Goal: Information Seeking & Learning: Learn about a topic

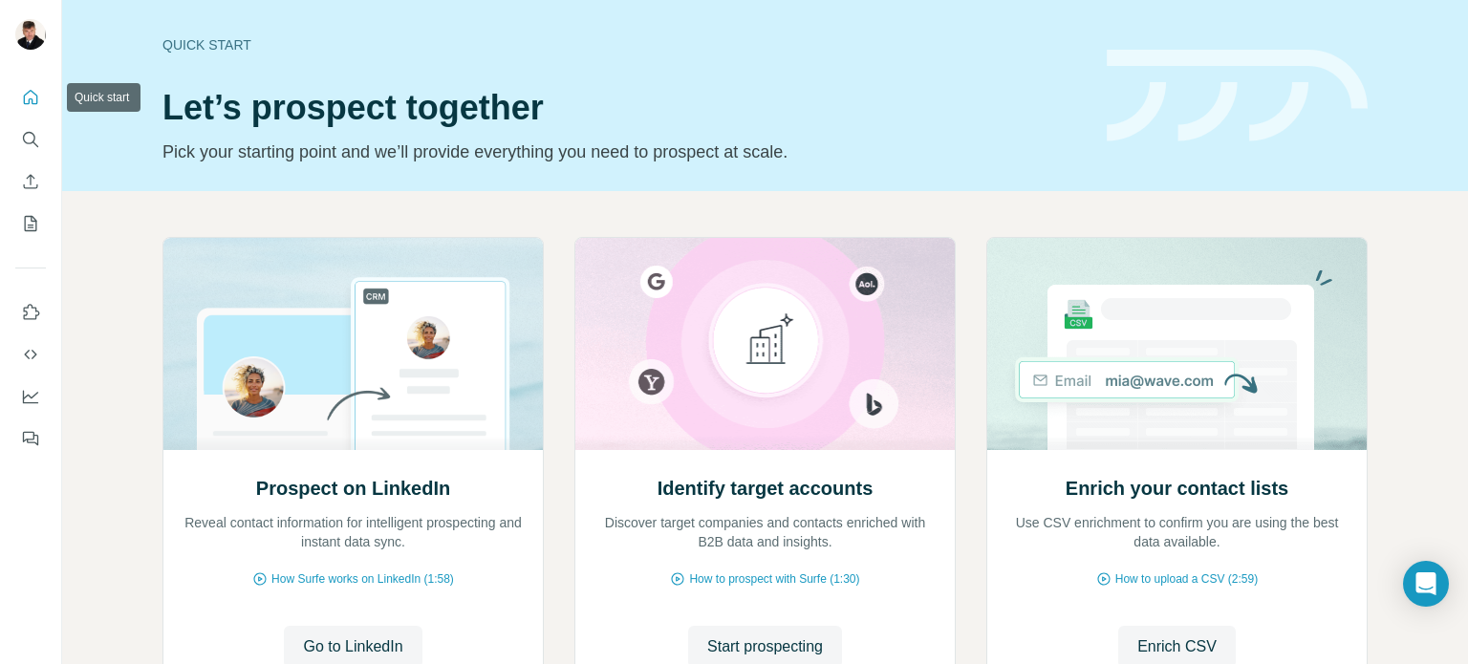
click at [31, 98] on icon "Quick start" at bounding box center [31, 97] width 14 height 14
click at [23, 140] on icon "Search" at bounding box center [29, 138] width 12 height 12
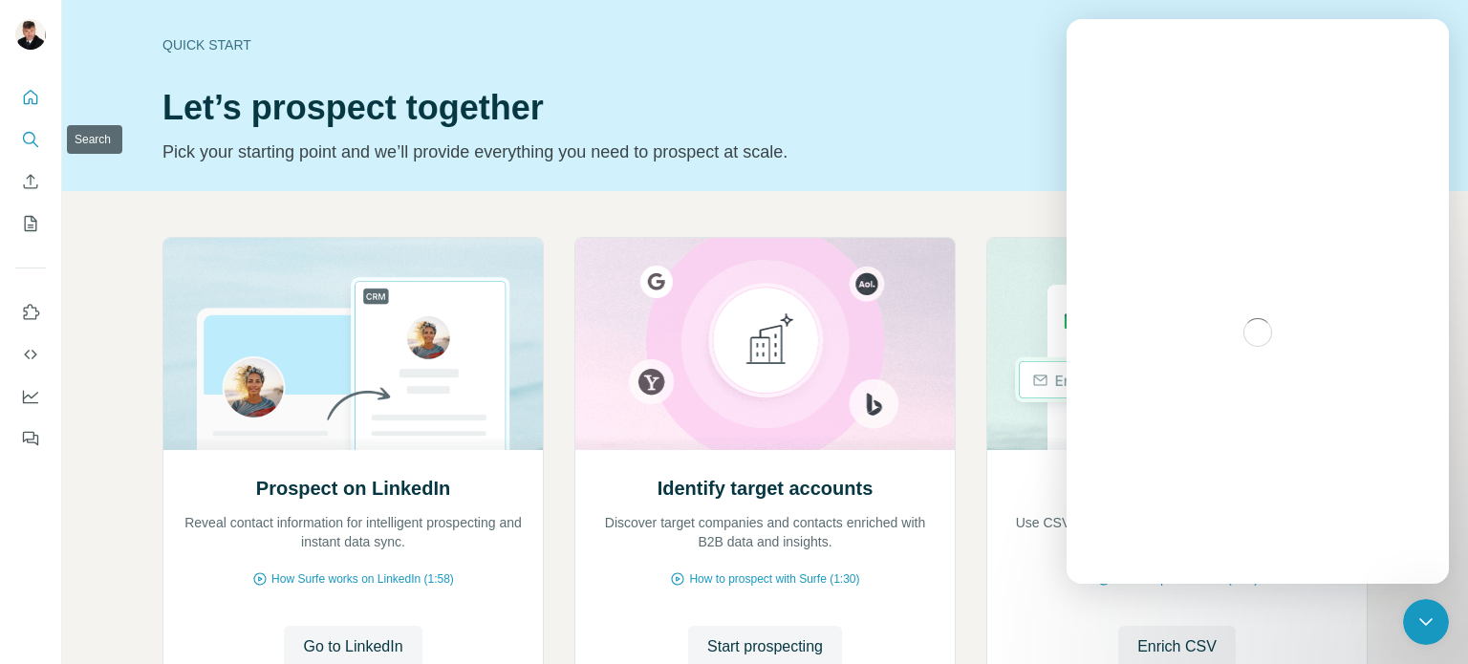
click at [23, 132] on icon "Search" at bounding box center [30, 139] width 19 height 19
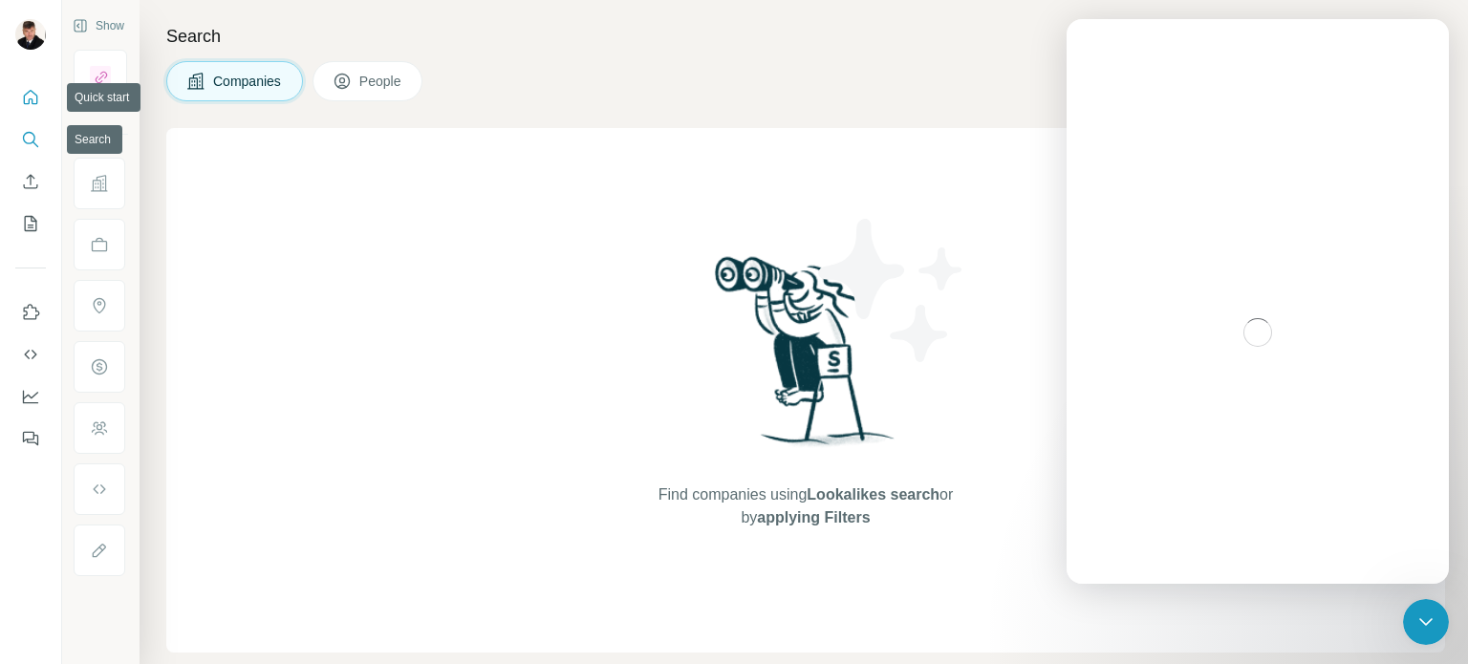
click at [27, 97] on icon "Quick start" at bounding box center [30, 97] width 19 height 19
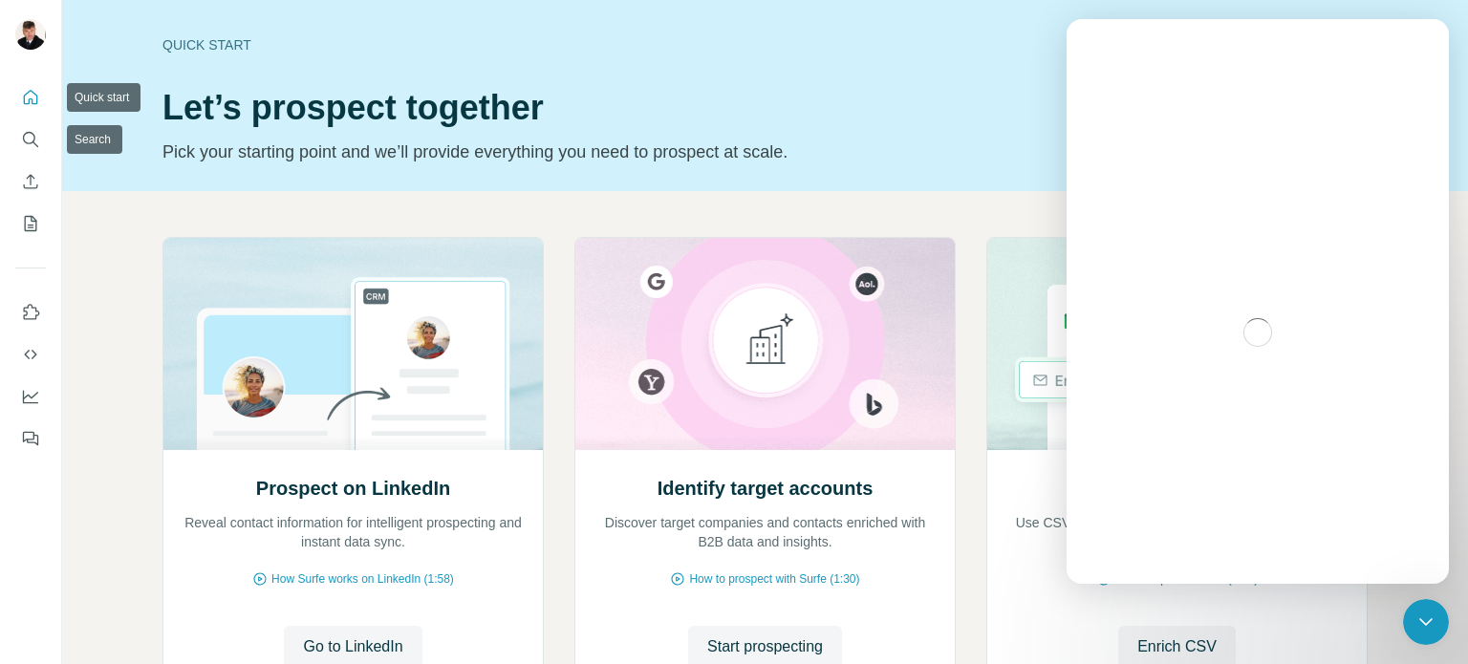
click at [27, 109] on button "Quick start" at bounding box center [30, 97] width 31 height 34
click at [750, 90] on h1 "Let’s prospect together" at bounding box center [622, 108] width 921 height 38
click at [31, 140] on icon "Search" at bounding box center [30, 139] width 19 height 19
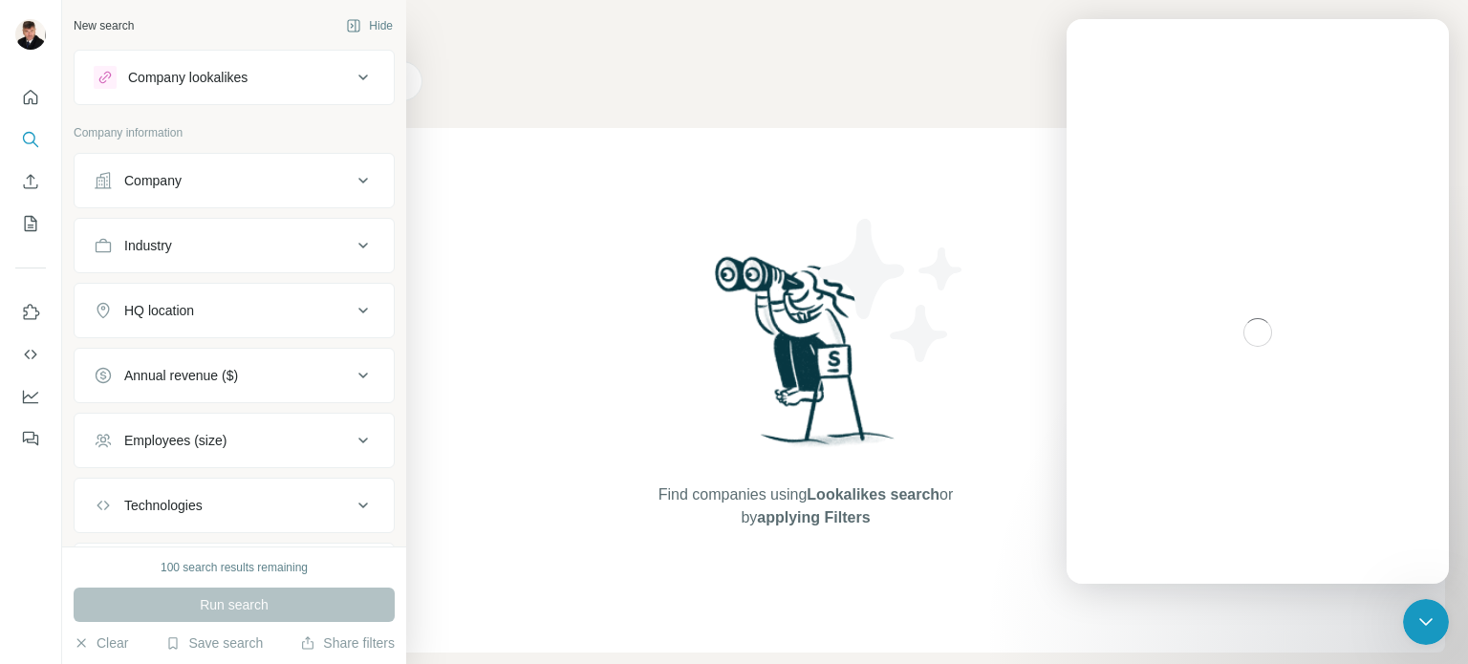
click at [310, 176] on div "Company" at bounding box center [223, 180] width 258 height 19
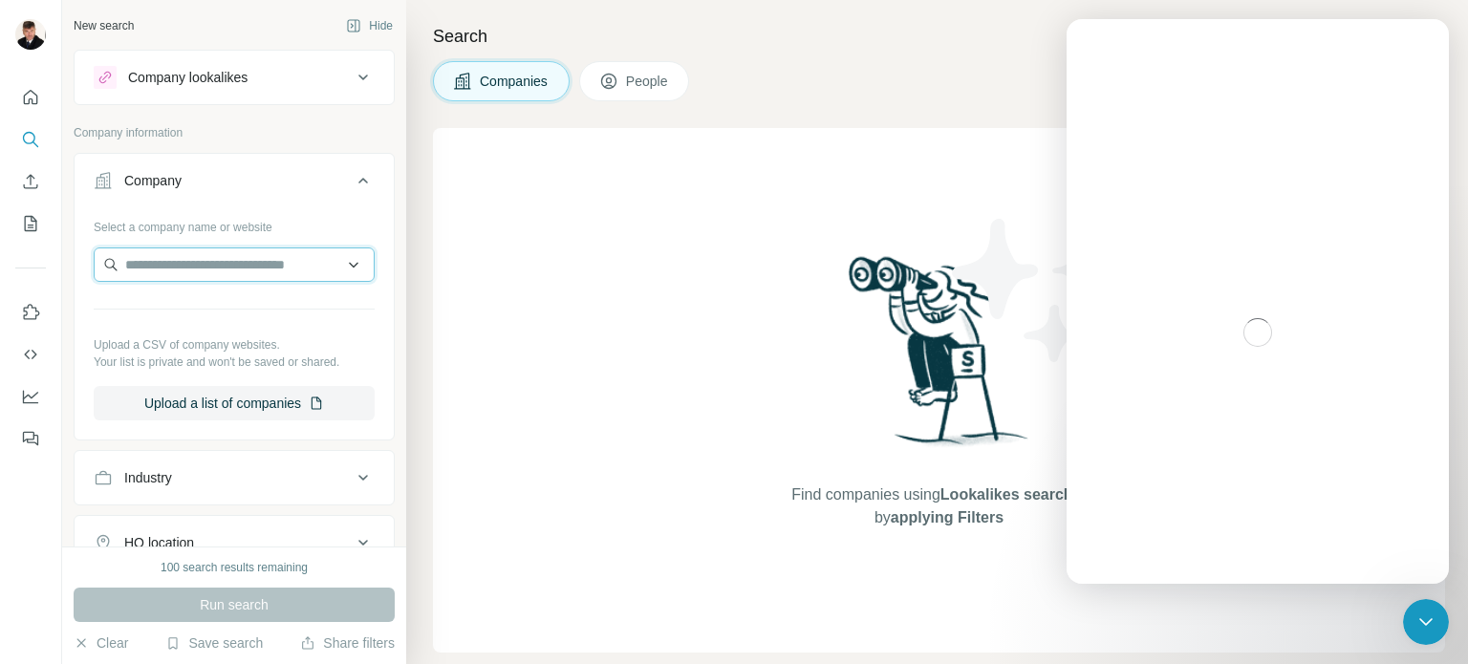
click at [272, 259] on input "text" at bounding box center [234, 265] width 281 height 34
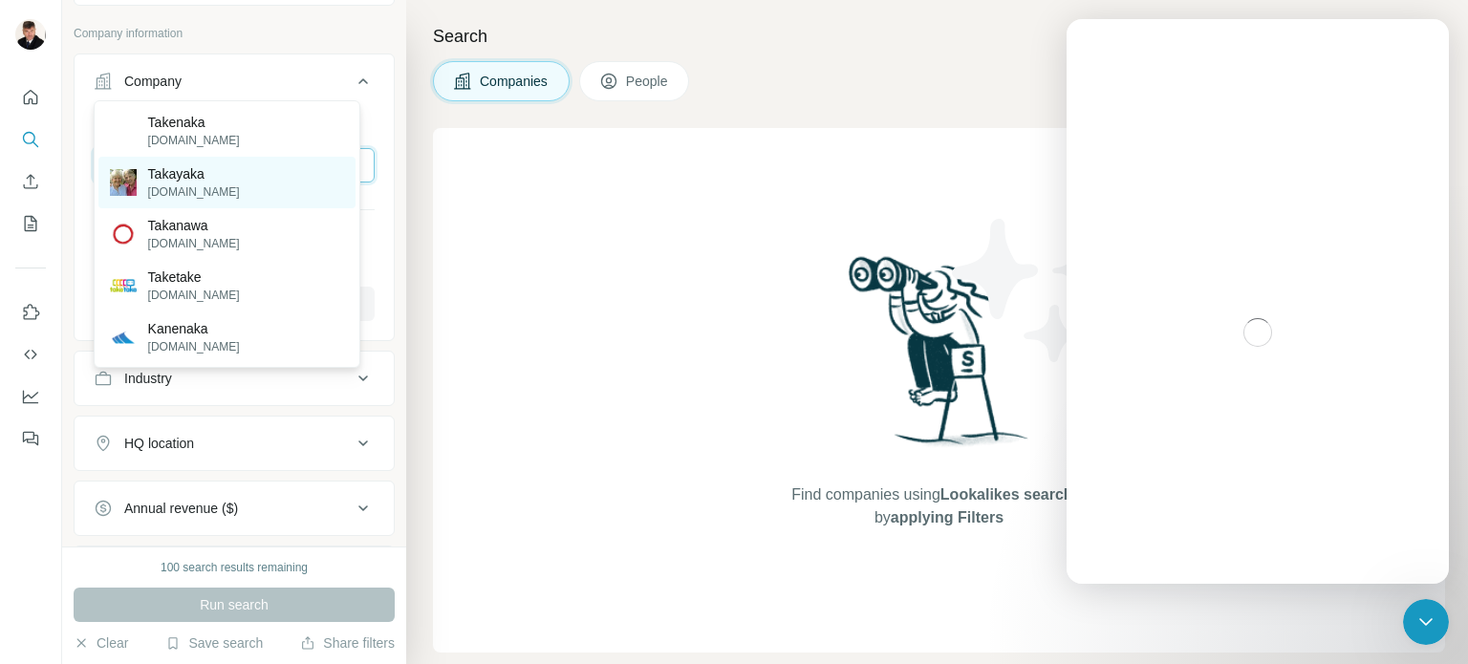
scroll to position [191, 0]
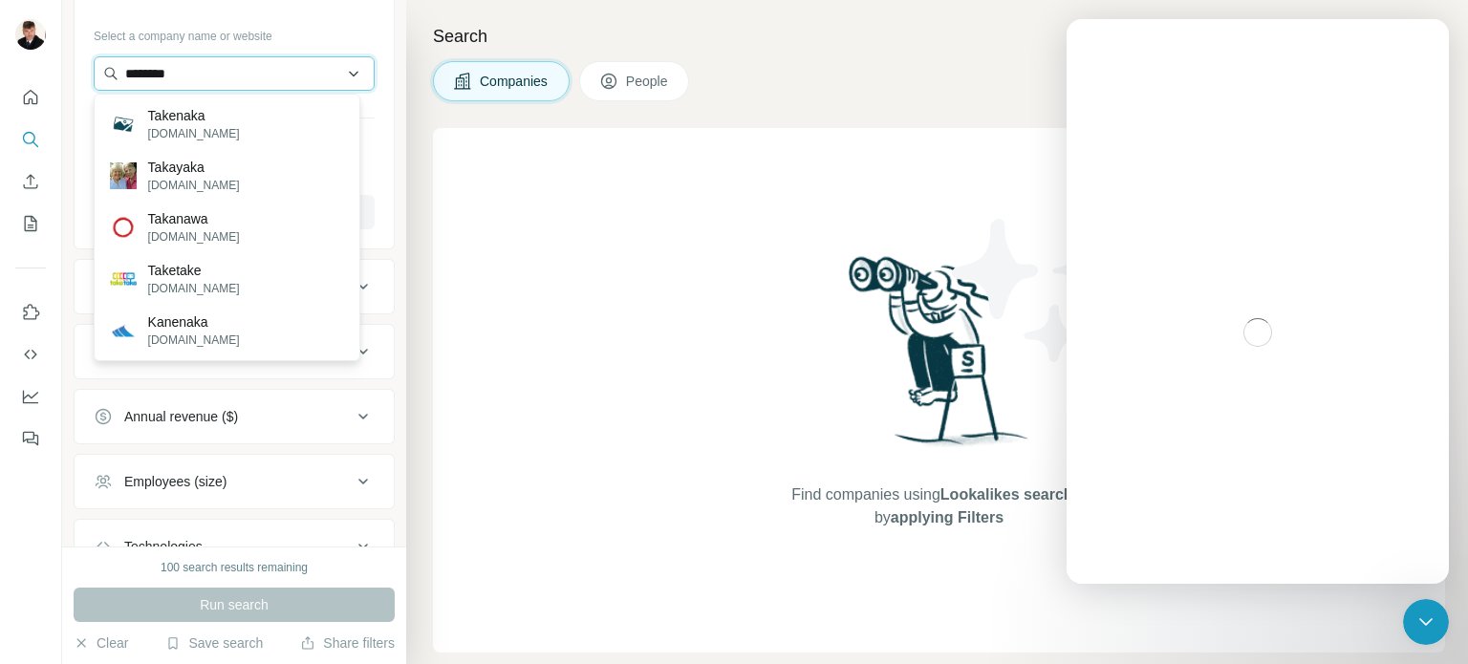
click at [153, 72] on input "********" at bounding box center [234, 73] width 281 height 34
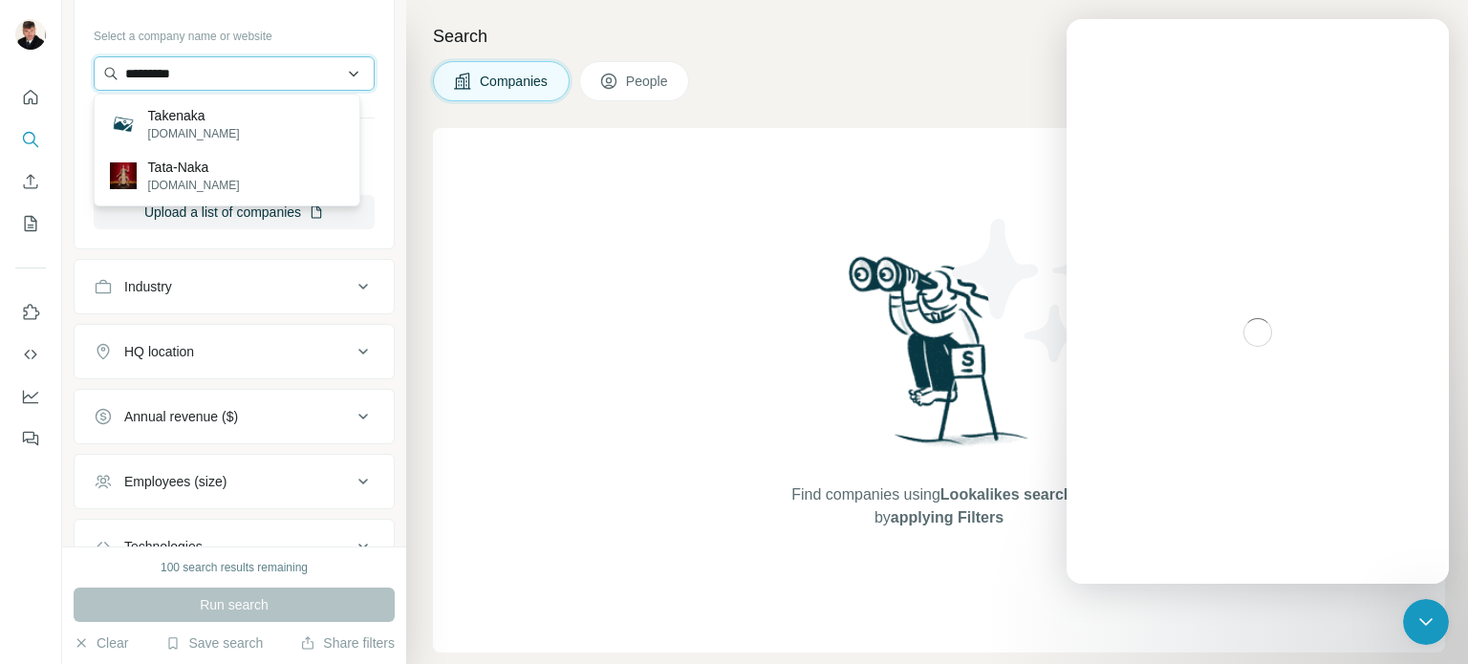
click at [248, 69] on input "*********" at bounding box center [234, 73] width 281 height 34
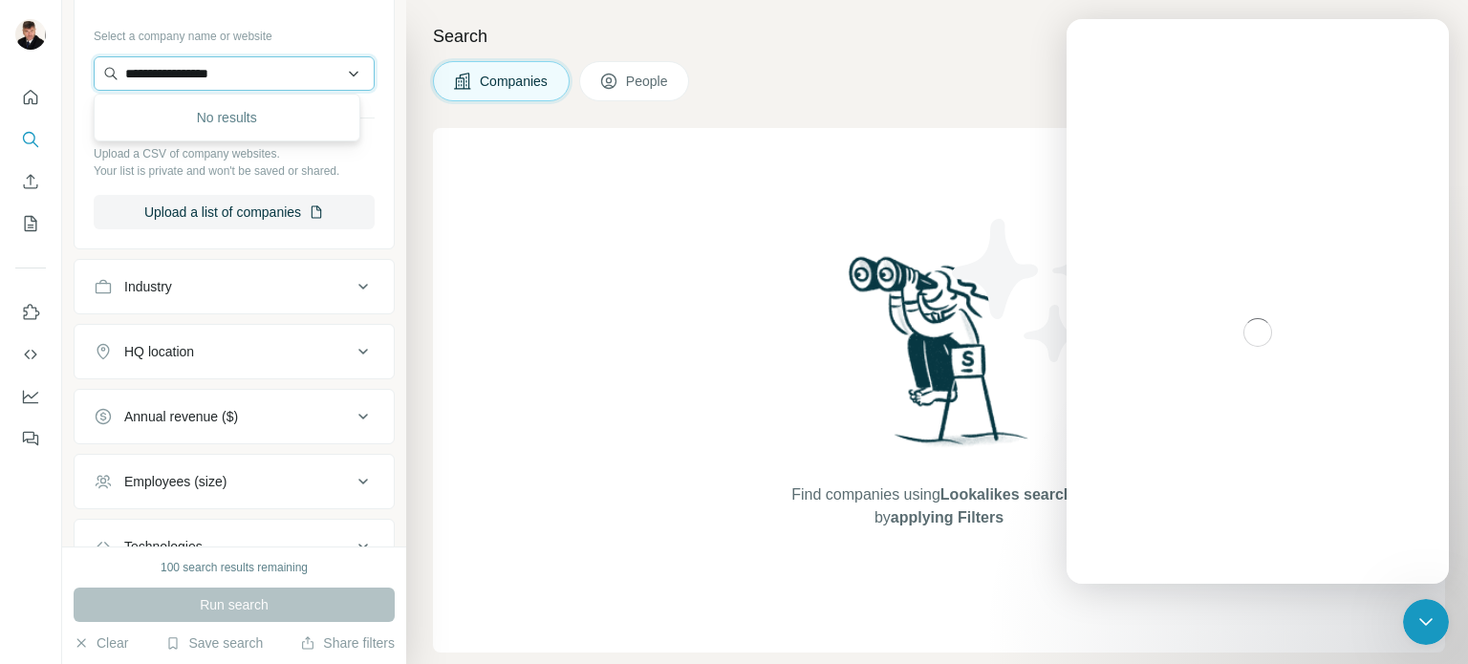
type input "**********"
click at [315, 27] on div "Select a company name or website" at bounding box center [234, 32] width 281 height 25
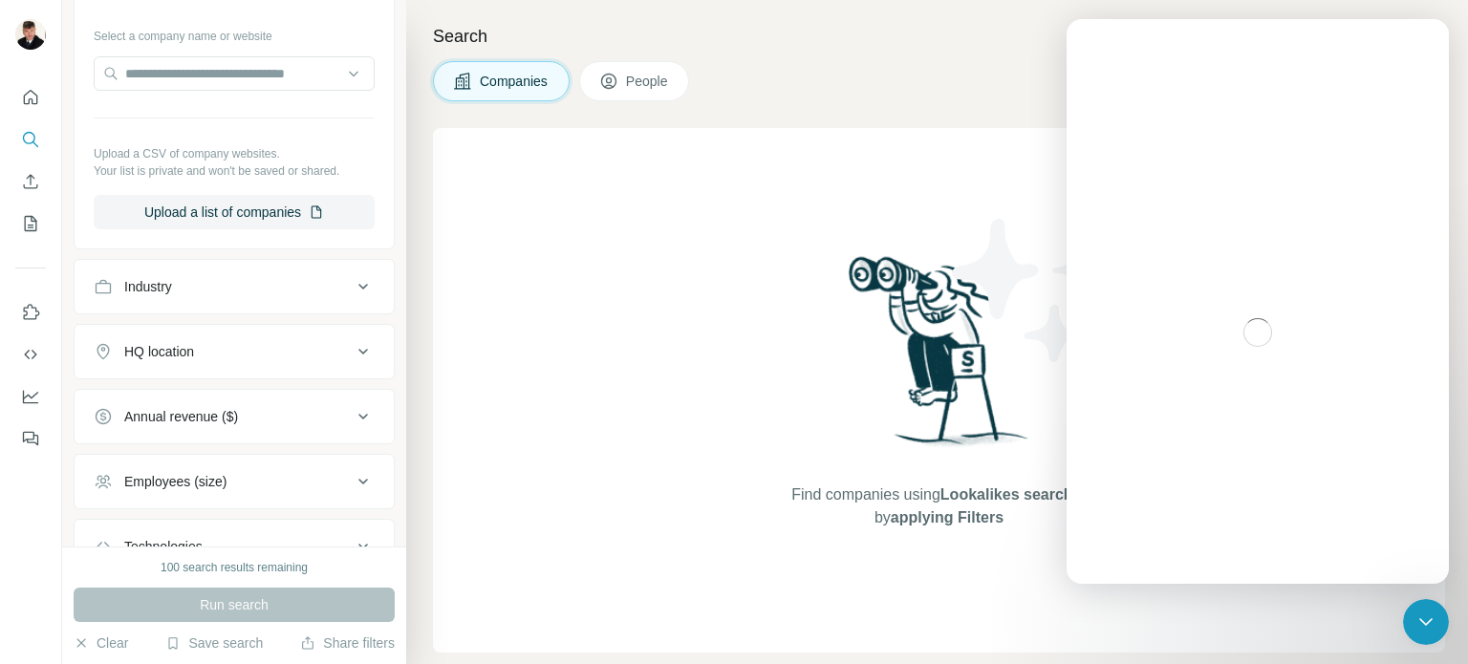
click at [237, 293] on div "Industry" at bounding box center [223, 286] width 258 height 19
drag, startPoint x: 244, startPoint y: 330, endPoint x: 226, endPoint y: 324, distance: 18.1
click at [244, 329] on input at bounding box center [224, 334] width 236 height 21
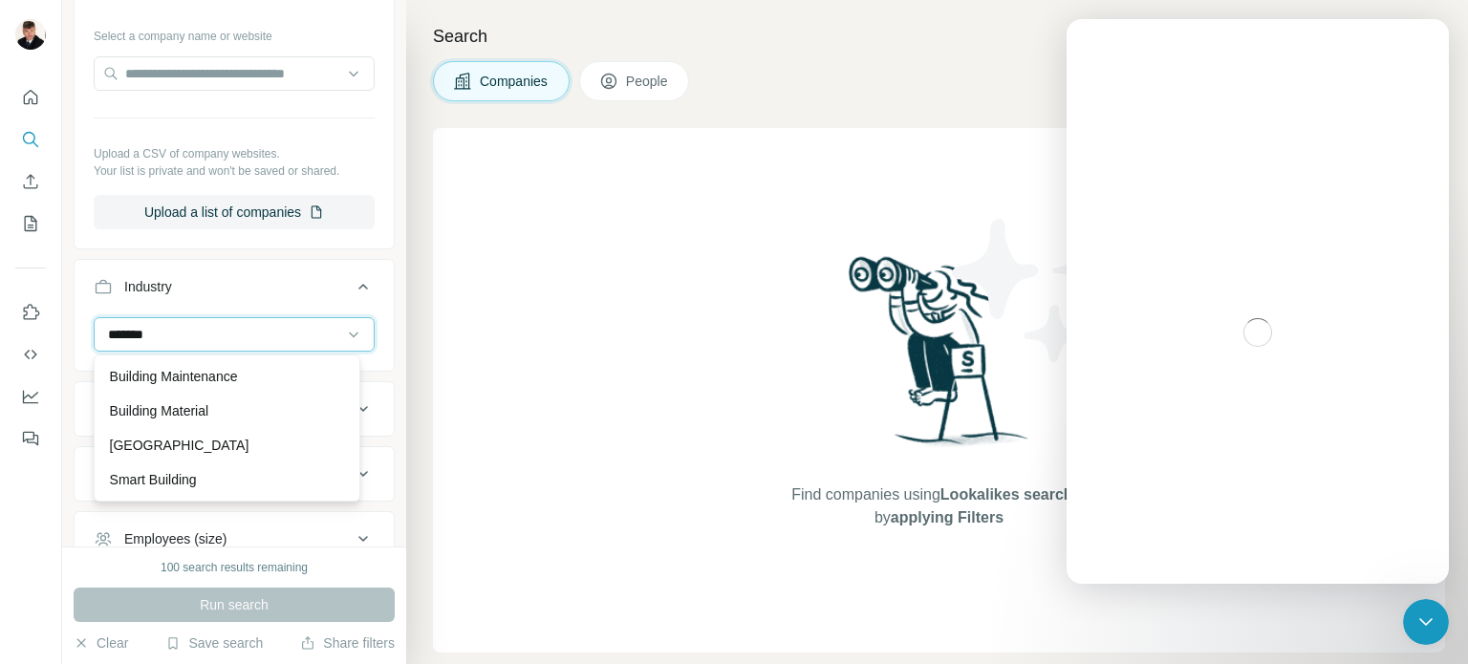
type input "********"
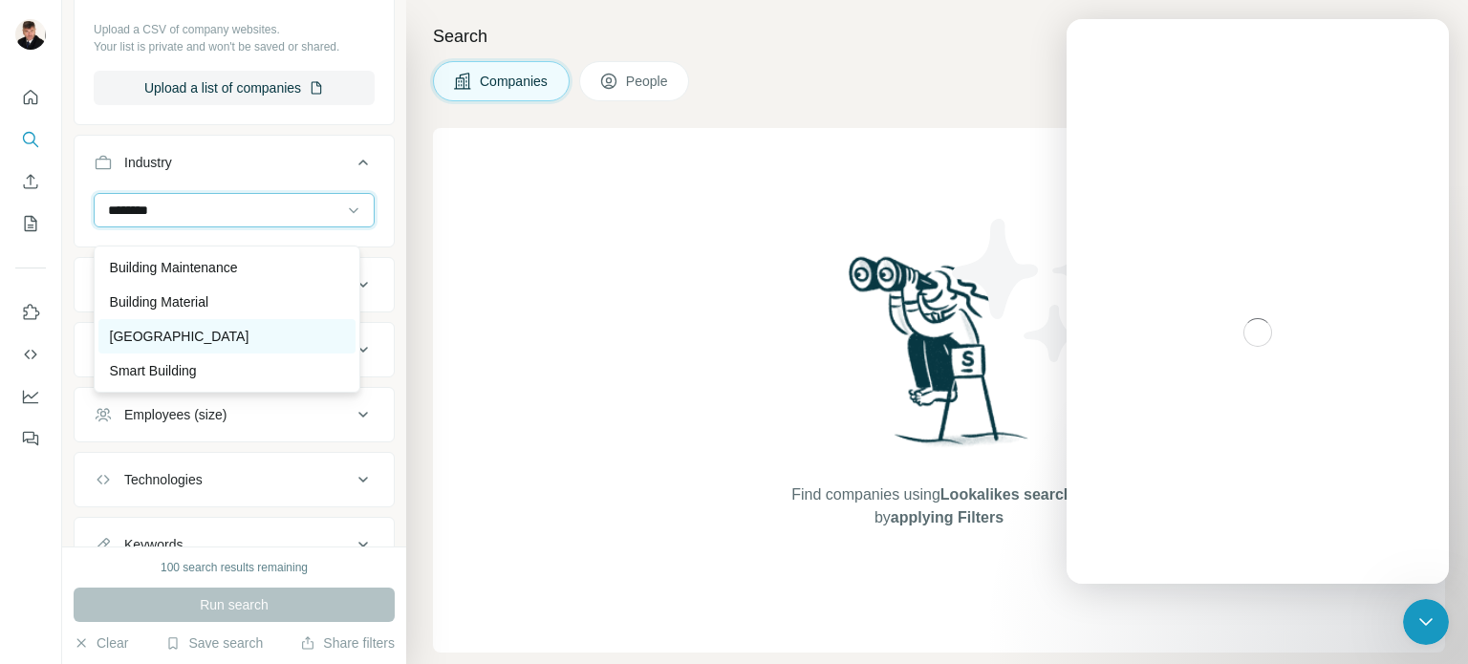
scroll to position [294, 0]
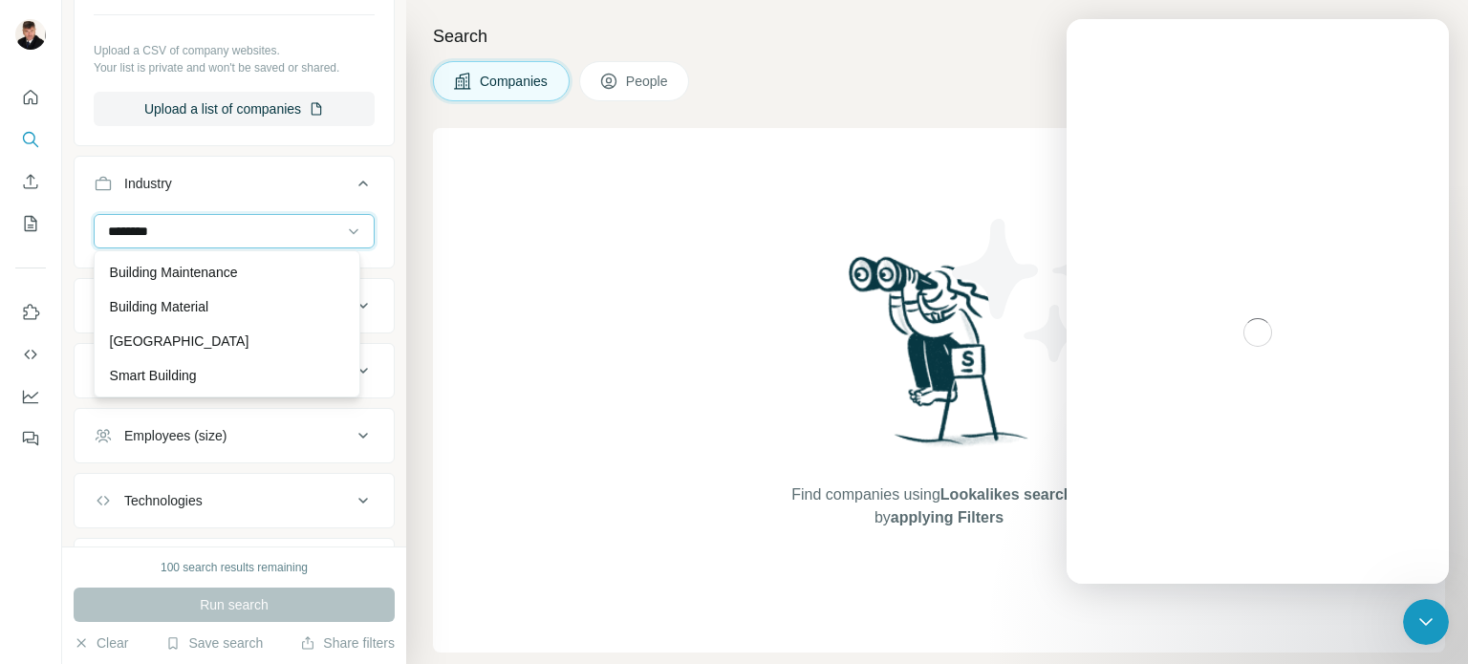
click at [297, 228] on input "********" at bounding box center [224, 231] width 236 height 21
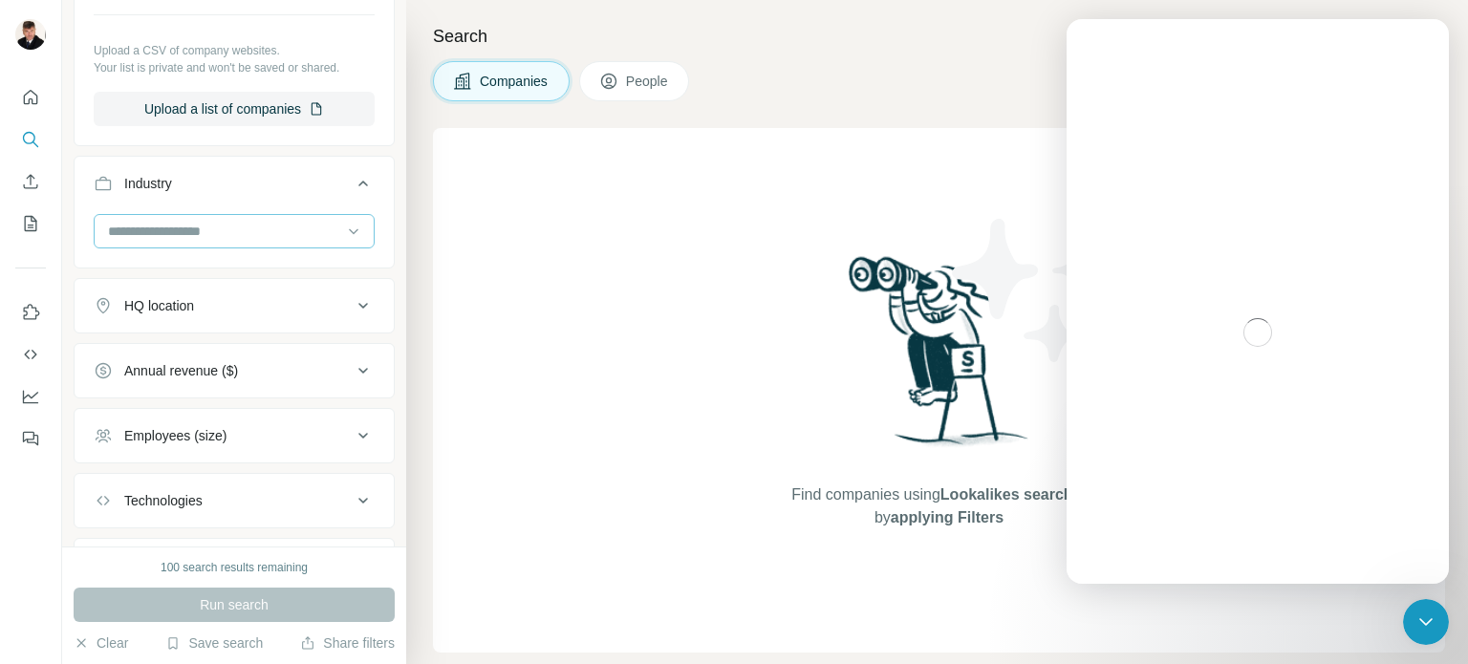
click at [259, 229] on input at bounding box center [224, 231] width 236 height 21
type input "*"
type input "*******"
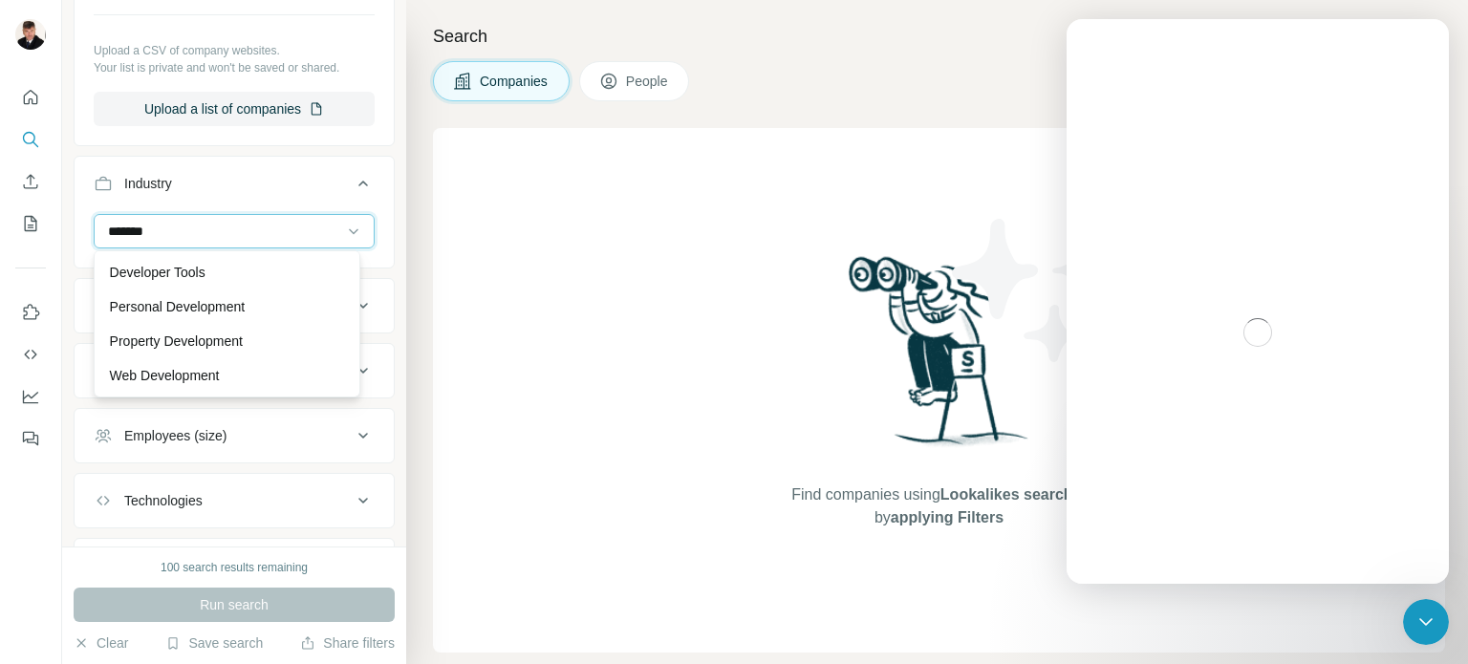
click at [248, 226] on input "*******" at bounding box center [224, 231] width 236 height 21
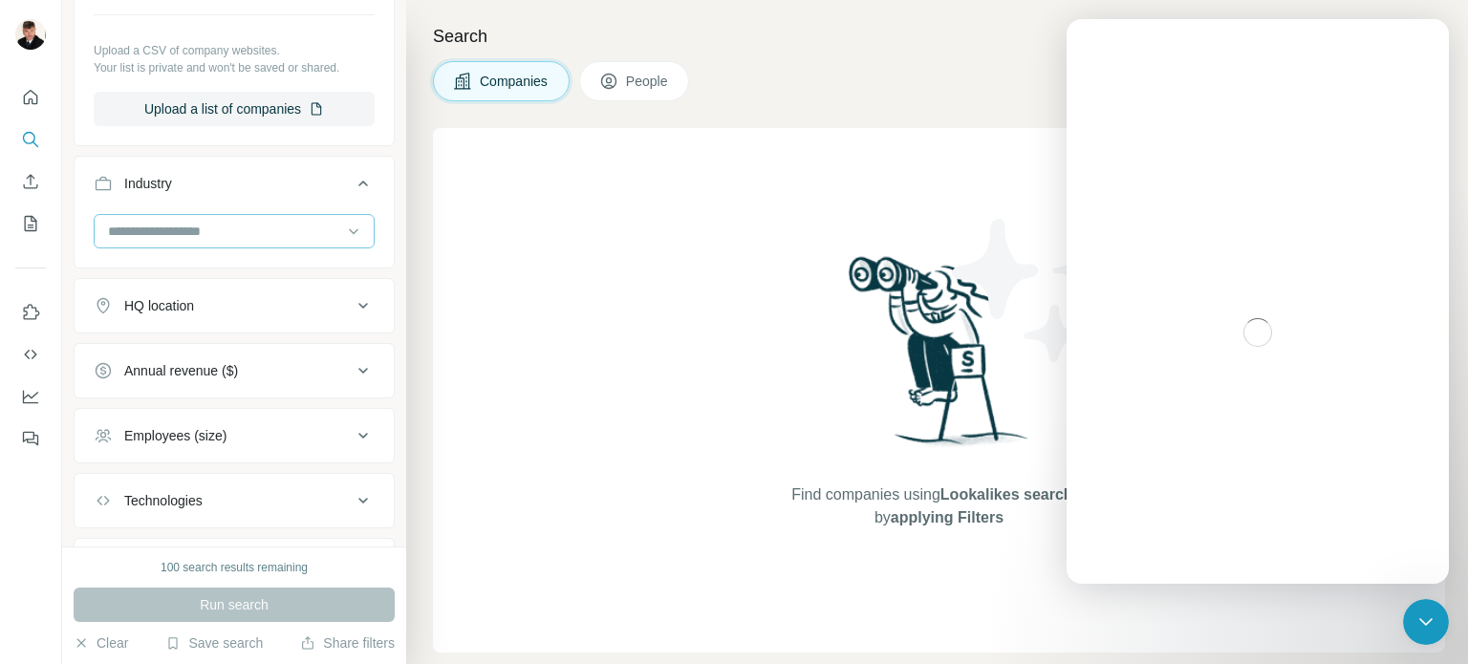
click at [276, 228] on input at bounding box center [224, 231] width 236 height 21
paste input "**********"
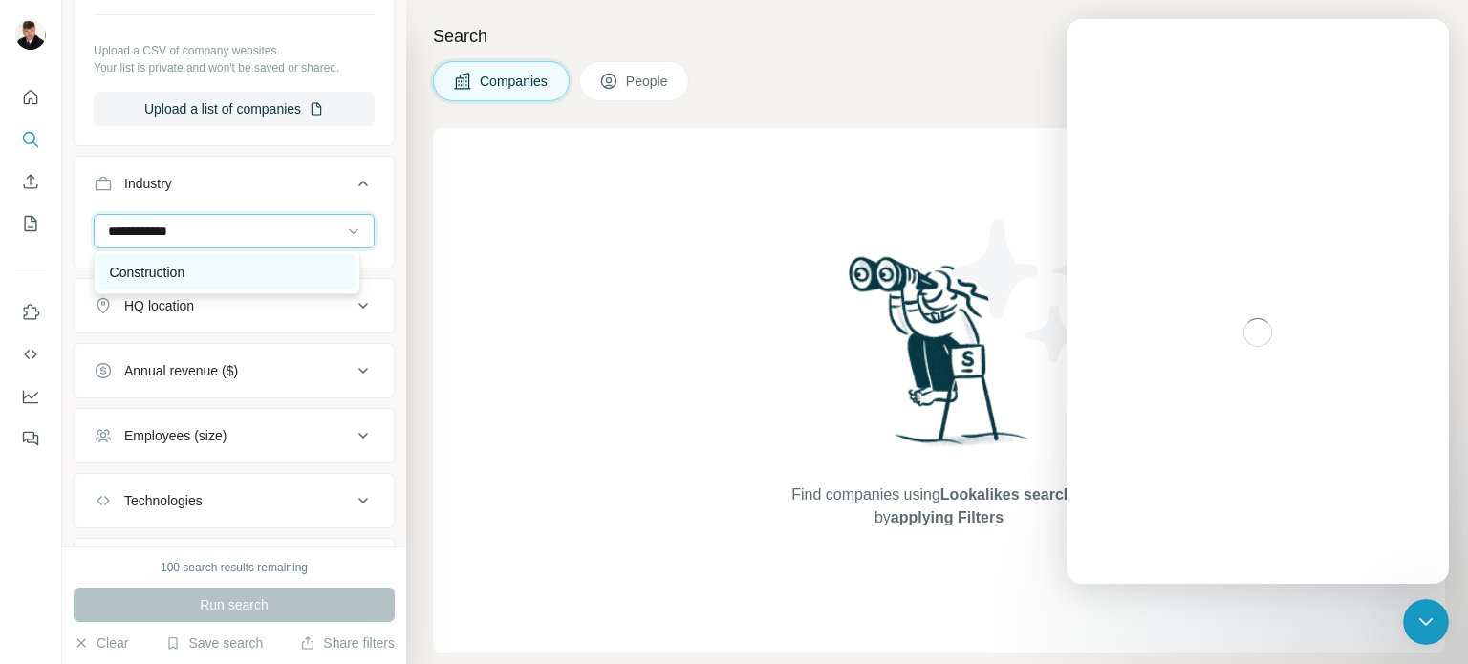
type input "**********"
click at [139, 268] on p "Construction" at bounding box center [147, 272] width 75 height 19
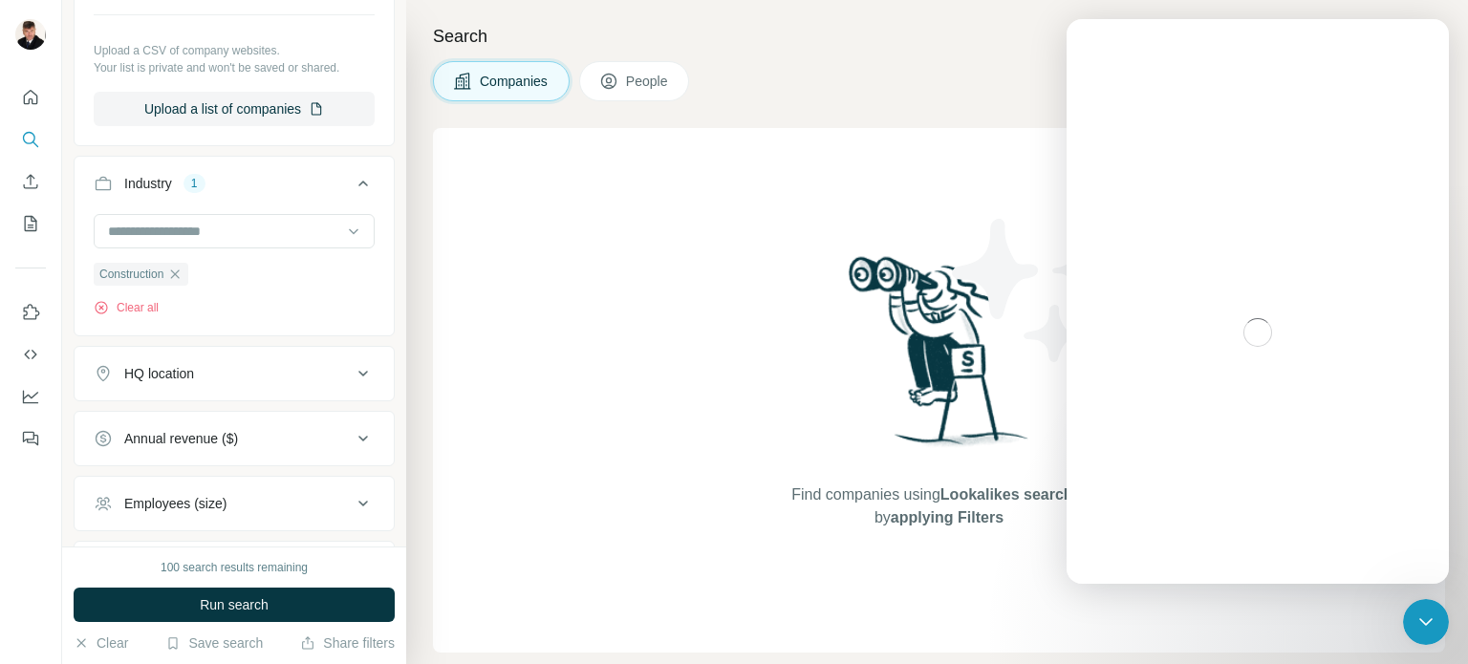
click at [240, 373] on div "HQ location" at bounding box center [223, 373] width 258 height 19
click at [238, 419] on input "text" at bounding box center [234, 421] width 281 height 34
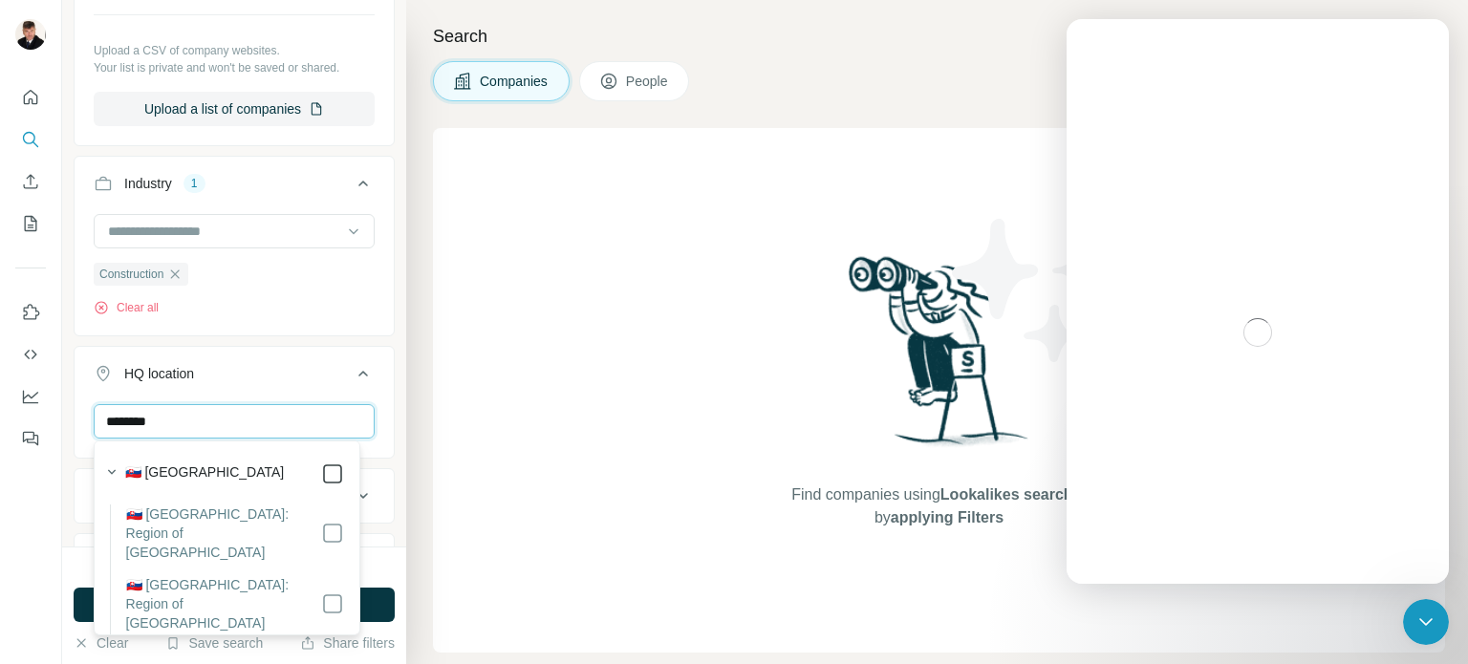
type input "********"
click at [581, 442] on div "Find companies using Lookalikes search or by applying Filters" at bounding box center [939, 390] width 1012 height 525
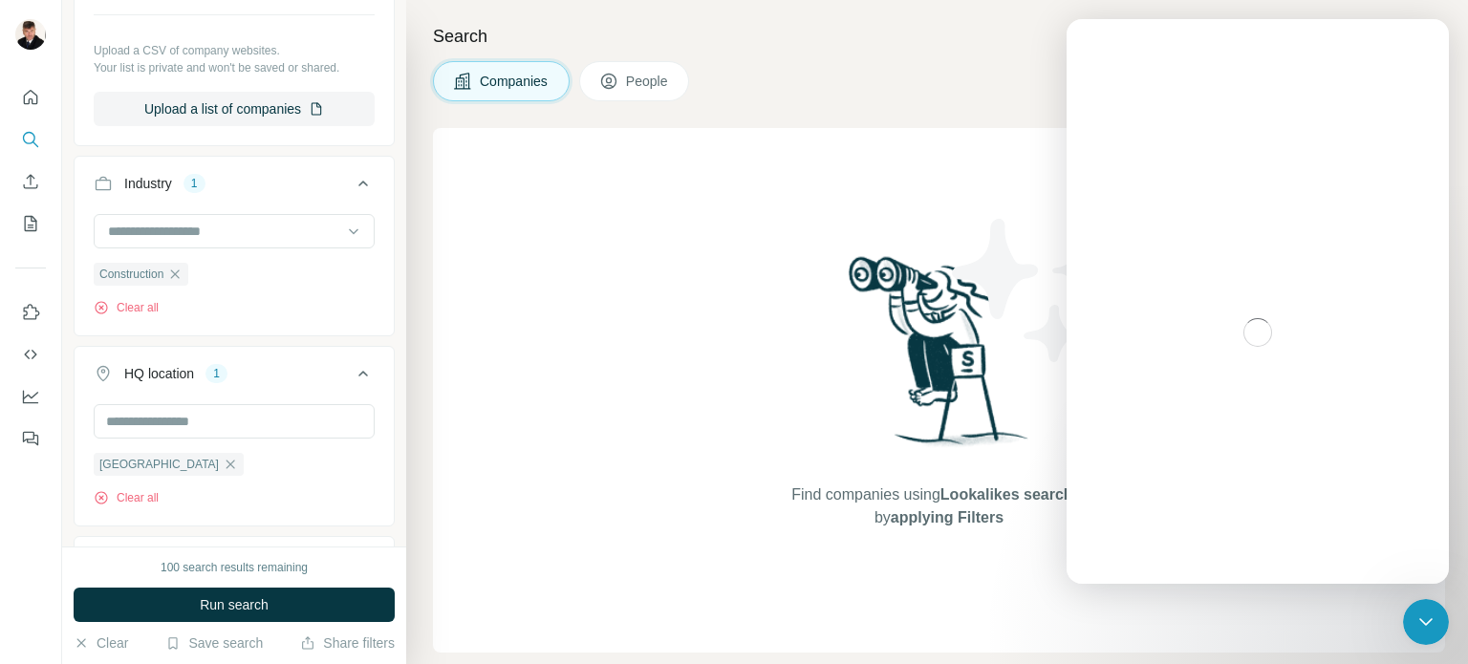
scroll to position [585, 0]
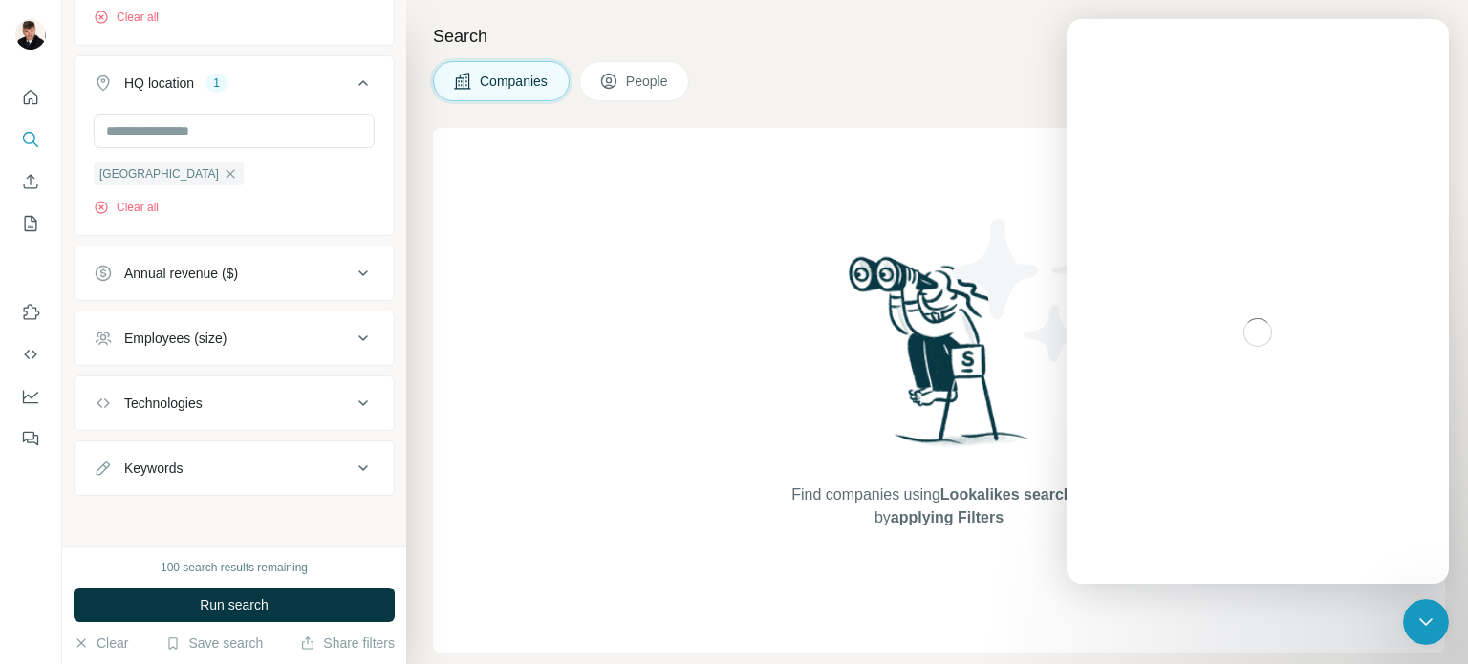
click at [352, 273] on icon at bounding box center [363, 273] width 23 height 23
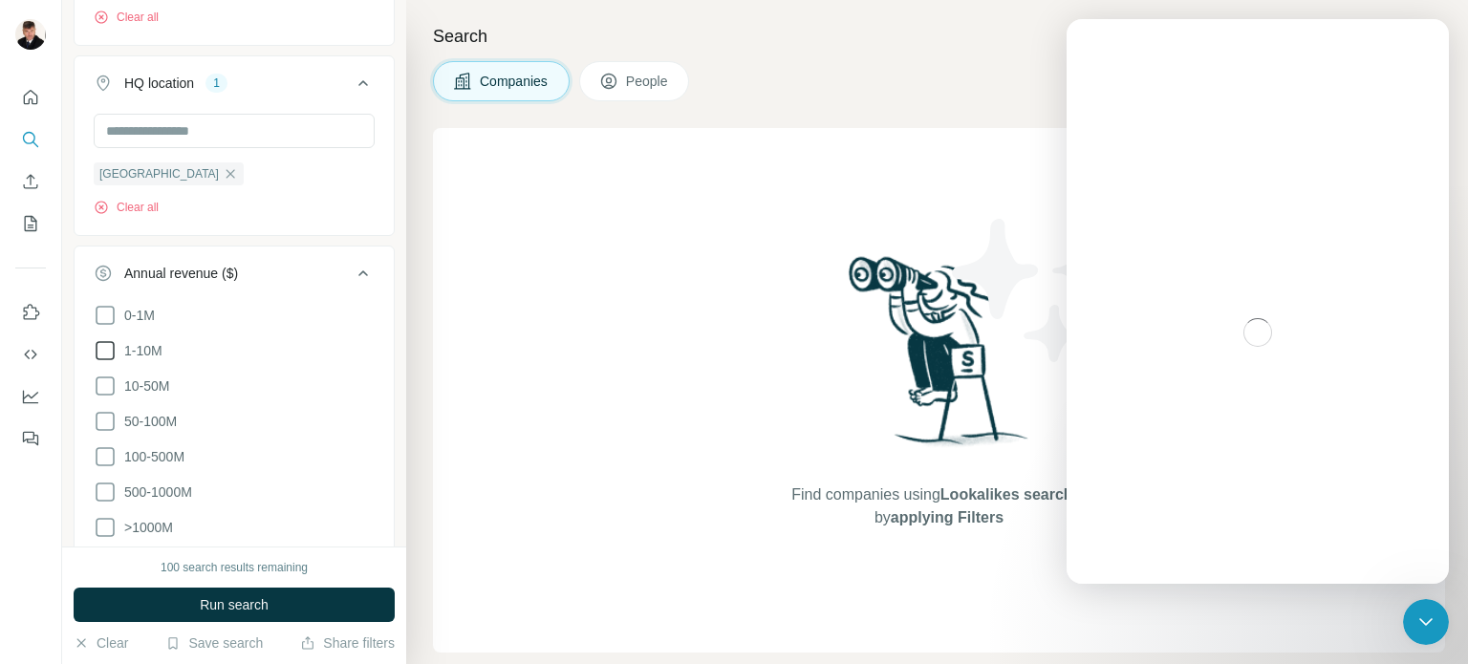
click at [103, 350] on icon at bounding box center [105, 350] width 23 height 23
click at [106, 385] on icon at bounding box center [105, 386] width 23 height 23
click at [105, 420] on icon at bounding box center [105, 421] width 23 height 23
click at [103, 449] on icon at bounding box center [105, 456] width 23 height 23
click at [99, 492] on icon at bounding box center [105, 492] width 23 height 23
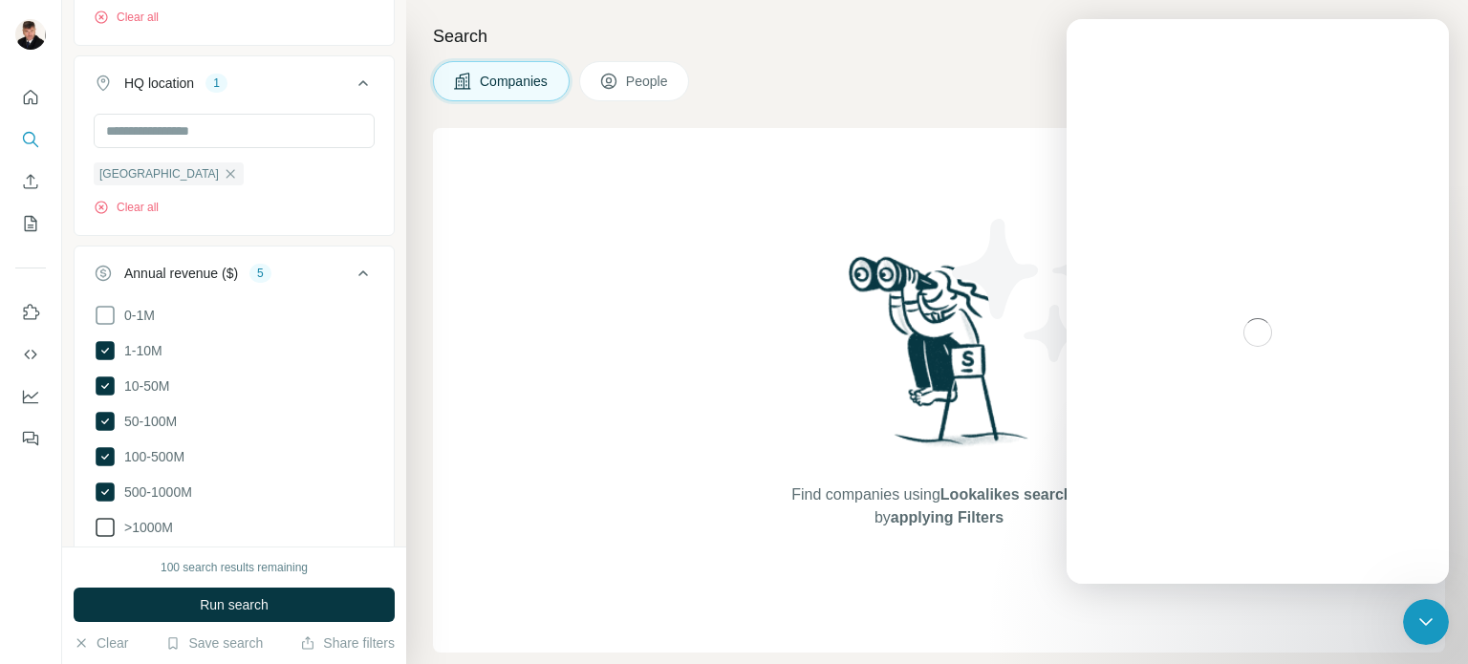
click at [99, 525] on icon at bounding box center [105, 527] width 23 height 23
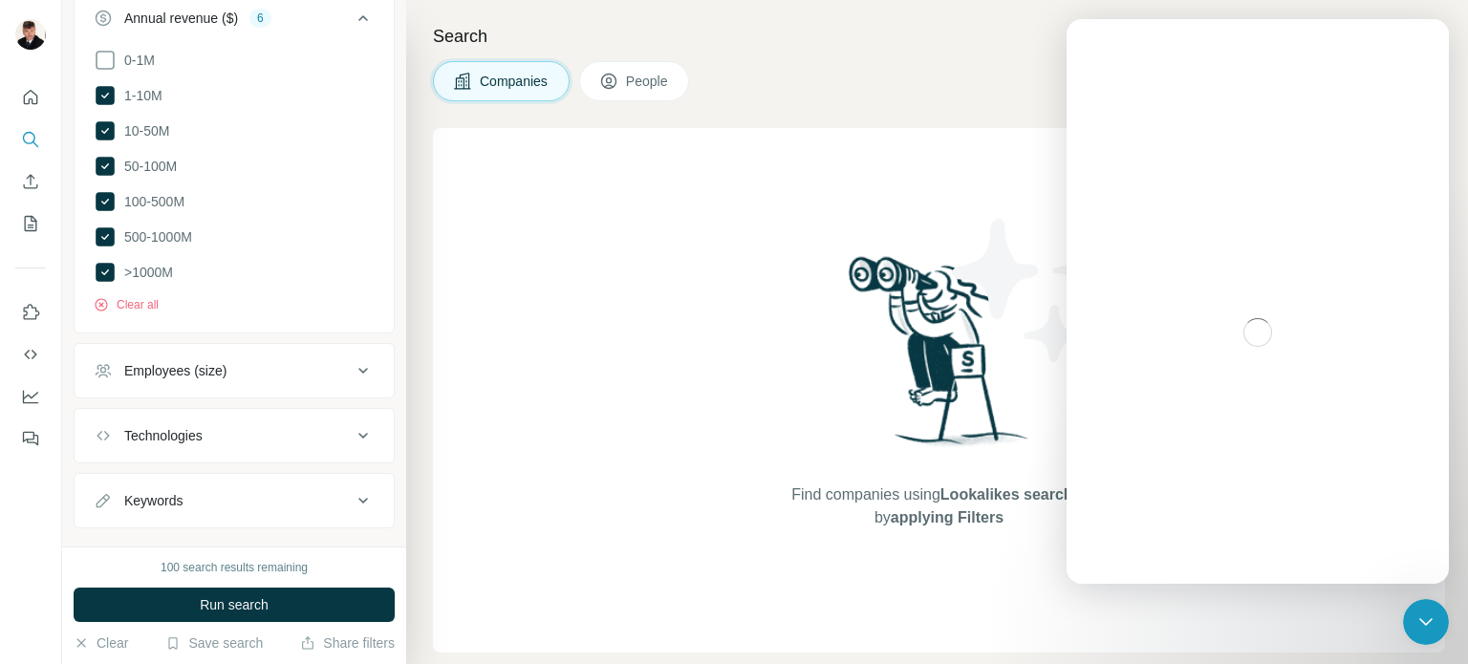
scroll to position [872, 0]
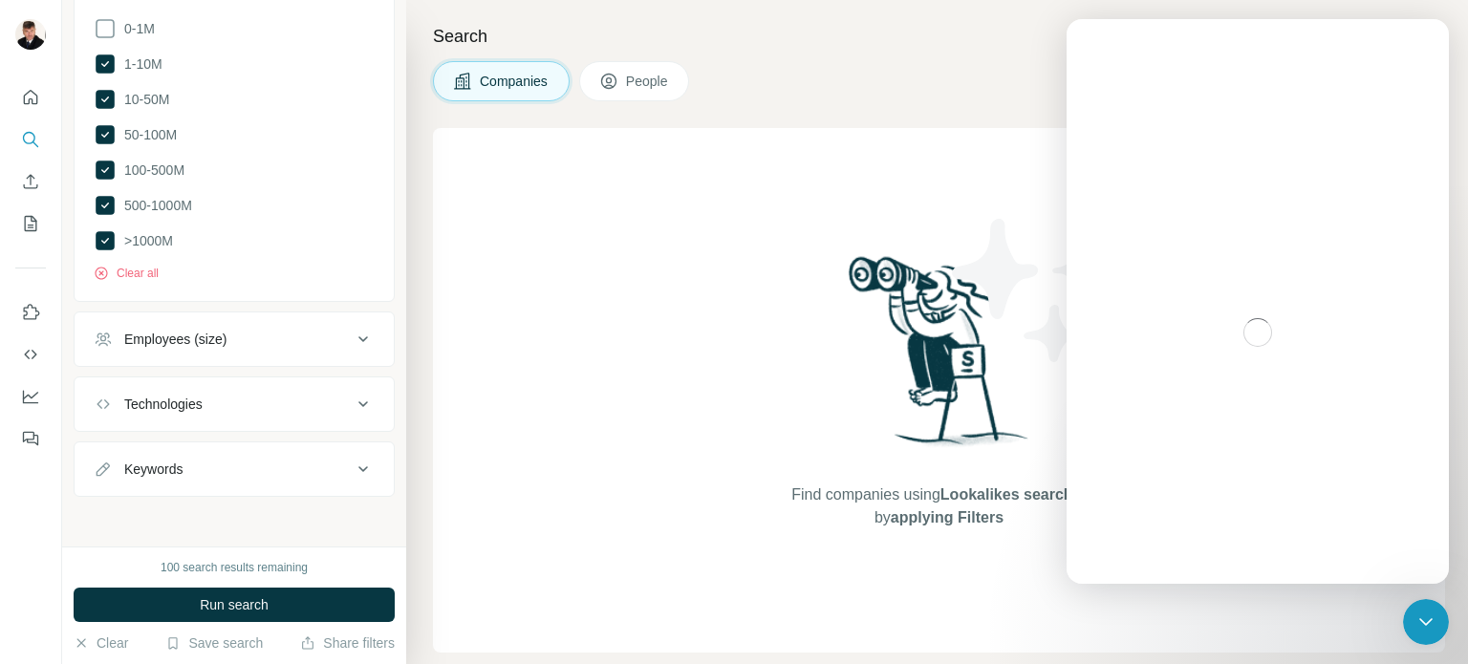
click at [558, 460] on div "Find companies using Lookalikes search or by applying Filters" at bounding box center [939, 390] width 1012 height 525
click at [239, 337] on div "Employees (size)" at bounding box center [223, 339] width 258 height 19
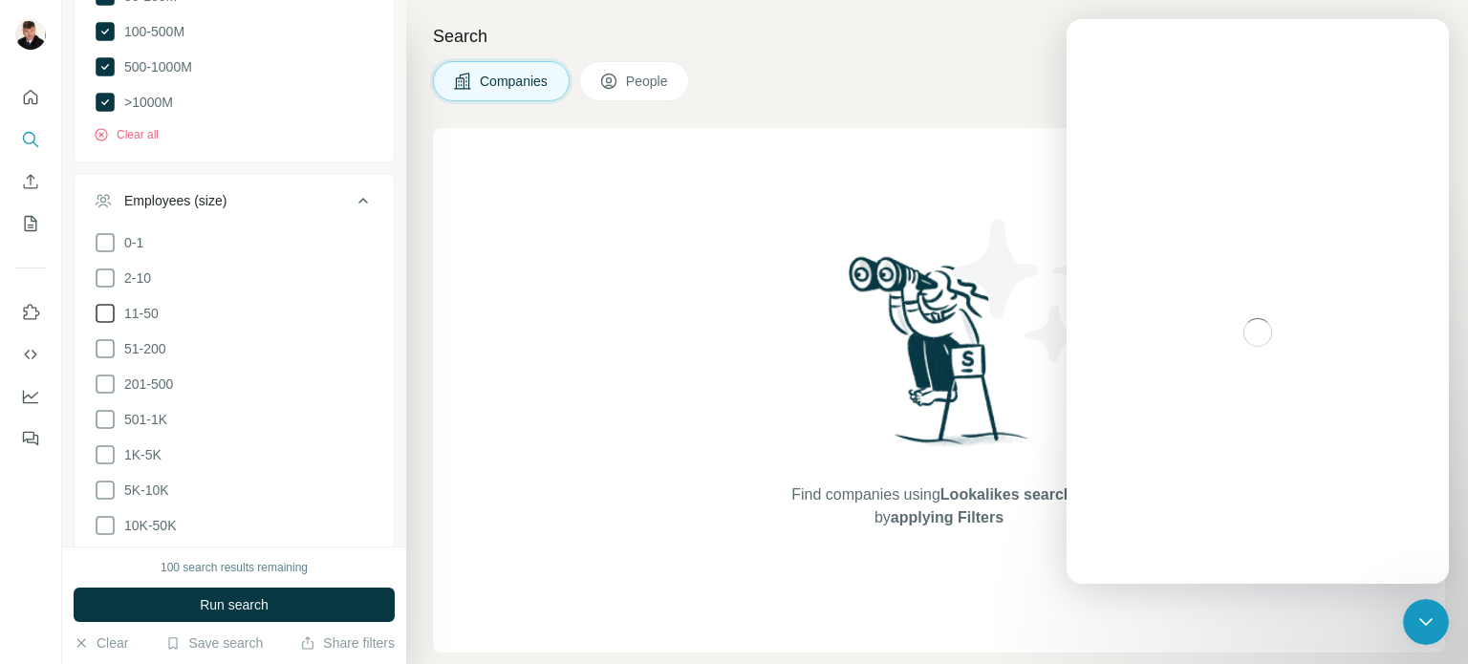
scroll to position [1063, 0]
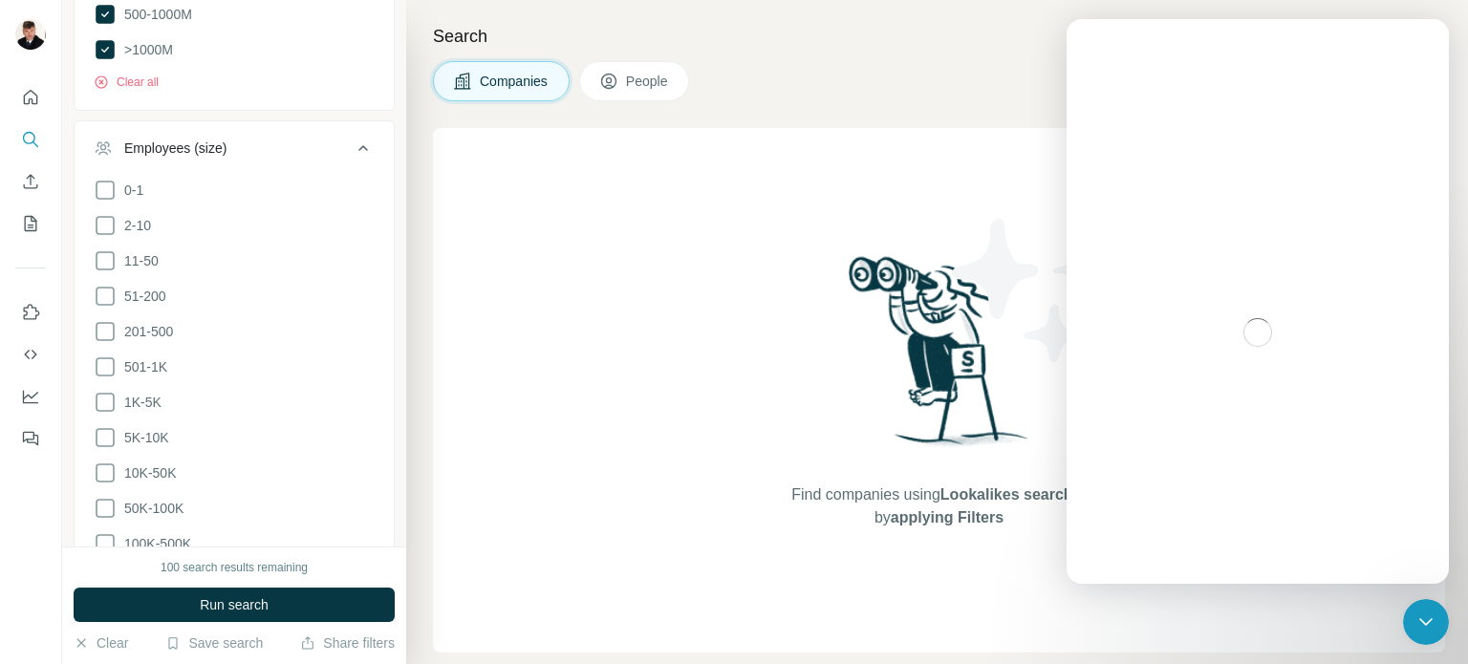
click at [105, 263] on icon at bounding box center [105, 260] width 23 height 23
click at [105, 292] on icon at bounding box center [105, 296] width 23 height 23
click at [106, 324] on icon at bounding box center [105, 331] width 23 height 23
click at [101, 366] on icon at bounding box center [105, 366] width 23 height 23
click at [103, 399] on icon at bounding box center [105, 402] width 23 height 23
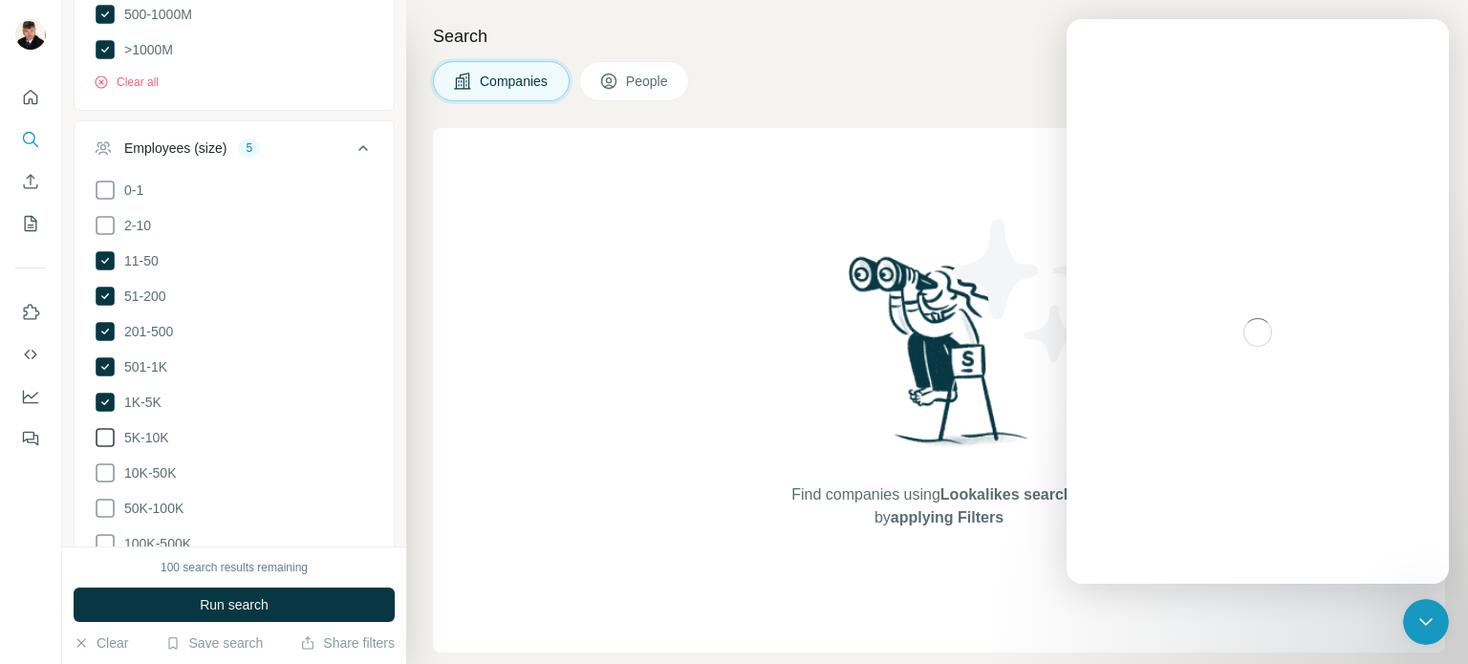
click at [106, 437] on icon at bounding box center [105, 437] width 23 height 23
click at [111, 467] on icon at bounding box center [105, 473] width 23 height 23
click at [104, 511] on icon at bounding box center [105, 508] width 23 height 23
click at [108, 537] on icon at bounding box center [105, 543] width 23 height 23
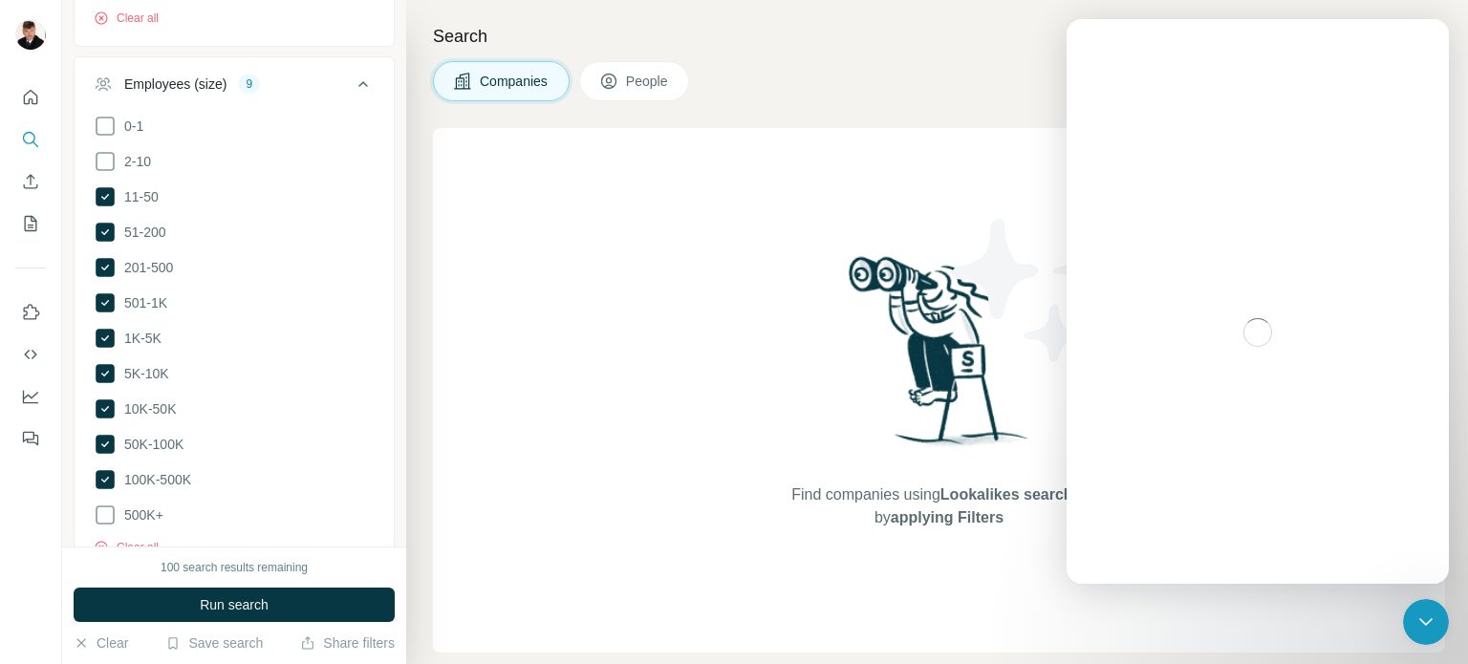
scroll to position [1334, 0]
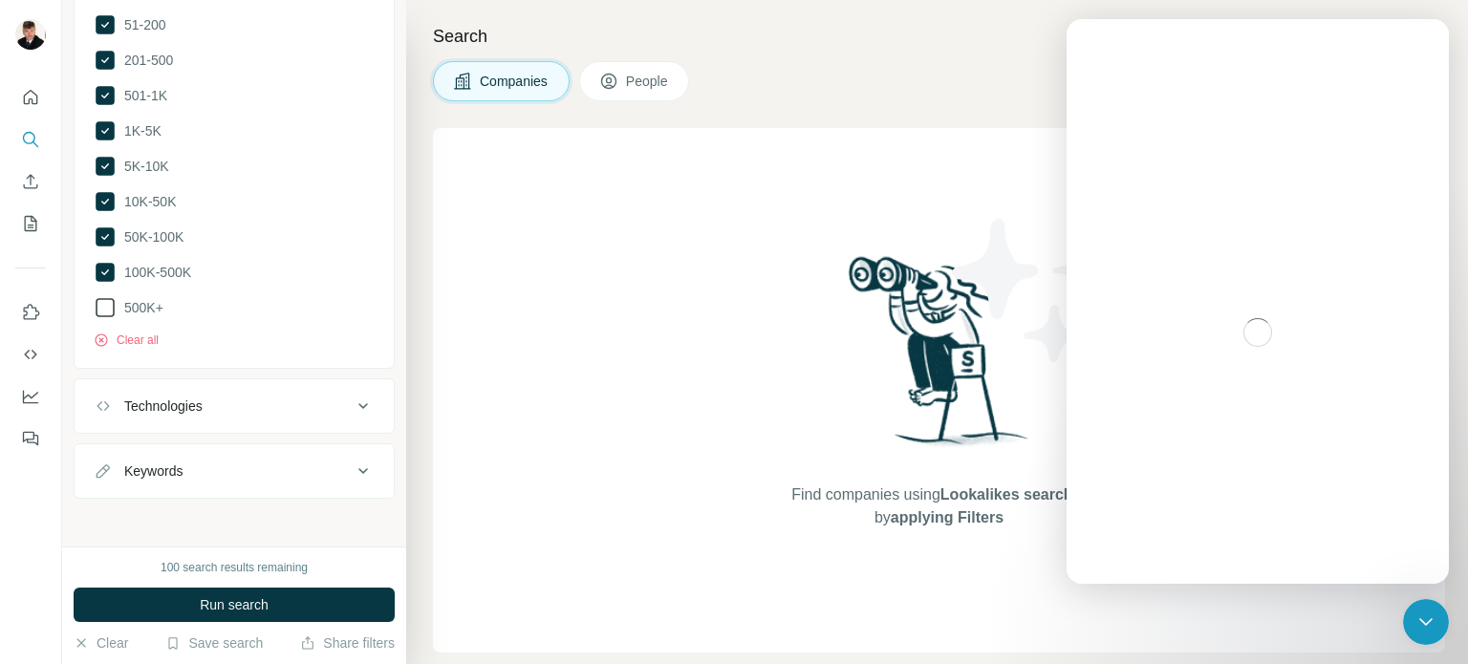
click at [97, 304] on icon at bounding box center [105, 307] width 23 height 23
click at [208, 403] on div "Technologies" at bounding box center [223, 406] width 258 height 19
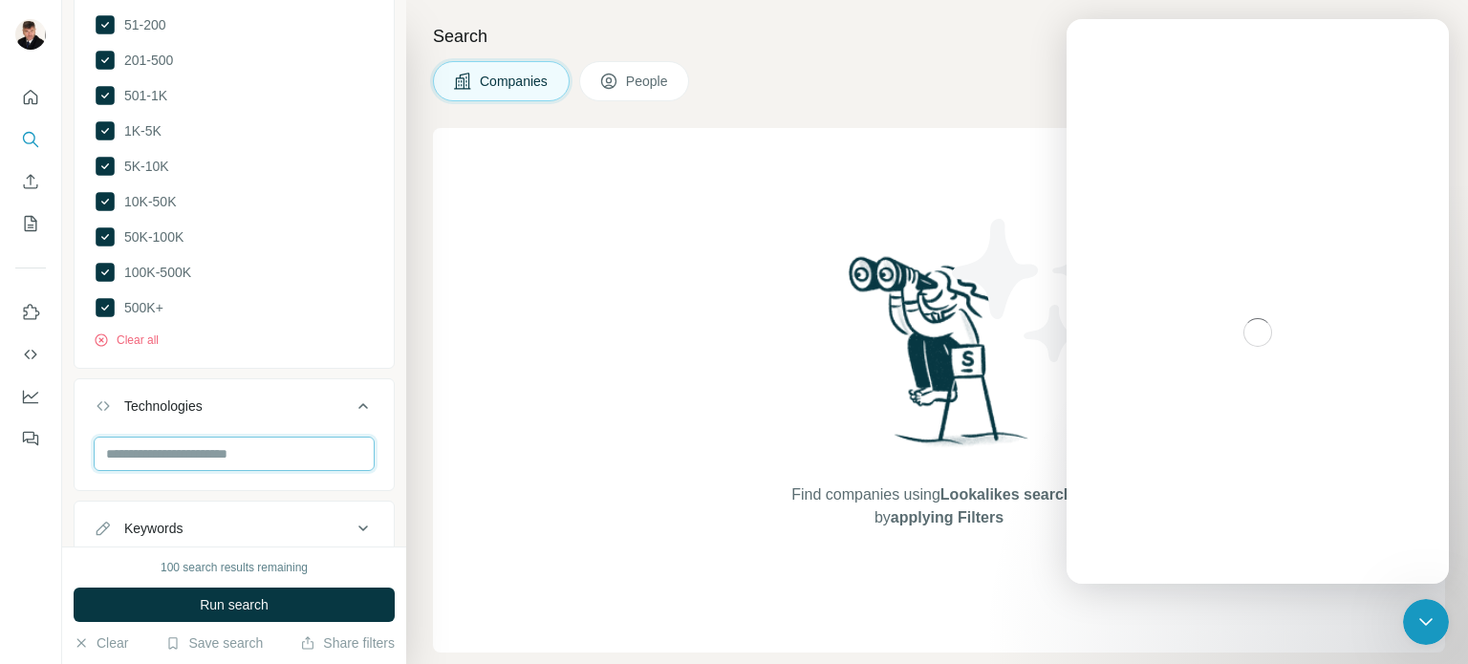
click at [205, 452] on input "text" at bounding box center [234, 454] width 281 height 34
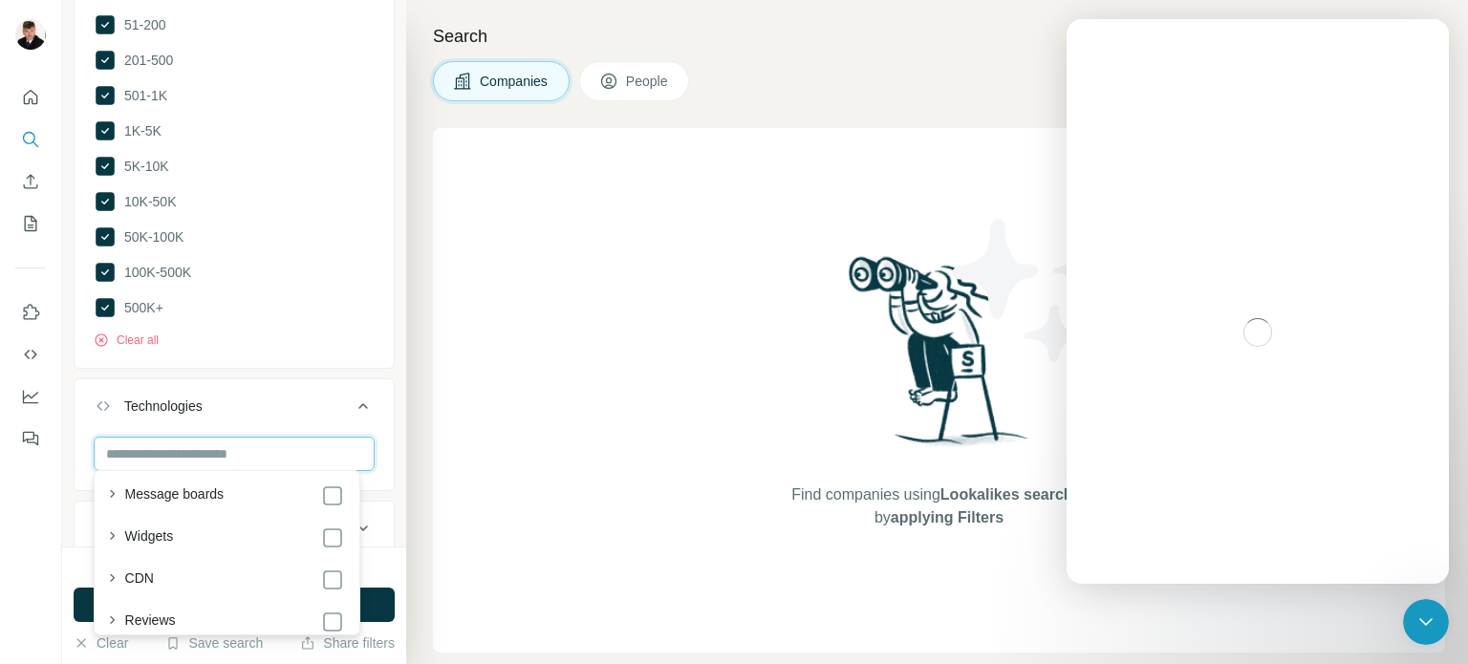
scroll to position [956, 0]
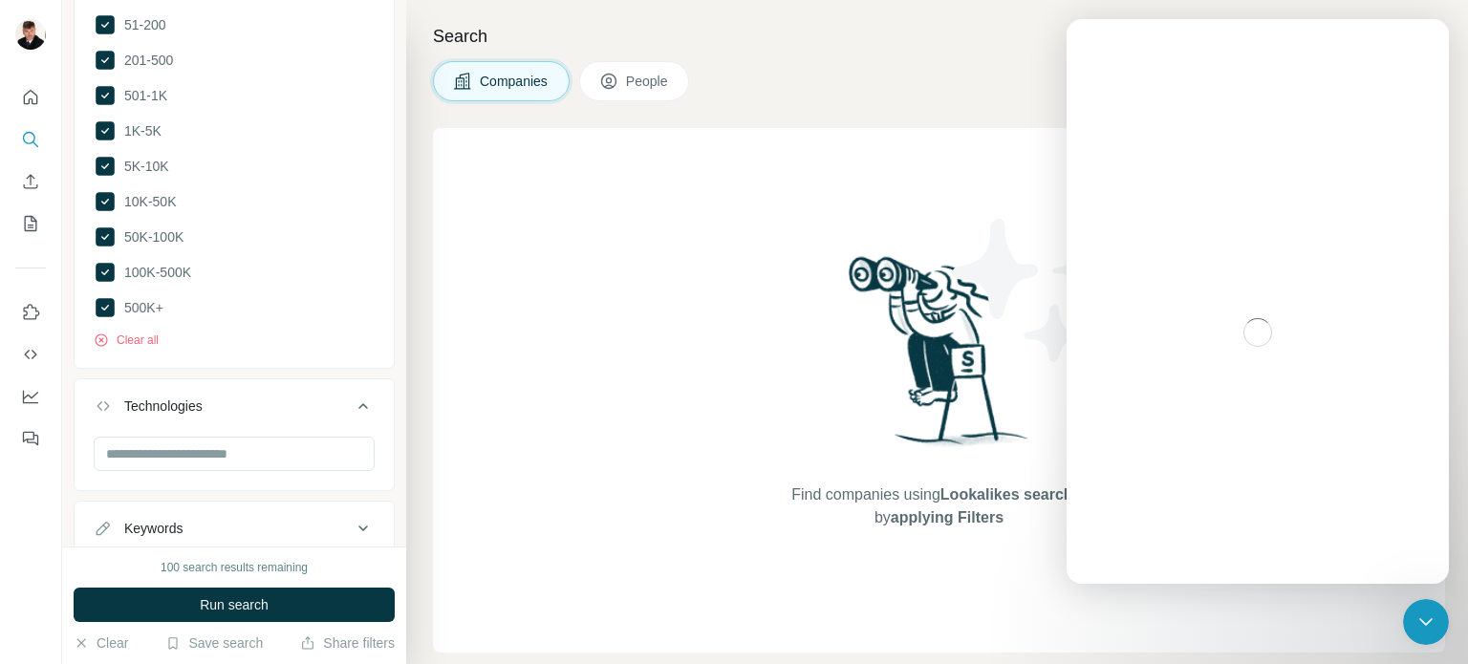
click at [31, 542] on div at bounding box center [31, 332] width 62 height 664
click at [175, 532] on div "Keywords" at bounding box center [153, 528] width 58 height 19
click at [329, 523] on div "Keywords" at bounding box center [223, 528] width 258 height 19
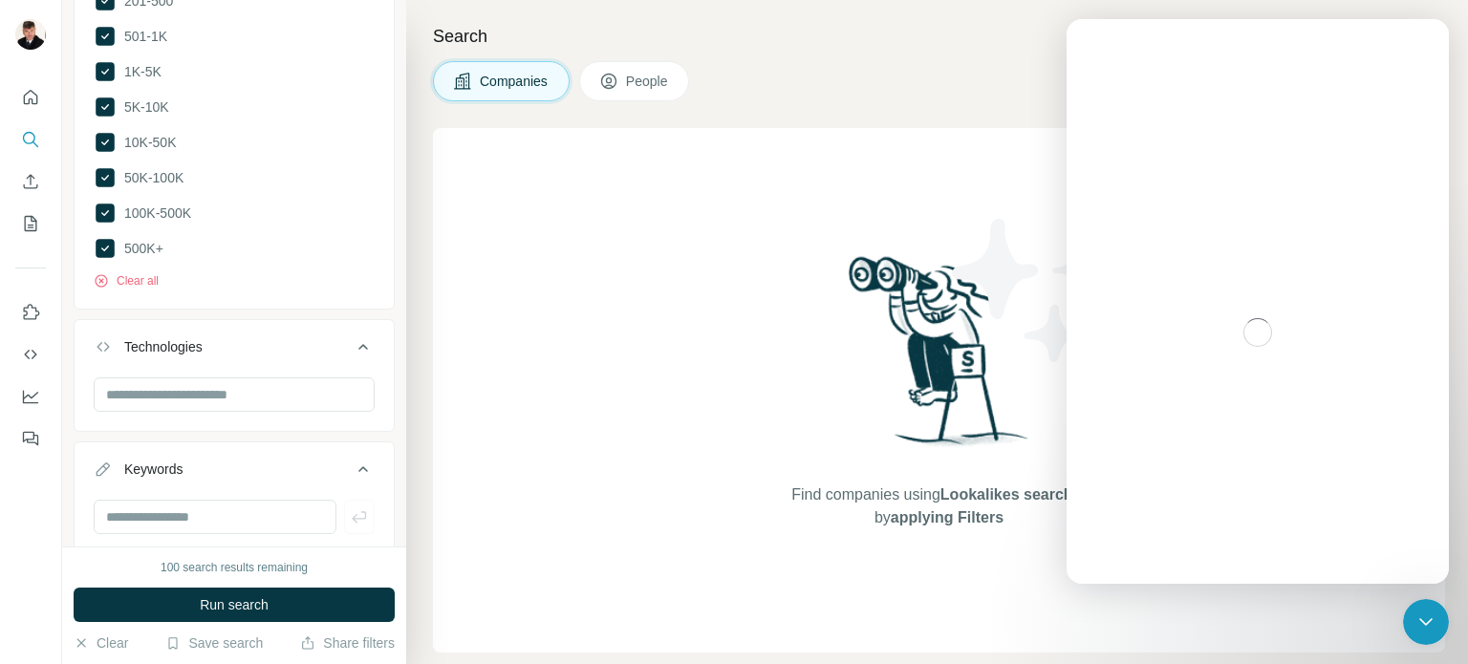
scroll to position [1449, 0]
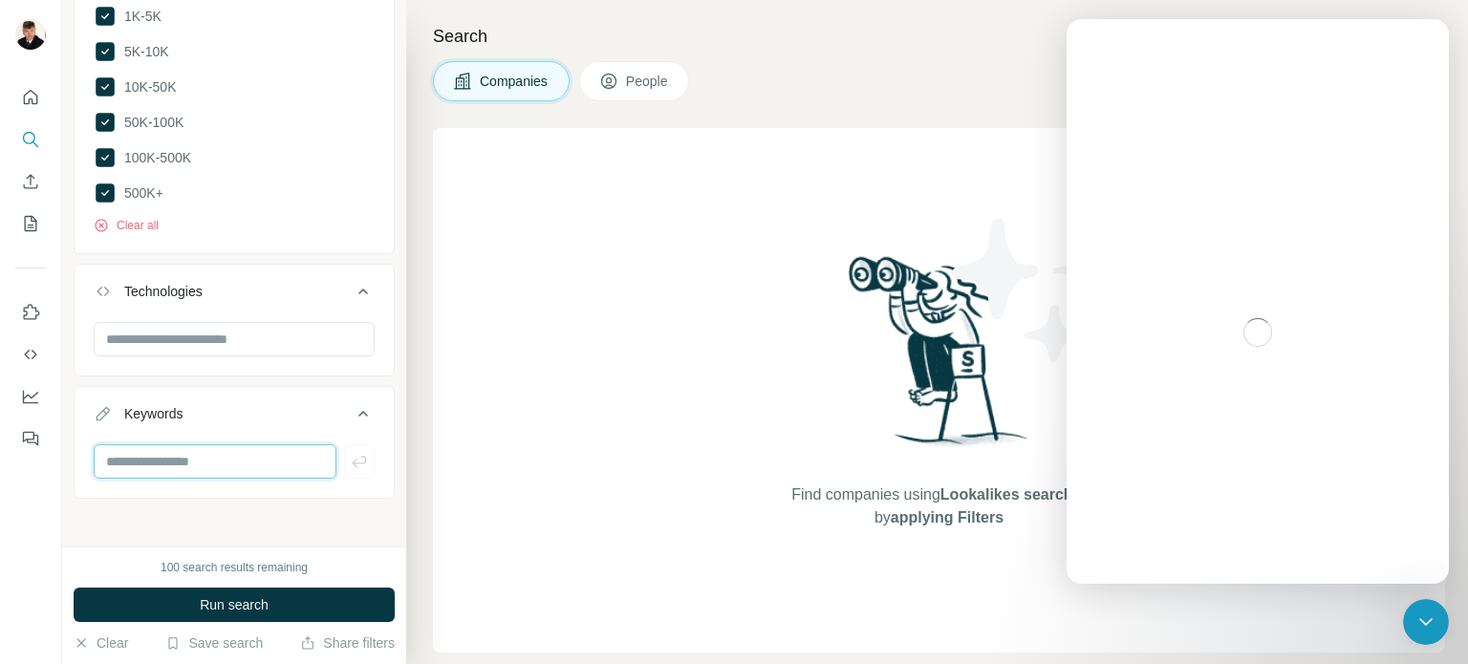
click at [267, 462] on input "text" at bounding box center [215, 461] width 243 height 34
type input "**********"
type input "***"
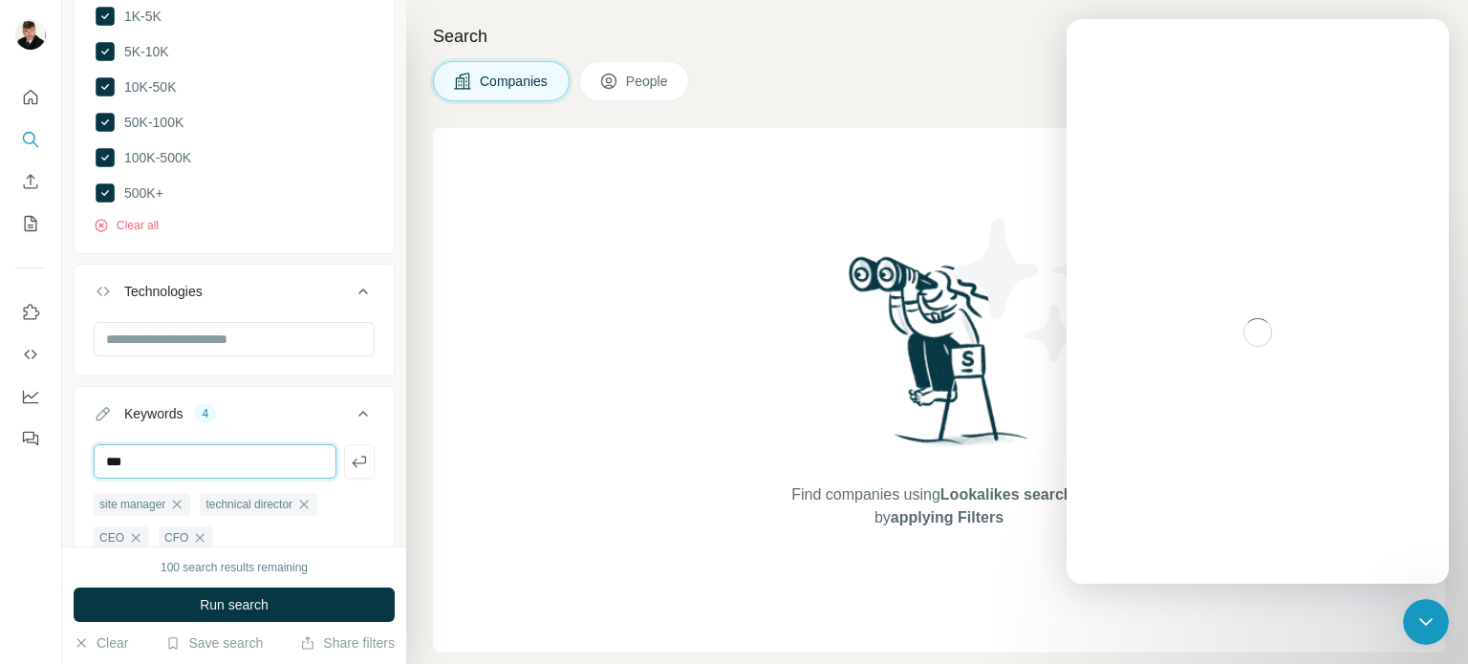
type input "***"
type input "**********"
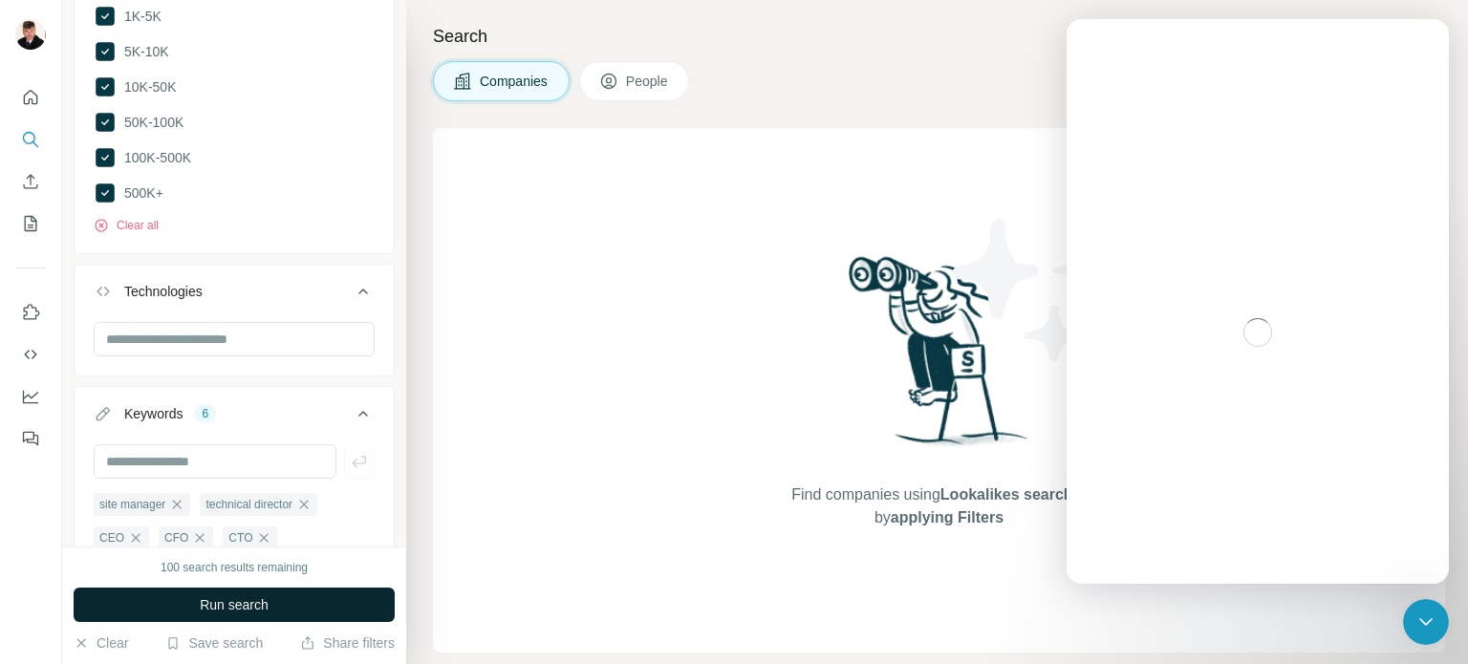
click at [256, 601] on span "Run search" at bounding box center [234, 604] width 69 height 19
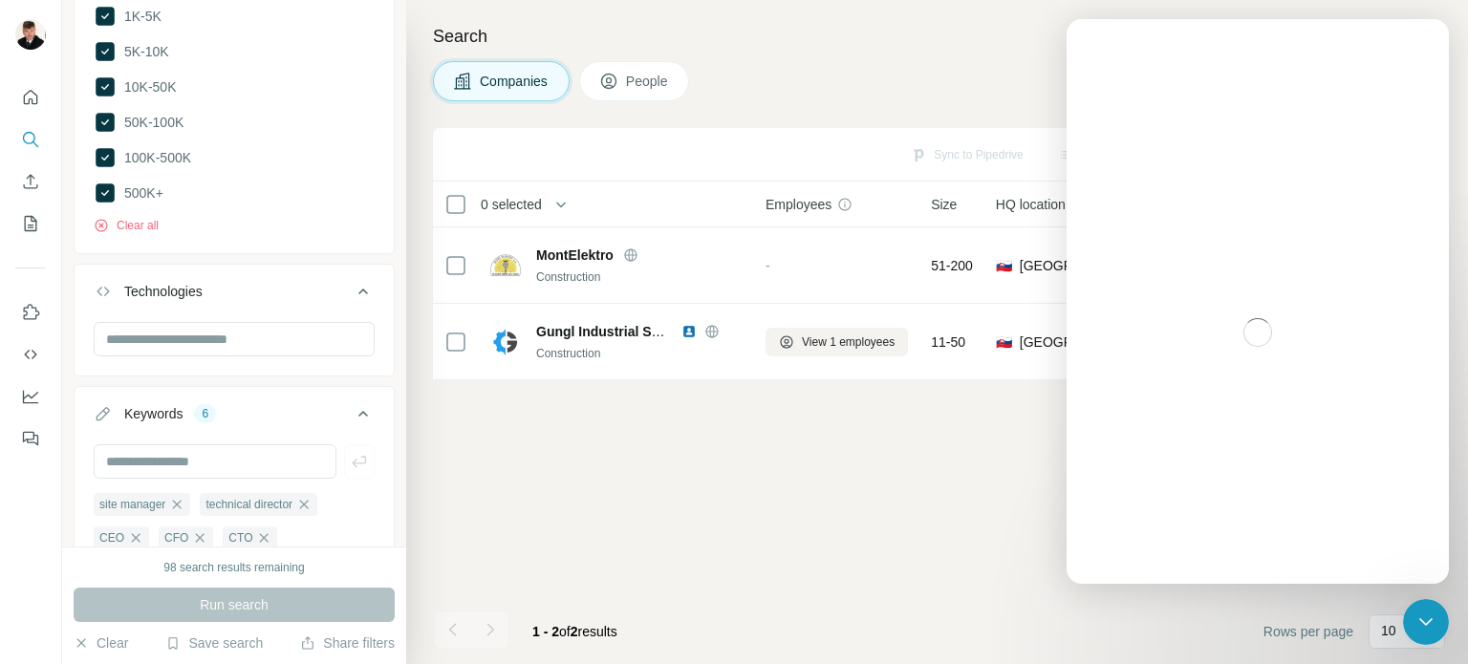
click at [974, 57] on div "Search Companies People Sync to Pipedrive Add to list Download as CSV View empl…" at bounding box center [937, 332] width 1062 height 664
click at [1429, 624] on icon "Close Intercom Messenger" at bounding box center [1425, 622] width 23 height 23
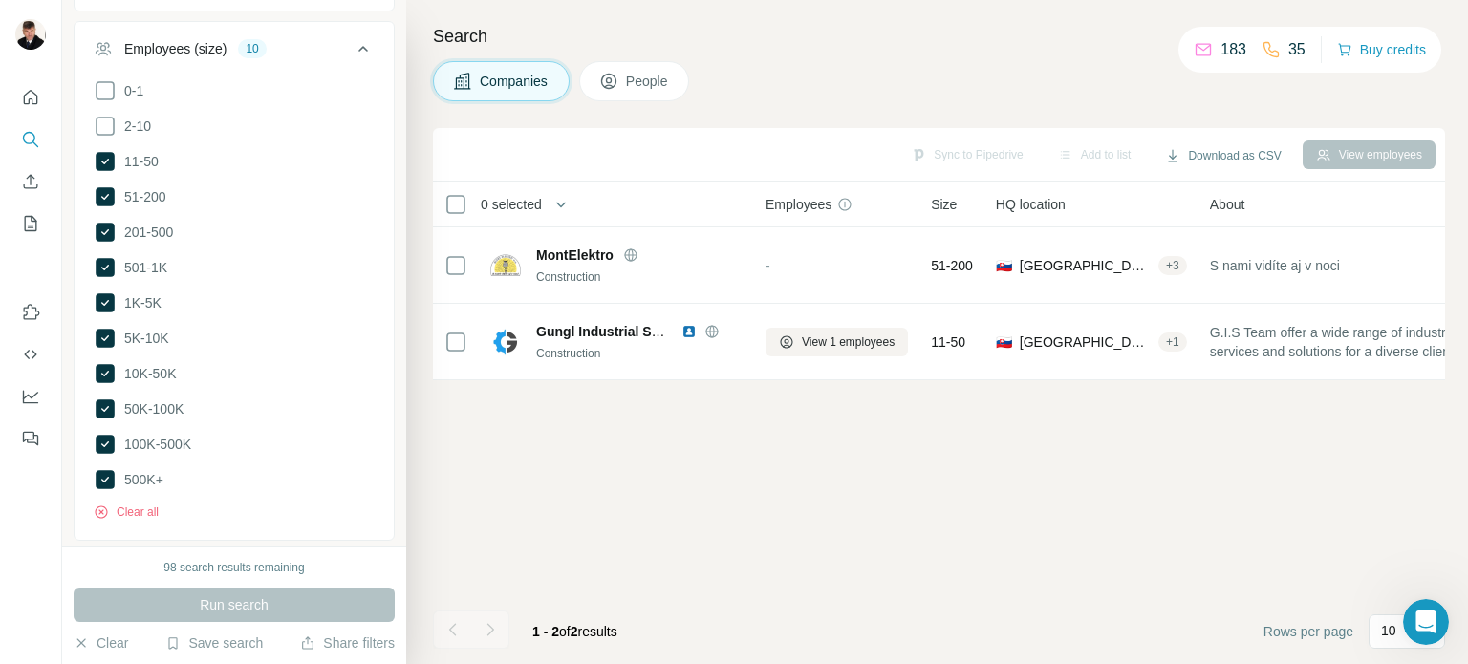
scroll to position [1449, 0]
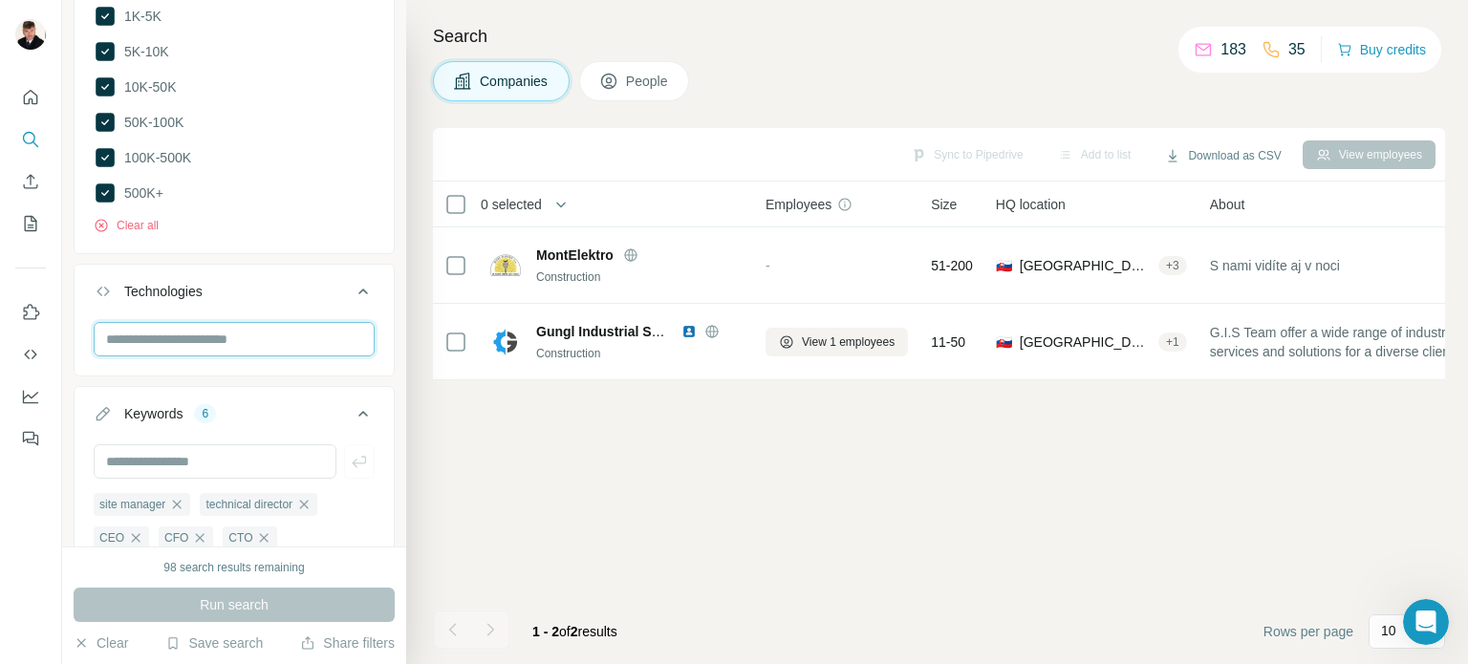
click at [180, 331] on input "text" at bounding box center [234, 339] width 281 height 34
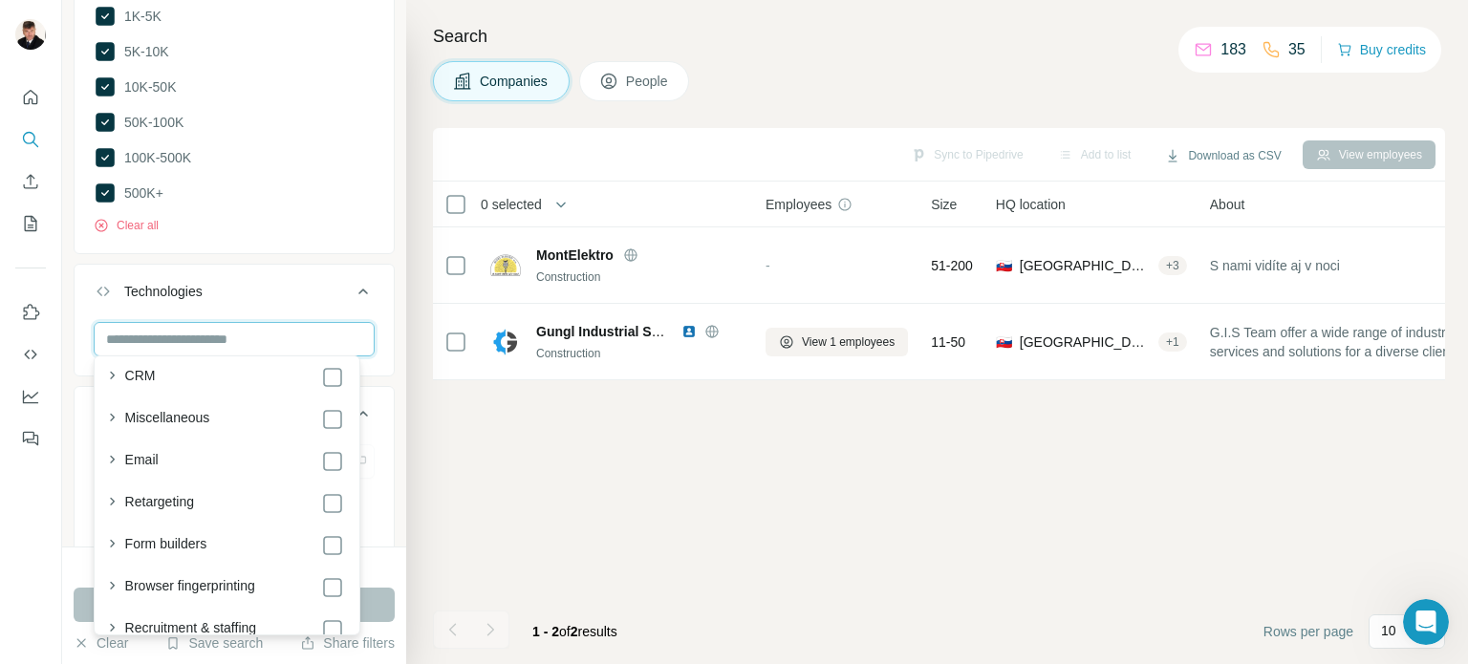
scroll to position [1051, 0]
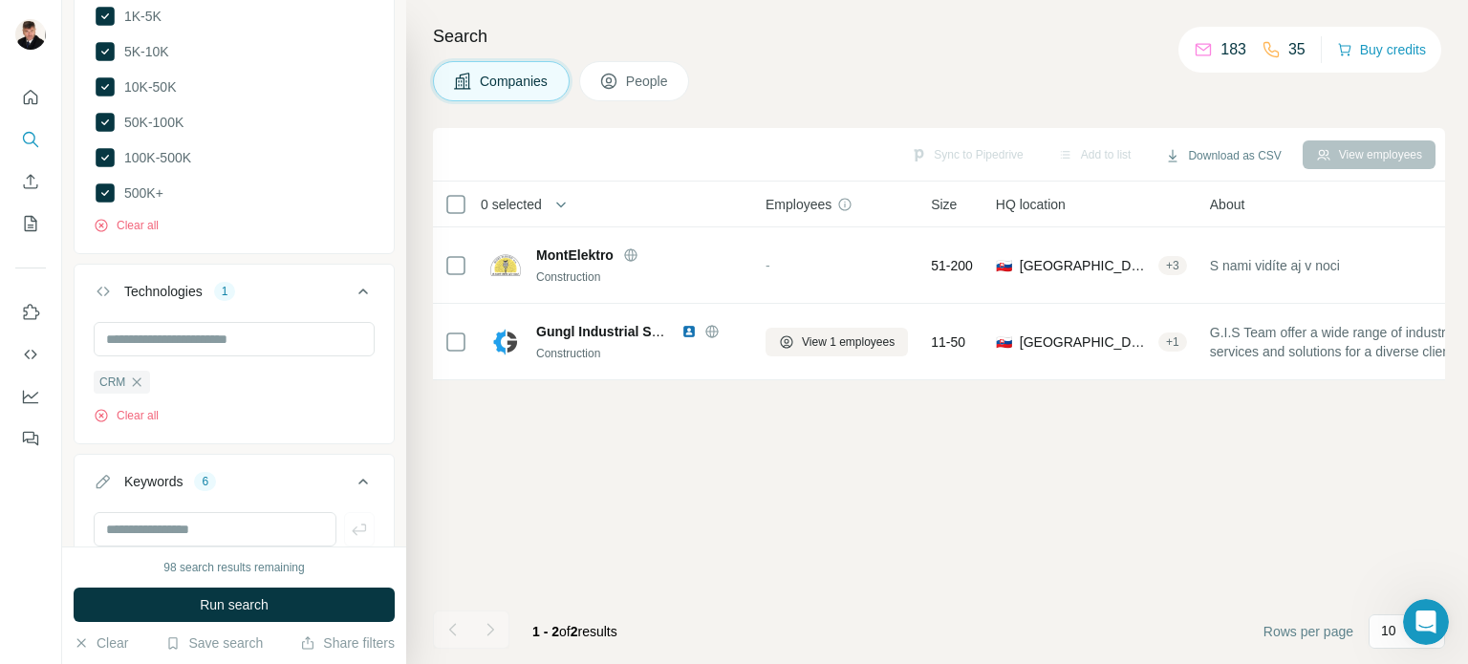
click at [48, 523] on div at bounding box center [31, 332] width 62 height 664
click at [250, 597] on span "Run search" at bounding box center [234, 604] width 69 height 19
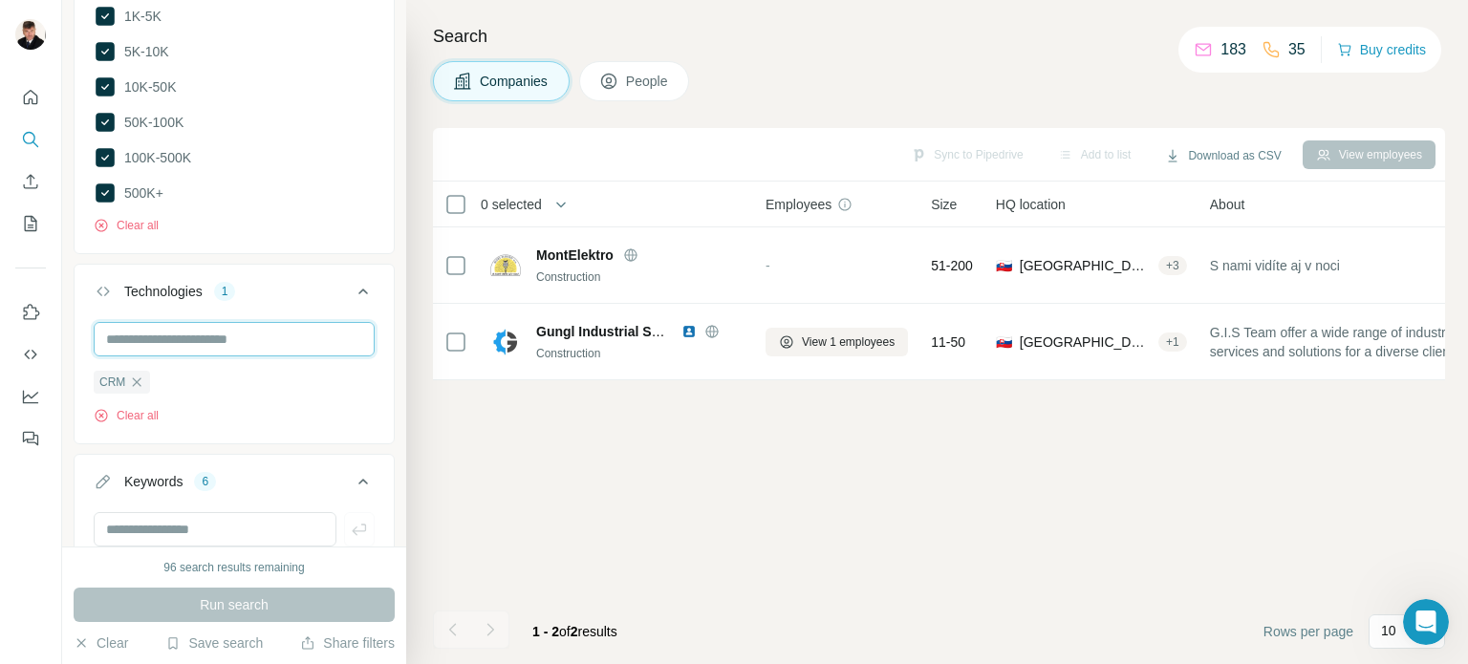
click at [221, 329] on input "text" at bounding box center [234, 339] width 281 height 34
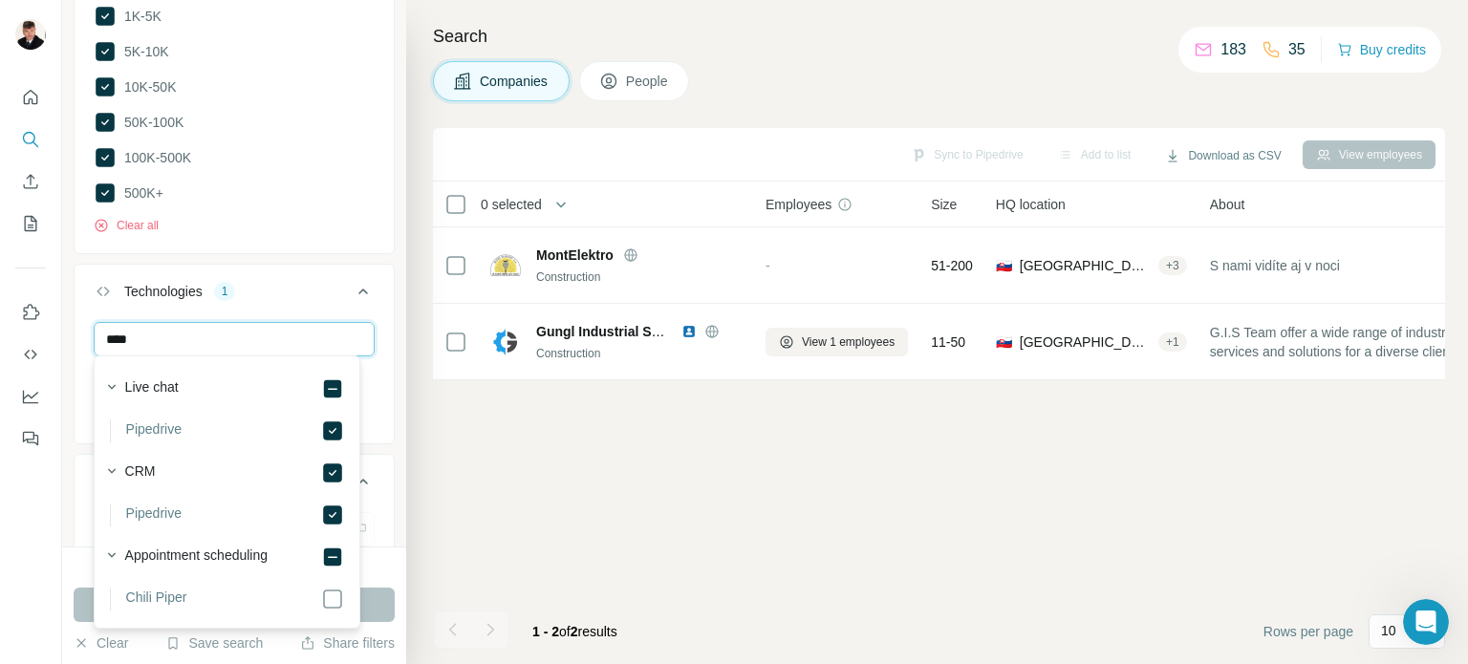
type input "****"
click at [23, 518] on div at bounding box center [31, 332] width 62 height 664
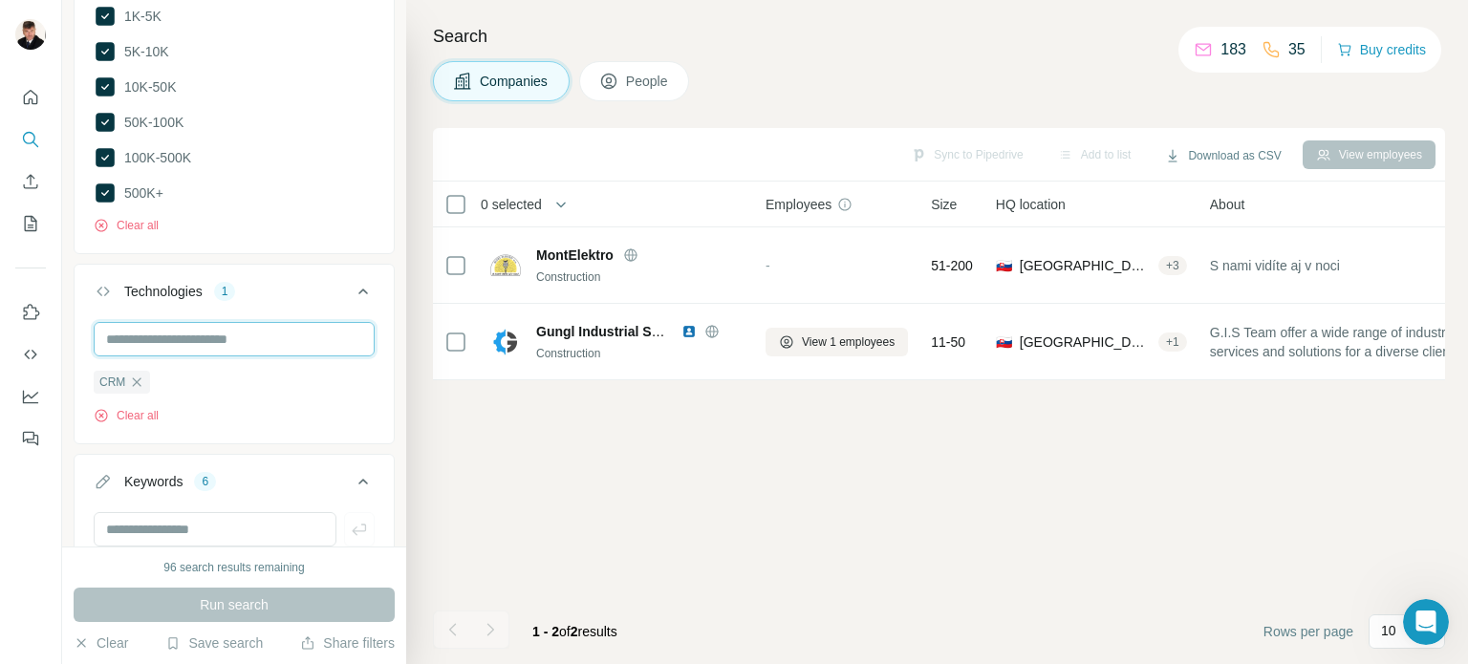
click at [187, 327] on input "text" at bounding box center [234, 339] width 281 height 34
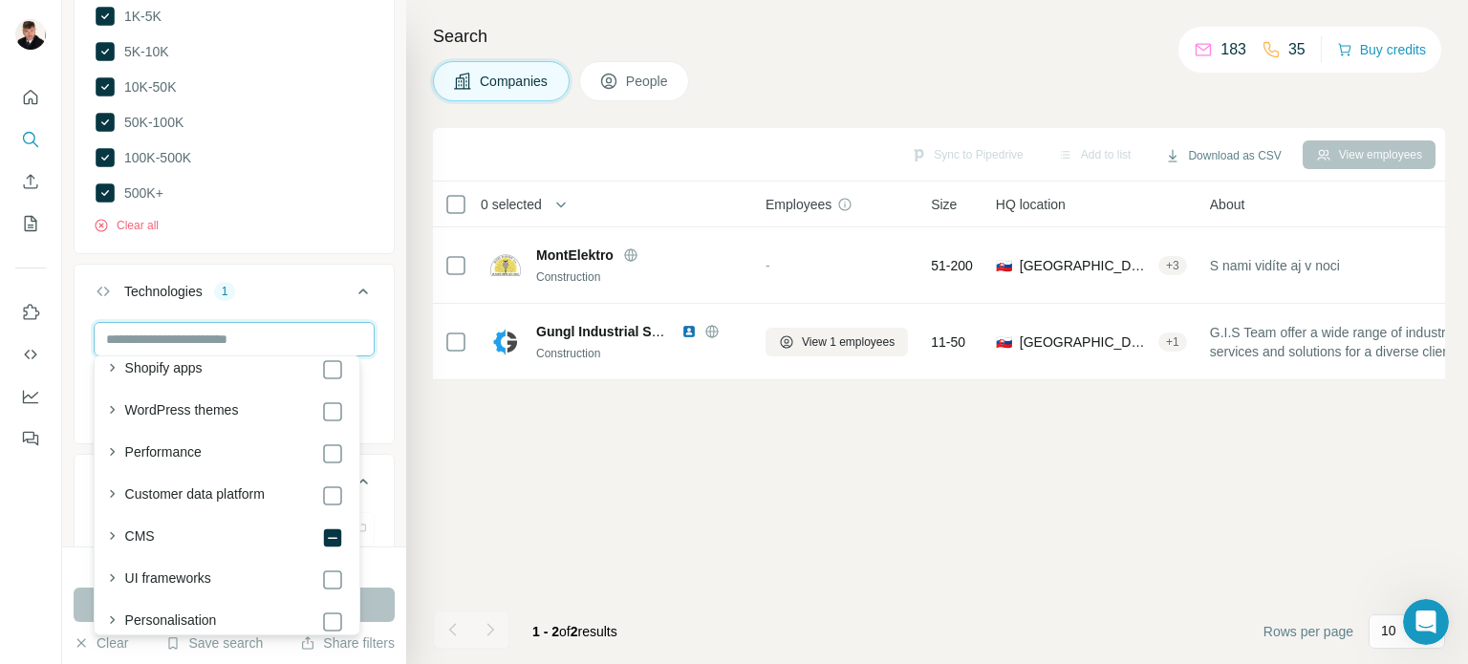
scroll to position [191, 0]
click at [187, 332] on input "text" at bounding box center [234, 339] width 281 height 34
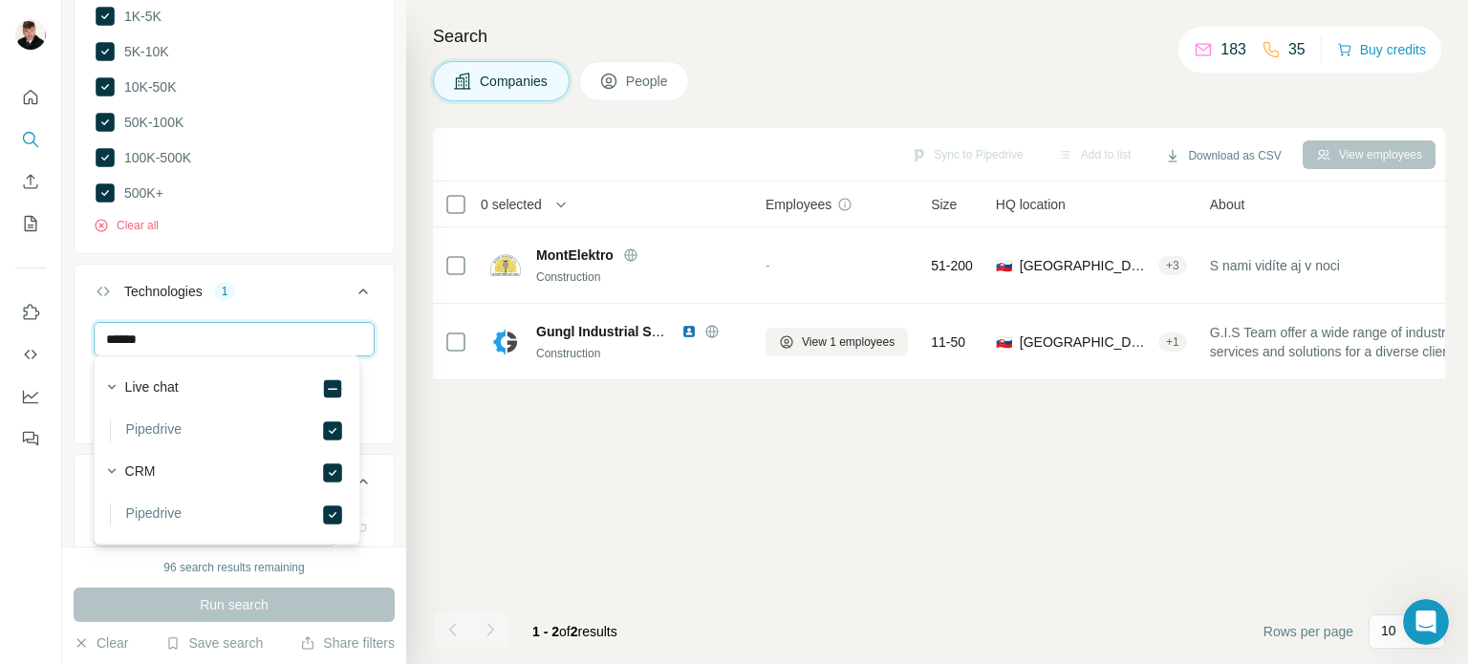
scroll to position [0, 0]
click at [169, 431] on label "Pipedrive" at bounding box center [153, 431] width 55 height 23
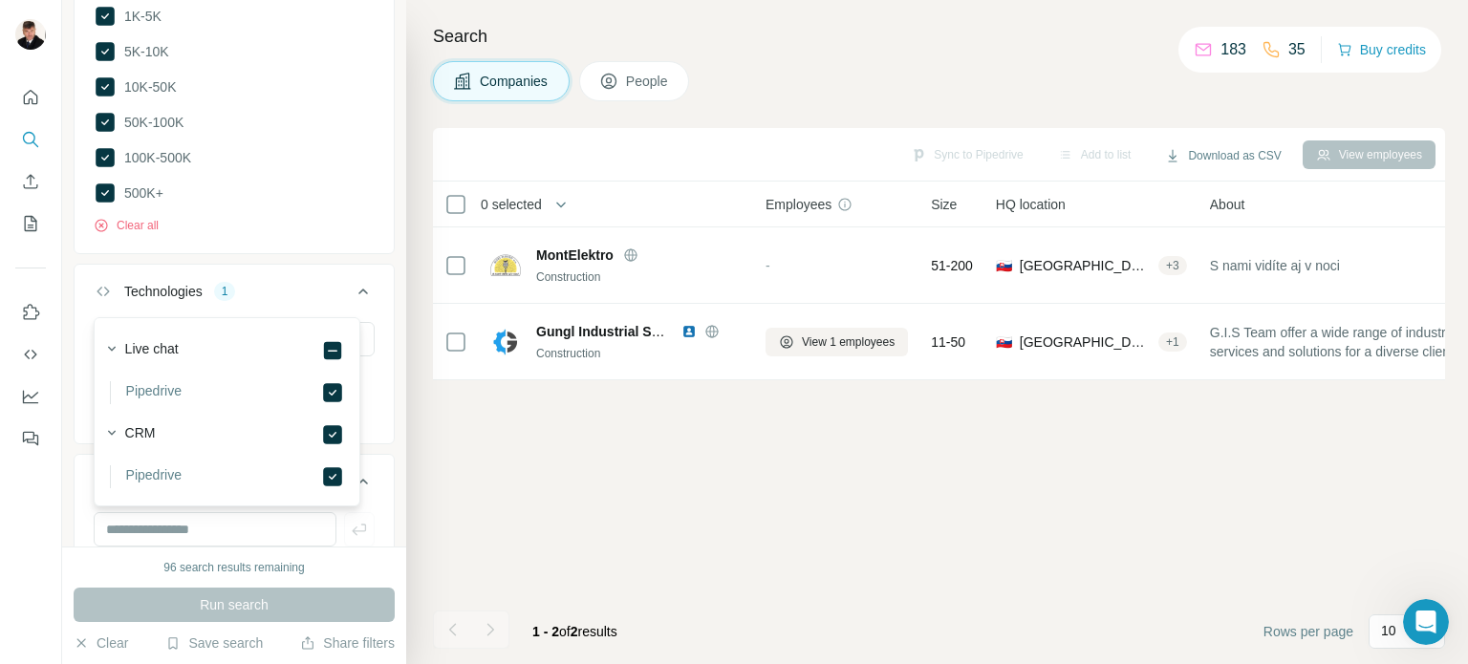
scroll to position [1544, 0]
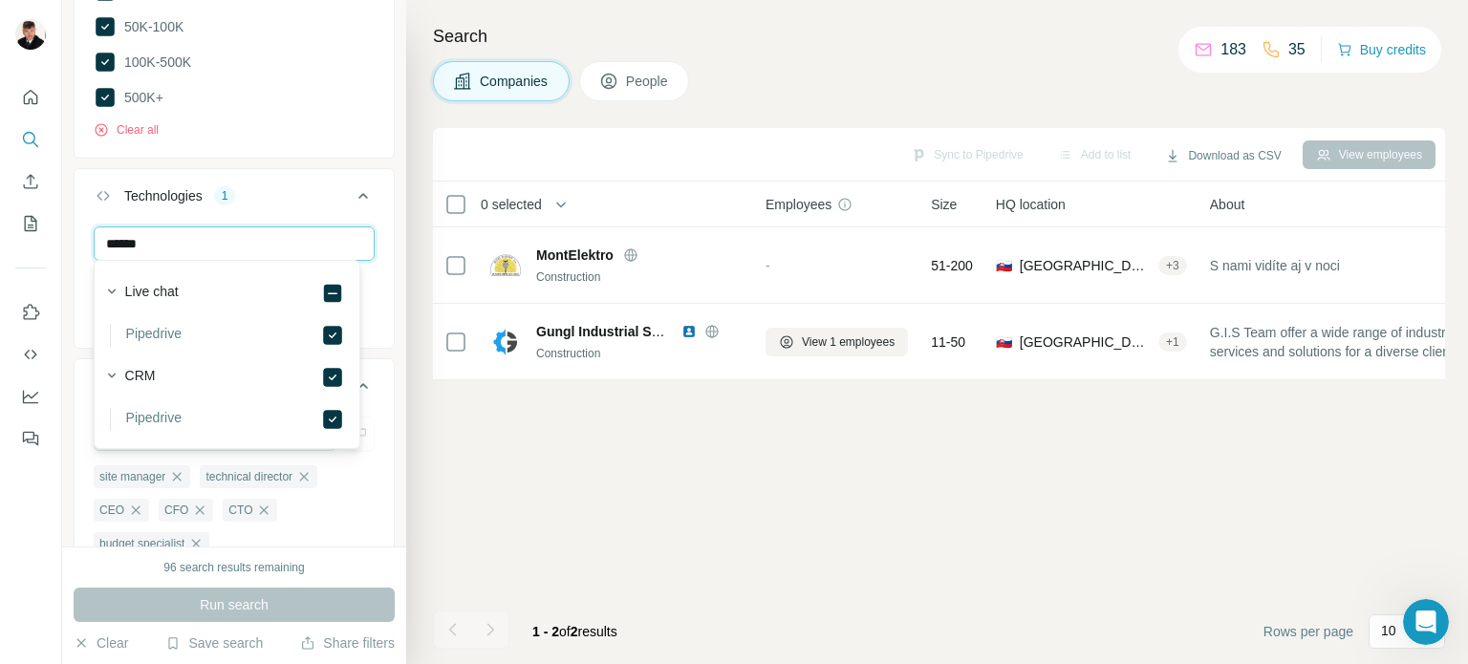
click at [145, 244] on input "******" at bounding box center [234, 243] width 281 height 34
type input "*********"
click at [31, 500] on div at bounding box center [31, 332] width 62 height 664
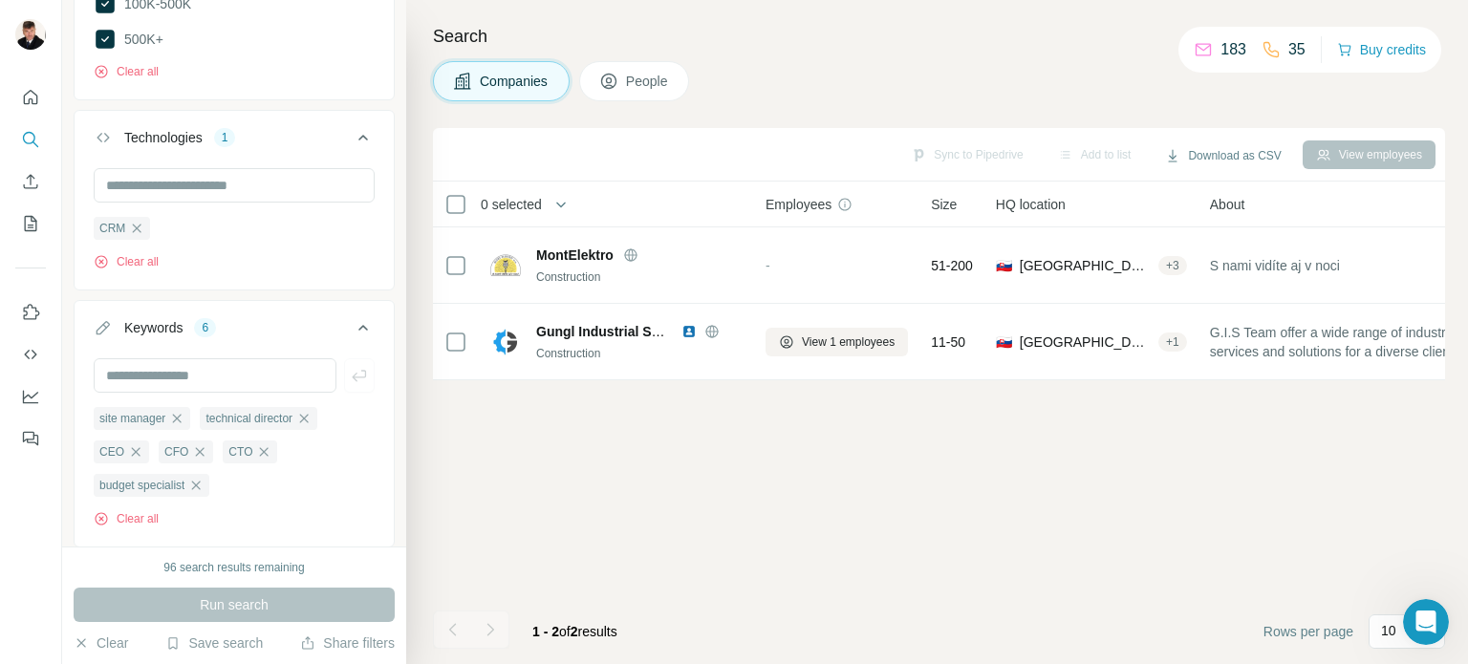
scroll to position [1654, 0]
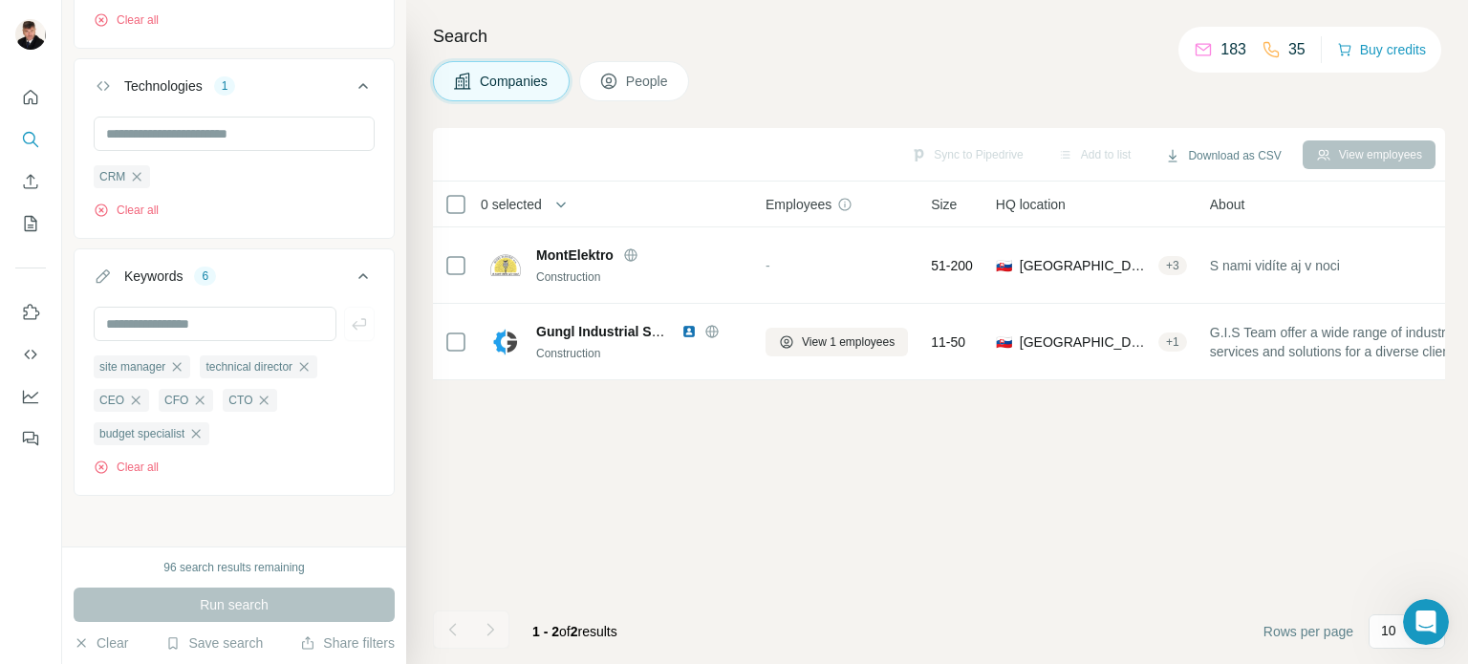
click at [226, 604] on div "Run search" at bounding box center [234, 605] width 321 height 34
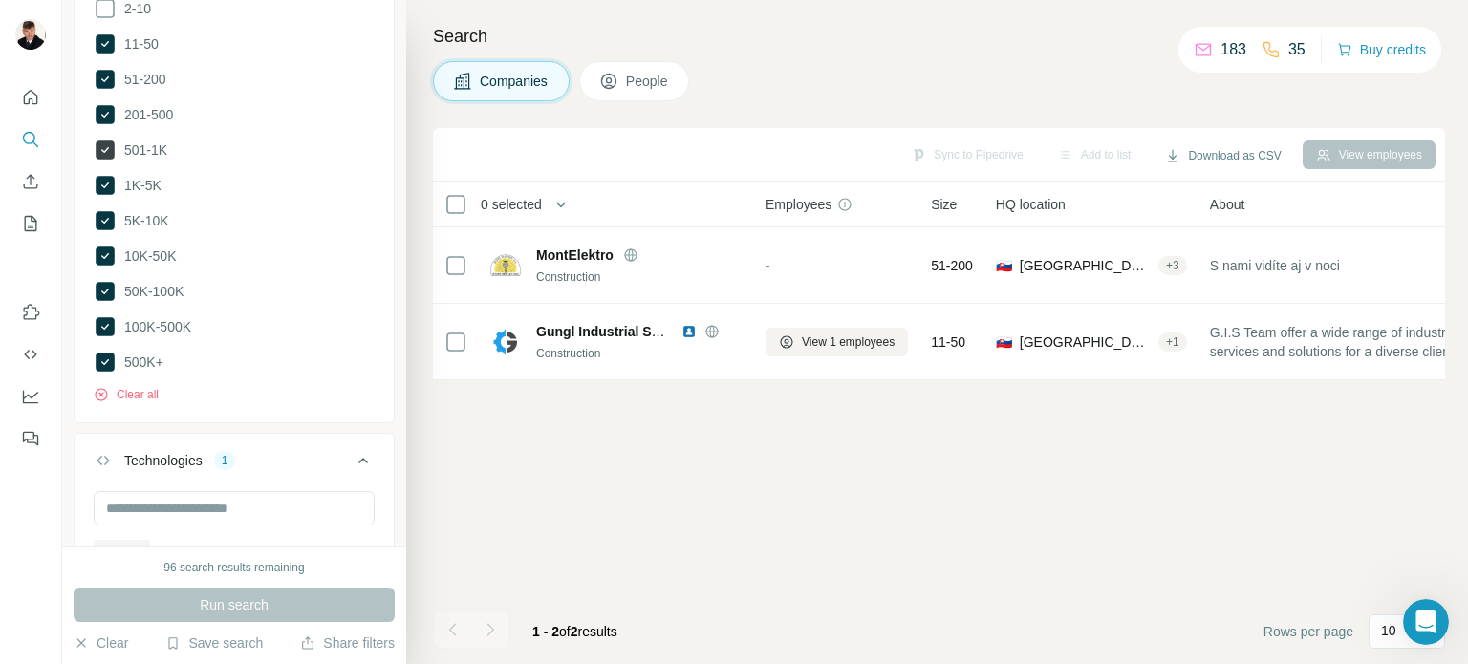
scroll to position [1176, 0]
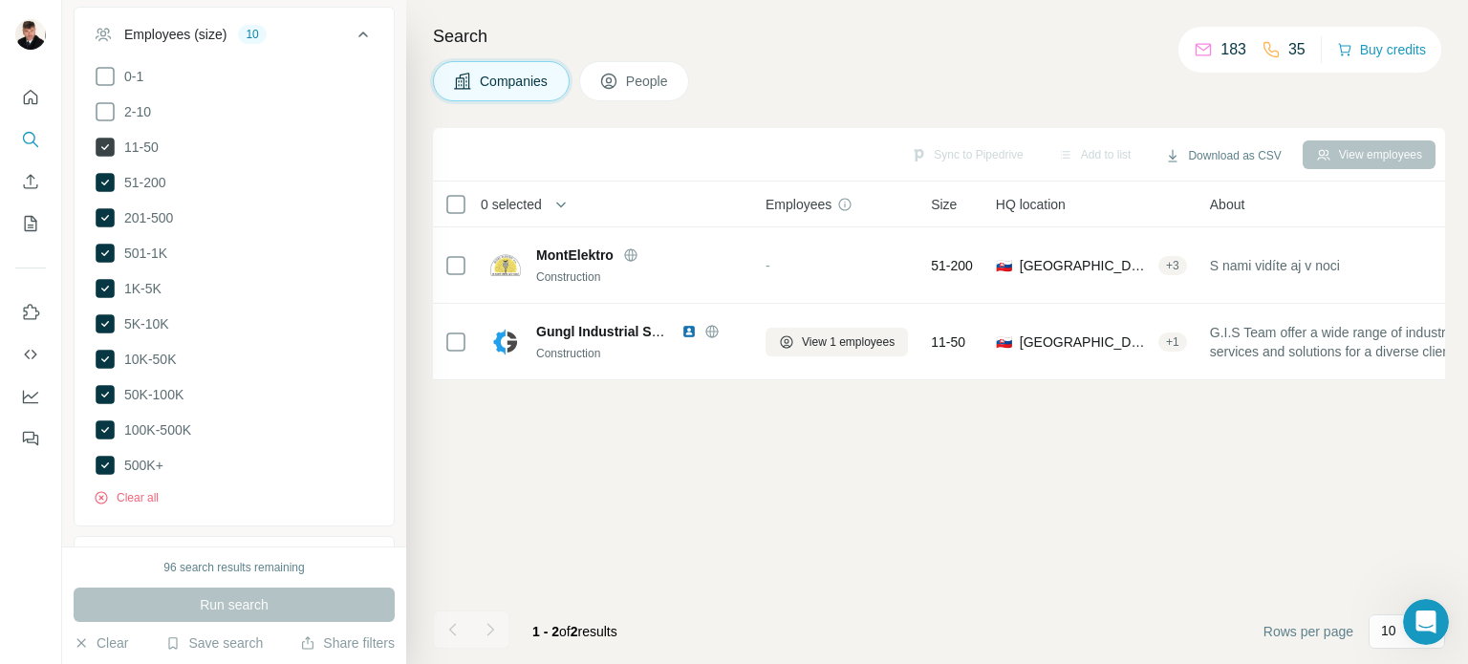
click at [103, 140] on icon at bounding box center [105, 147] width 19 height 19
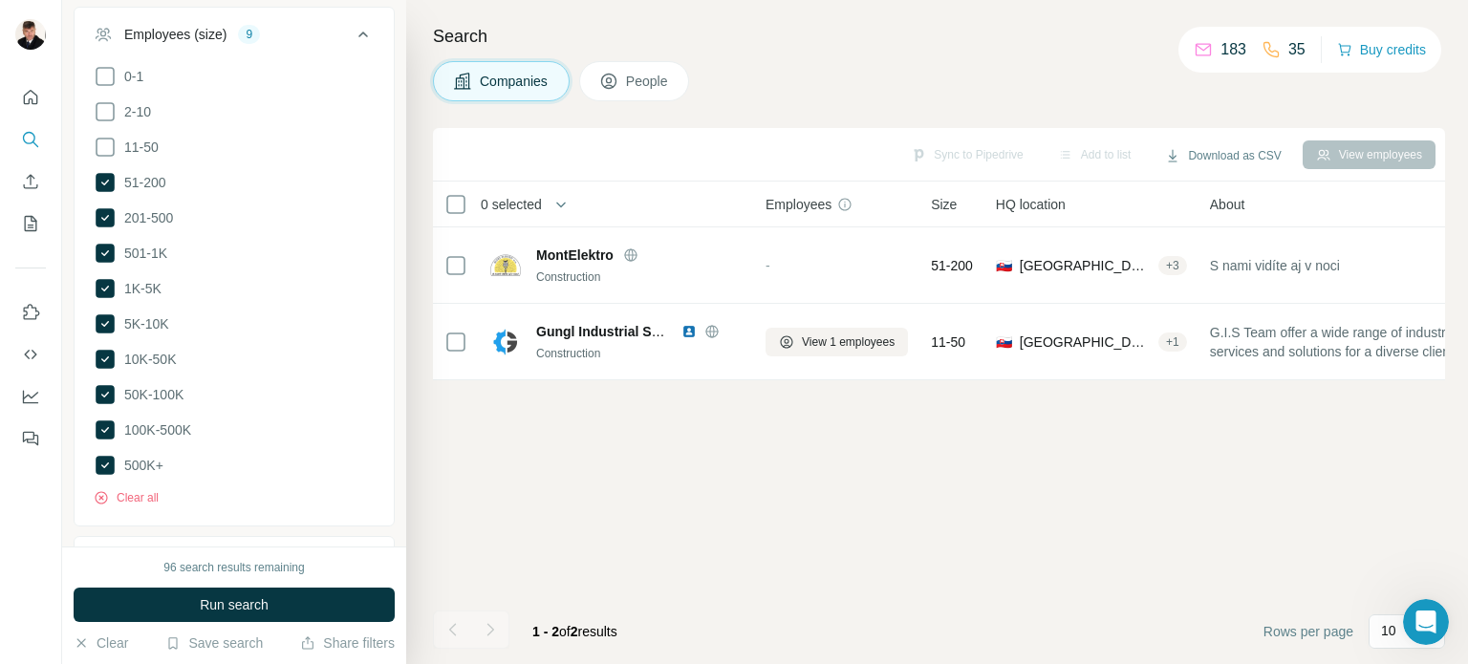
scroll to position [1463, 0]
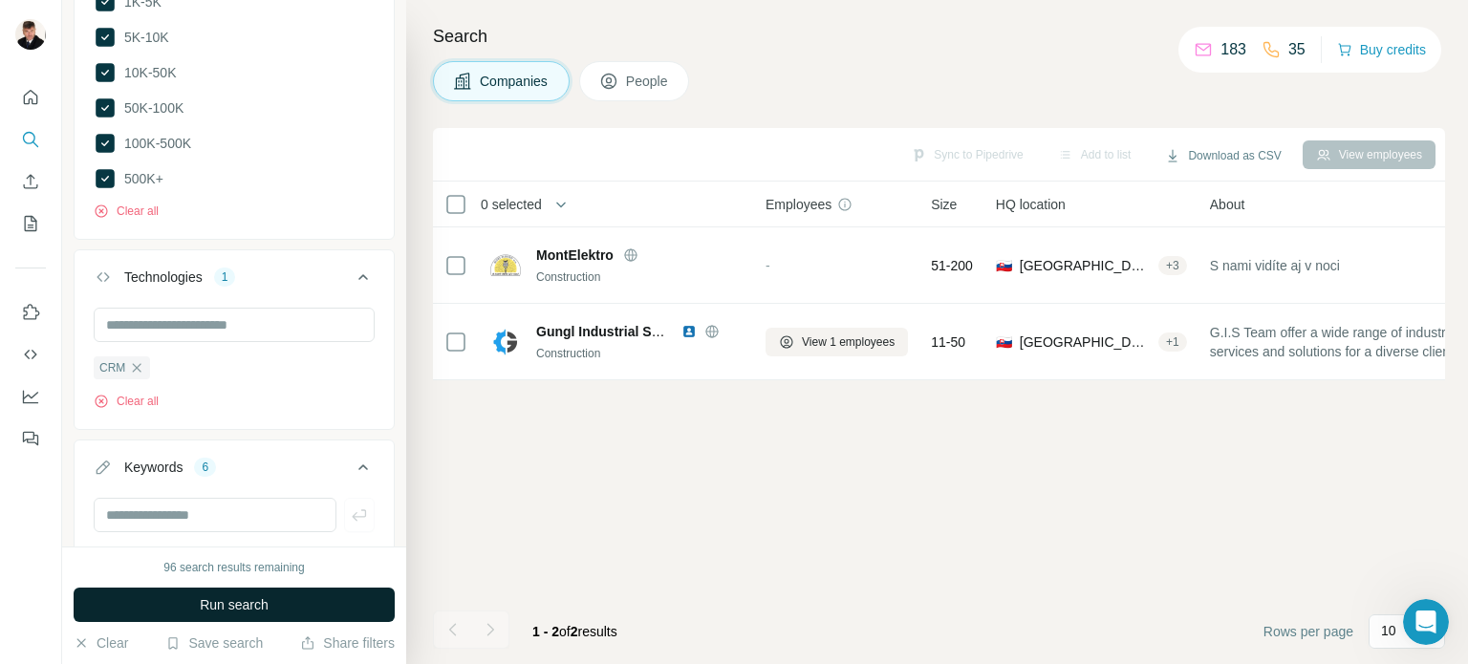
click at [201, 599] on span "Run search" at bounding box center [234, 604] width 69 height 19
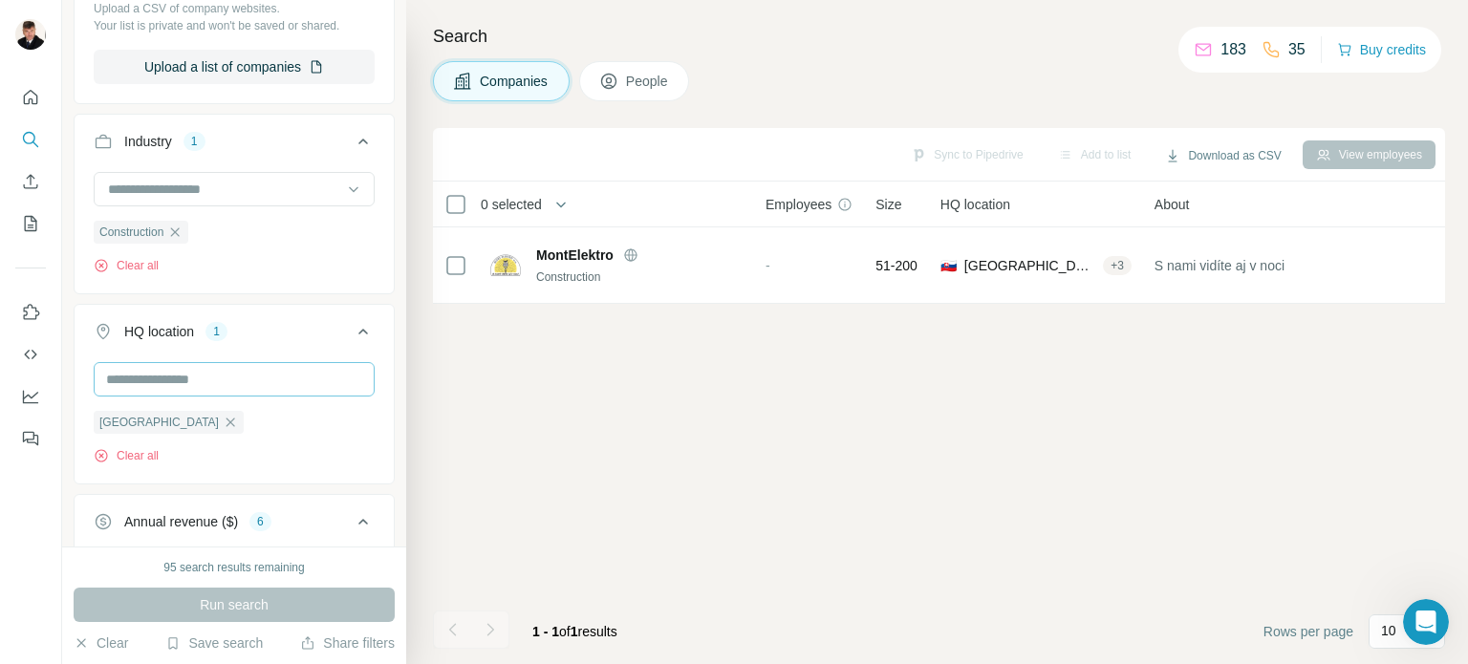
scroll to position [316, 0]
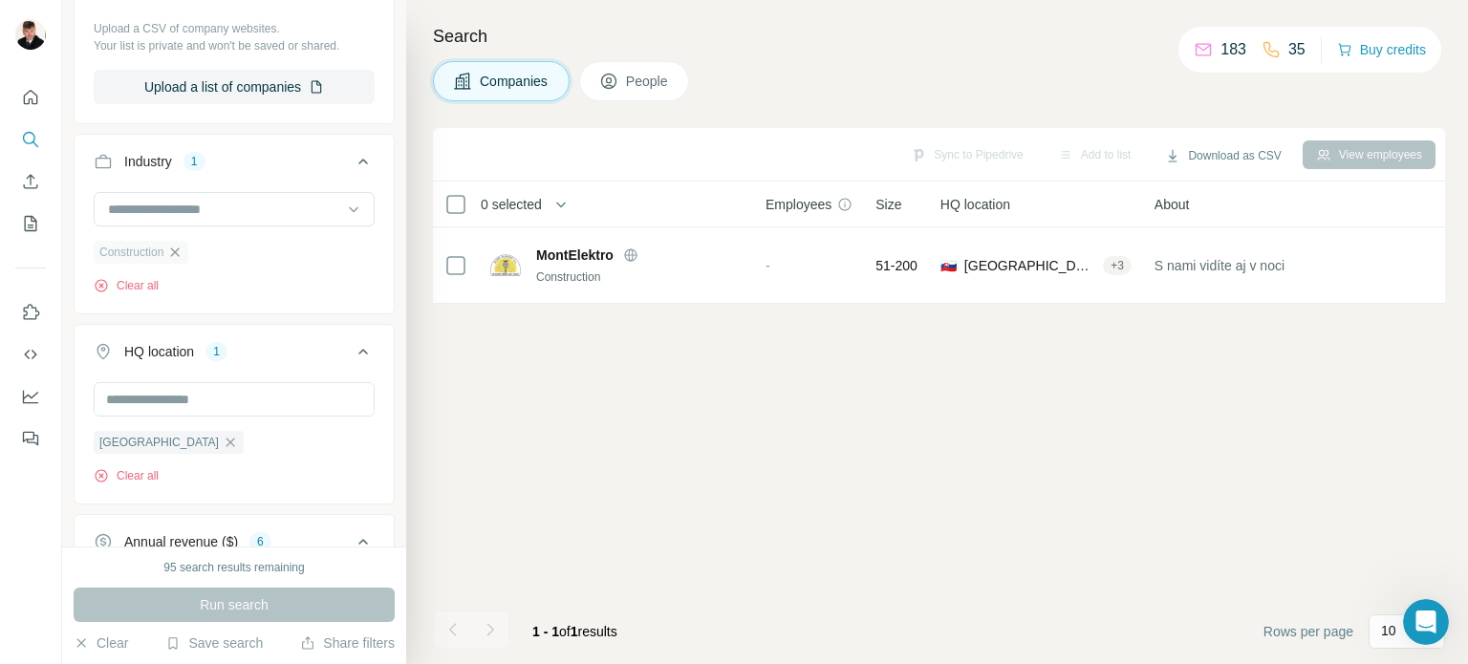
click at [180, 250] on icon "button" at bounding box center [174, 252] width 15 height 15
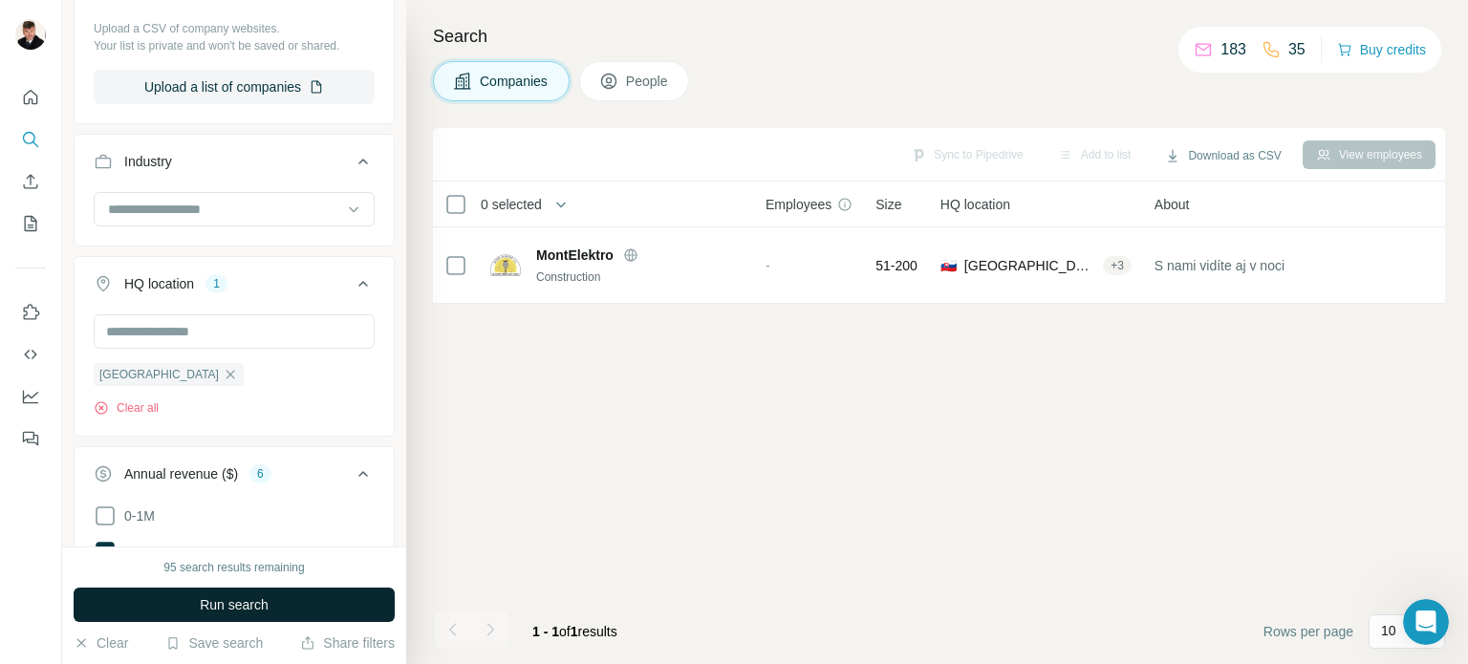
click at [251, 598] on span "Run search" at bounding box center [234, 604] width 69 height 19
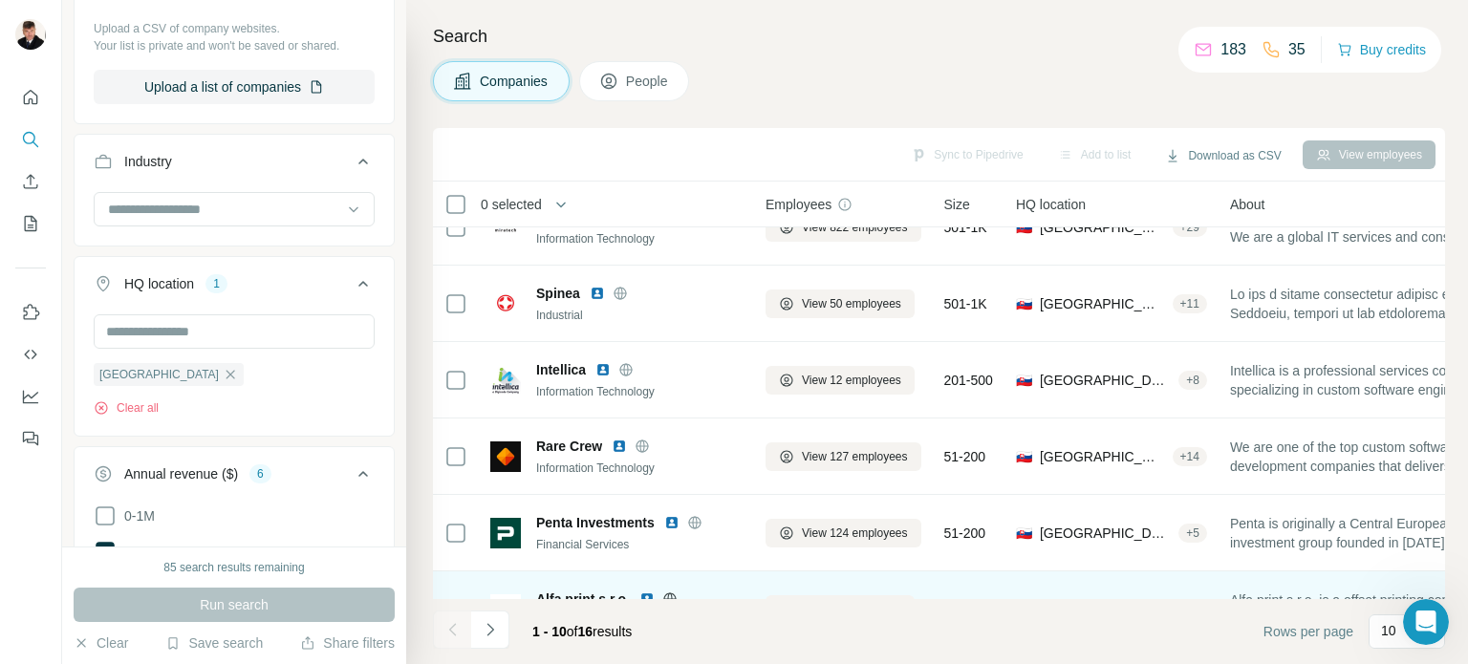
scroll to position [382, 0]
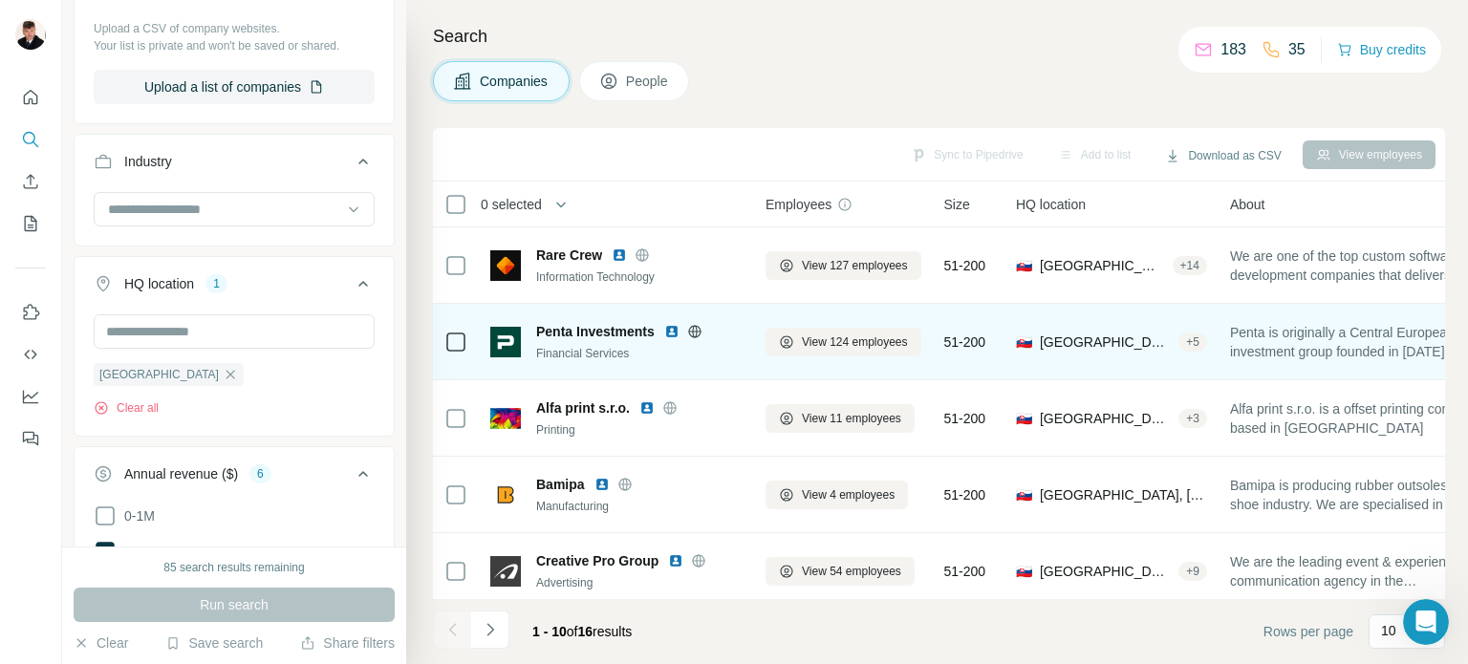
click at [673, 330] on img at bounding box center [671, 331] width 15 height 15
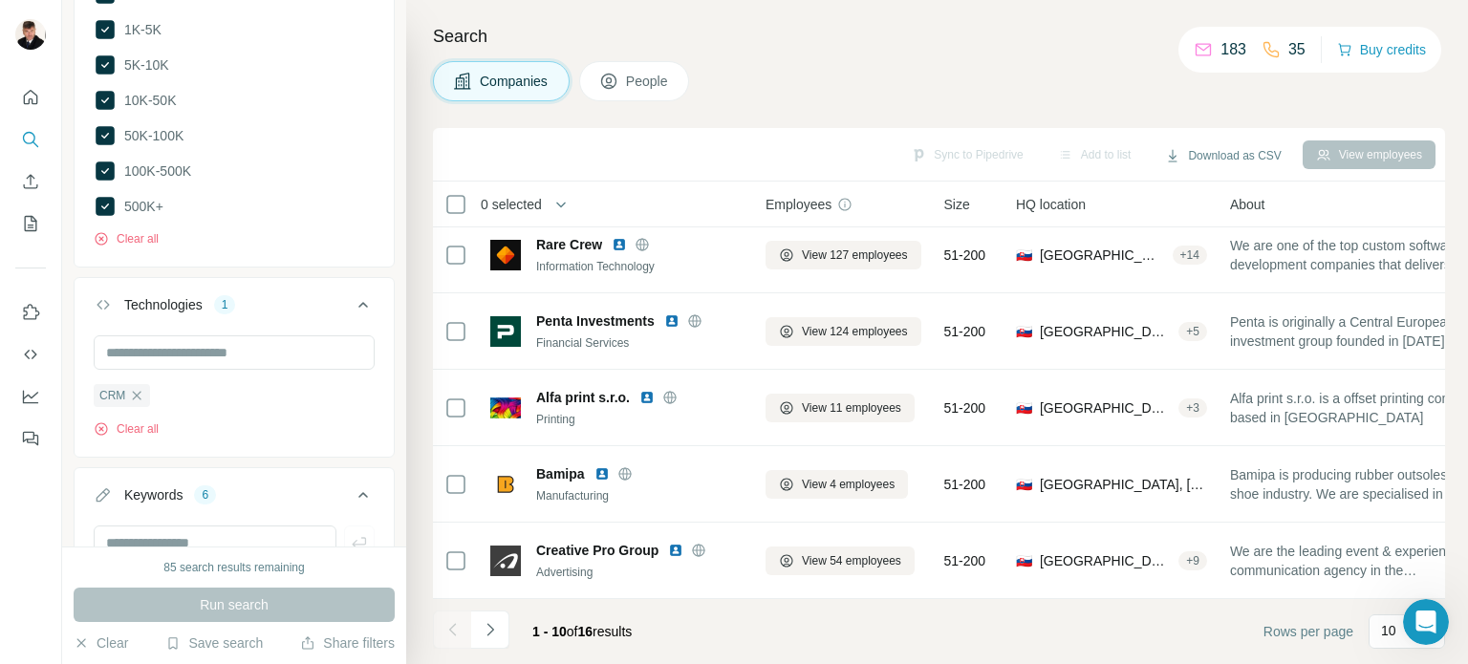
scroll to position [1585, 0]
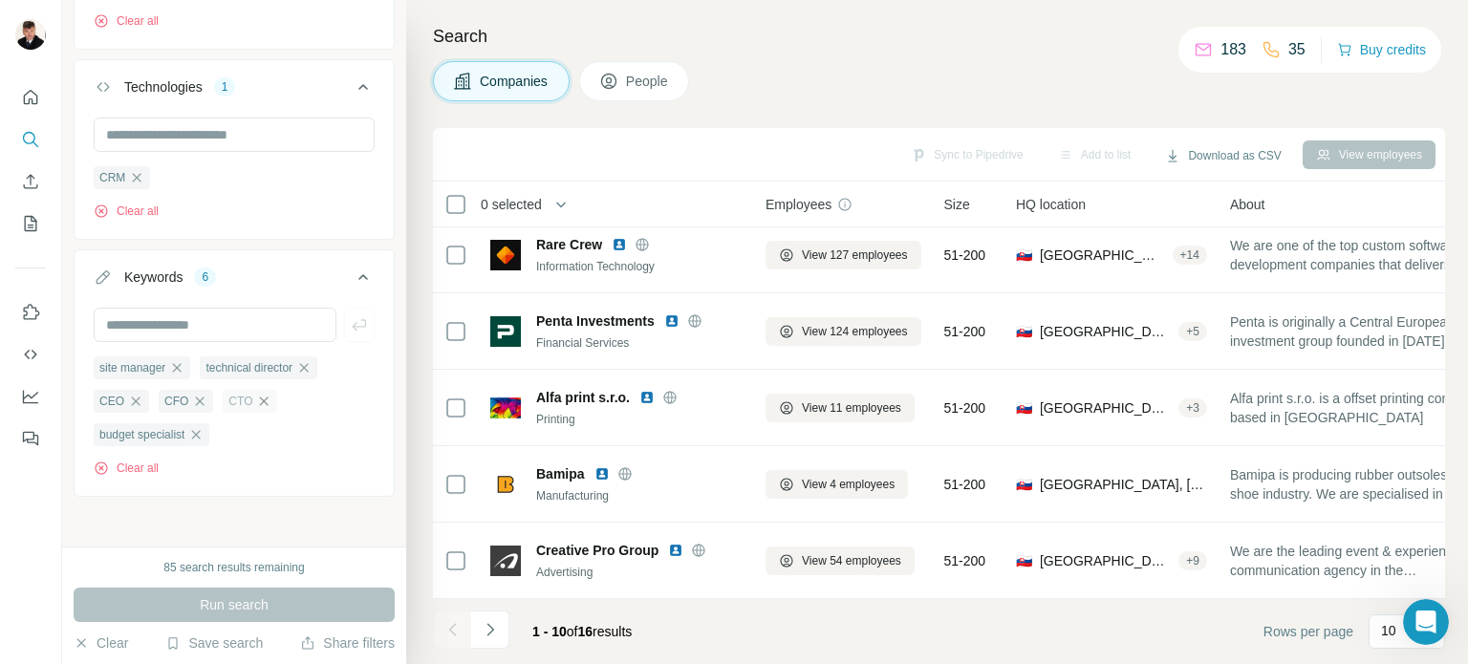
click at [263, 394] on icon "button" at bounding box center [263, 401] width 15 height 15
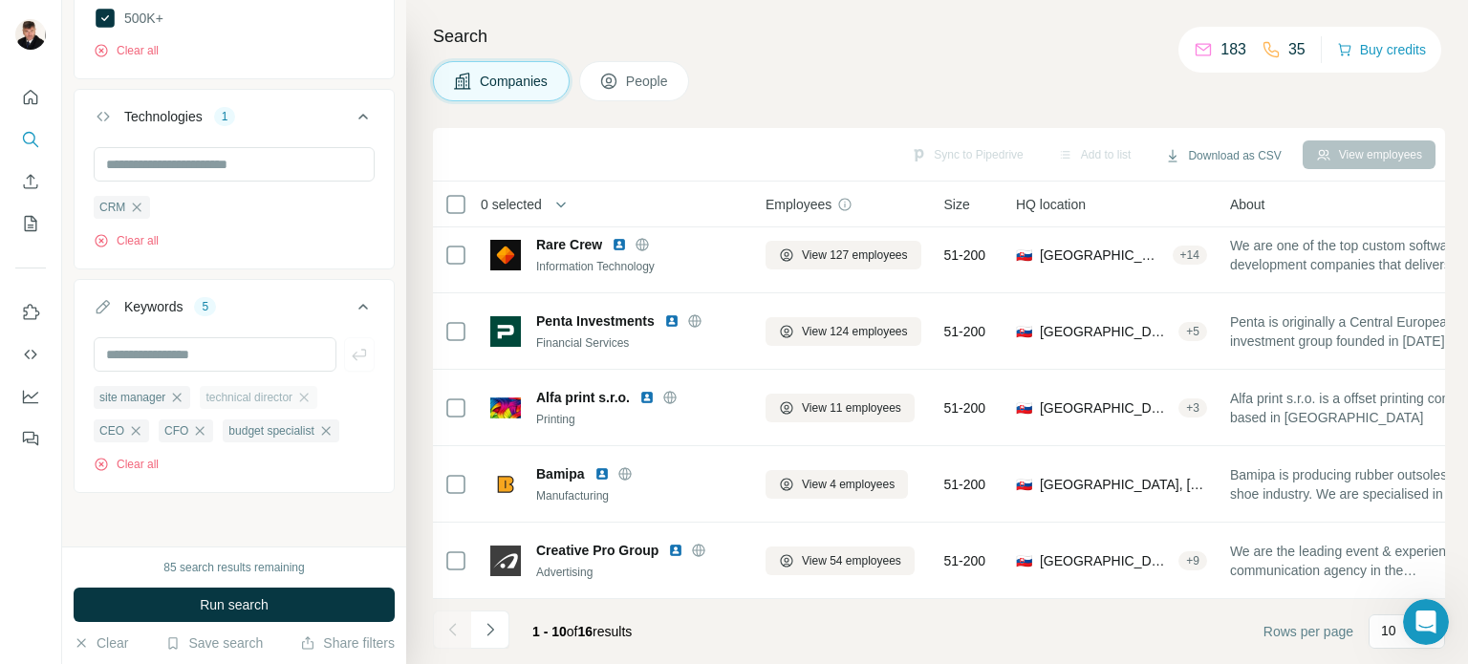
scroll to position [1551, 0]
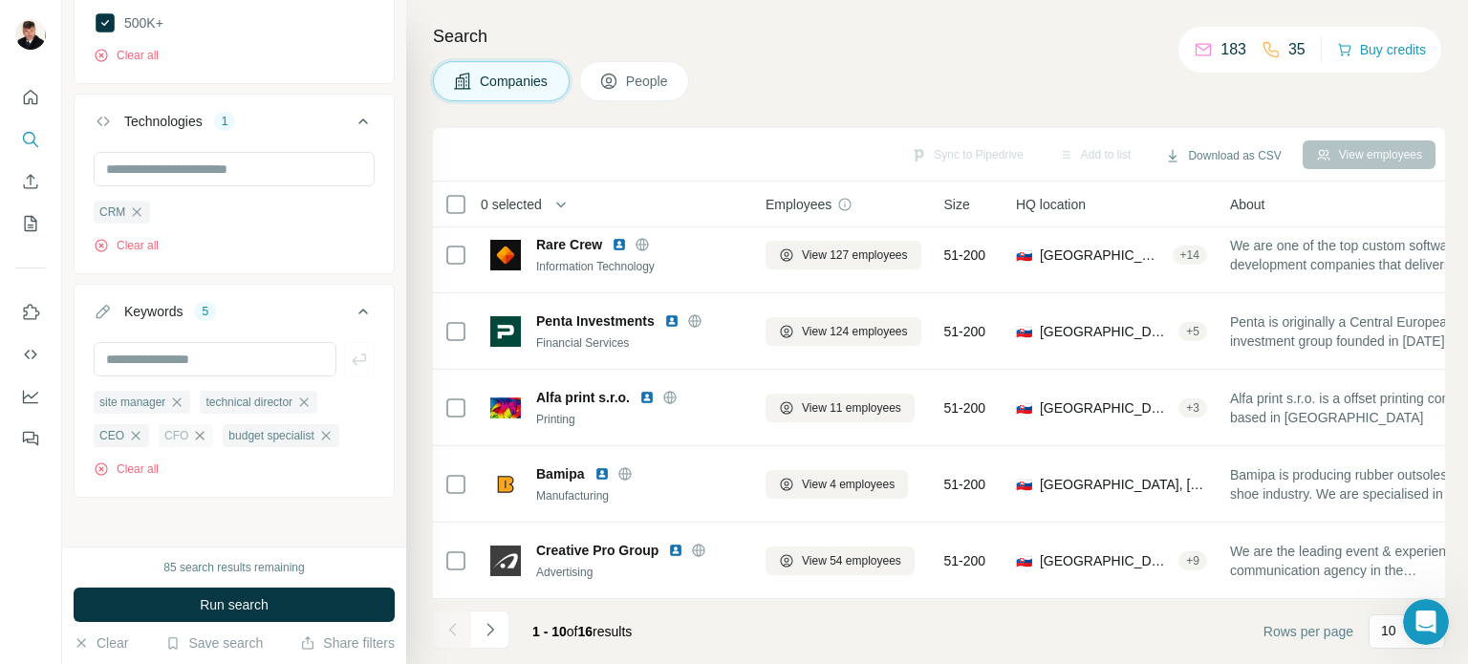
click at [196, 434] on icon "button" at bounding box center [200, 435] width 9 height 9
click at [268, 428] on icon "button" at bounding box center [260, 435] width 15 height 15
click at [312, 395] on icon "button" at bounding box center [303, 402] width 15 height 15
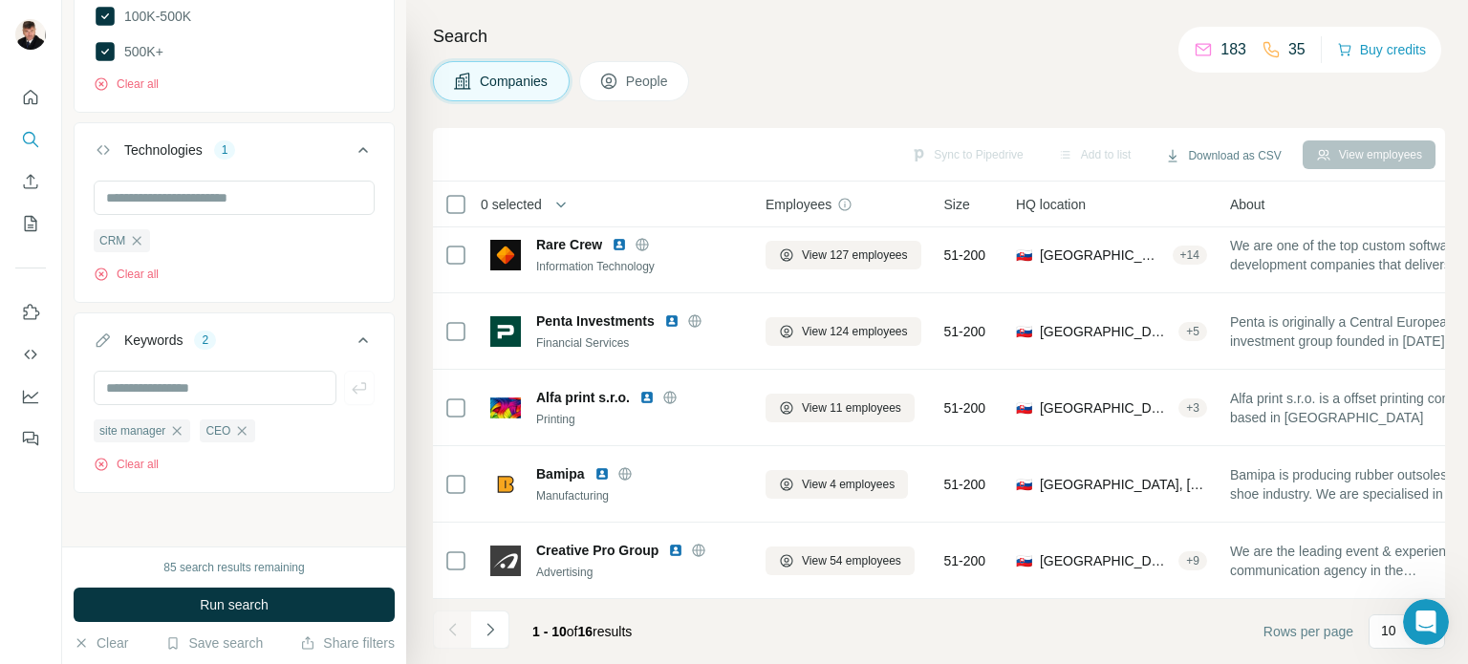
scroll to position [1517, 0]
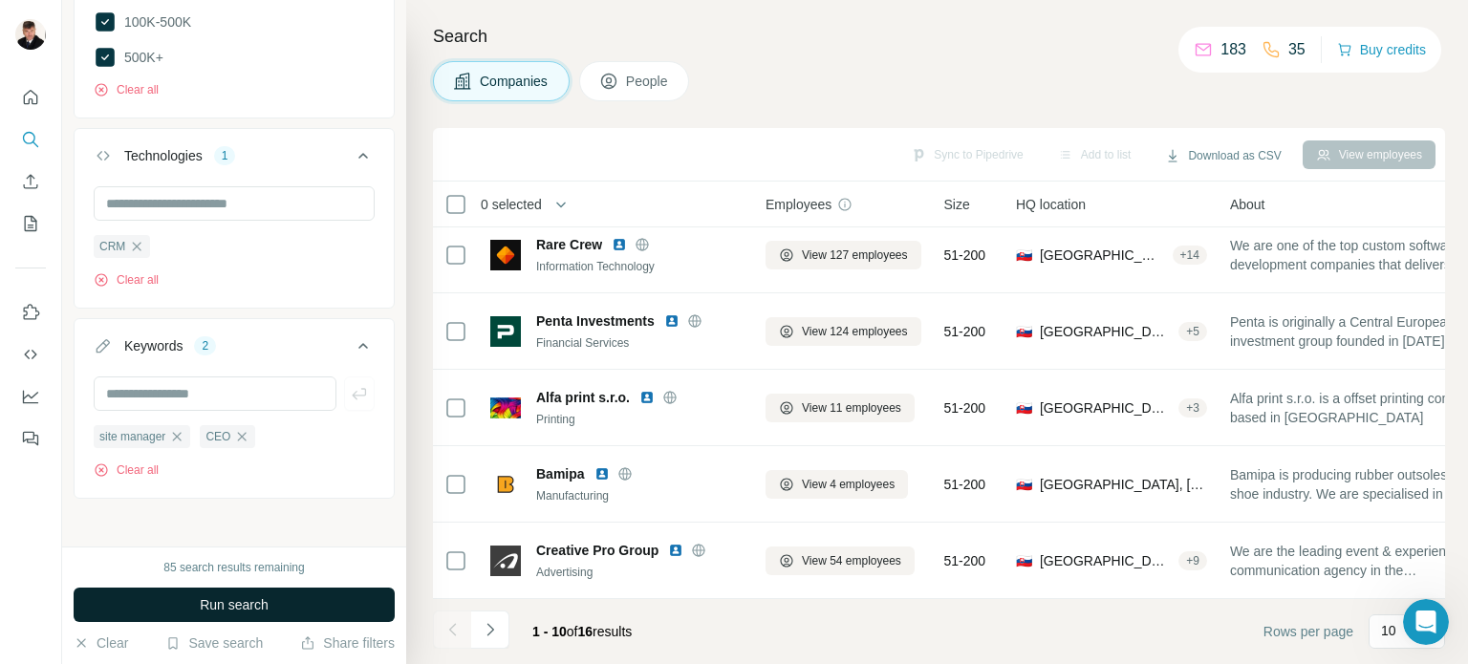
click at [226, 606] on span "Run search" at bounding box center [234, 604] width 69 height 19
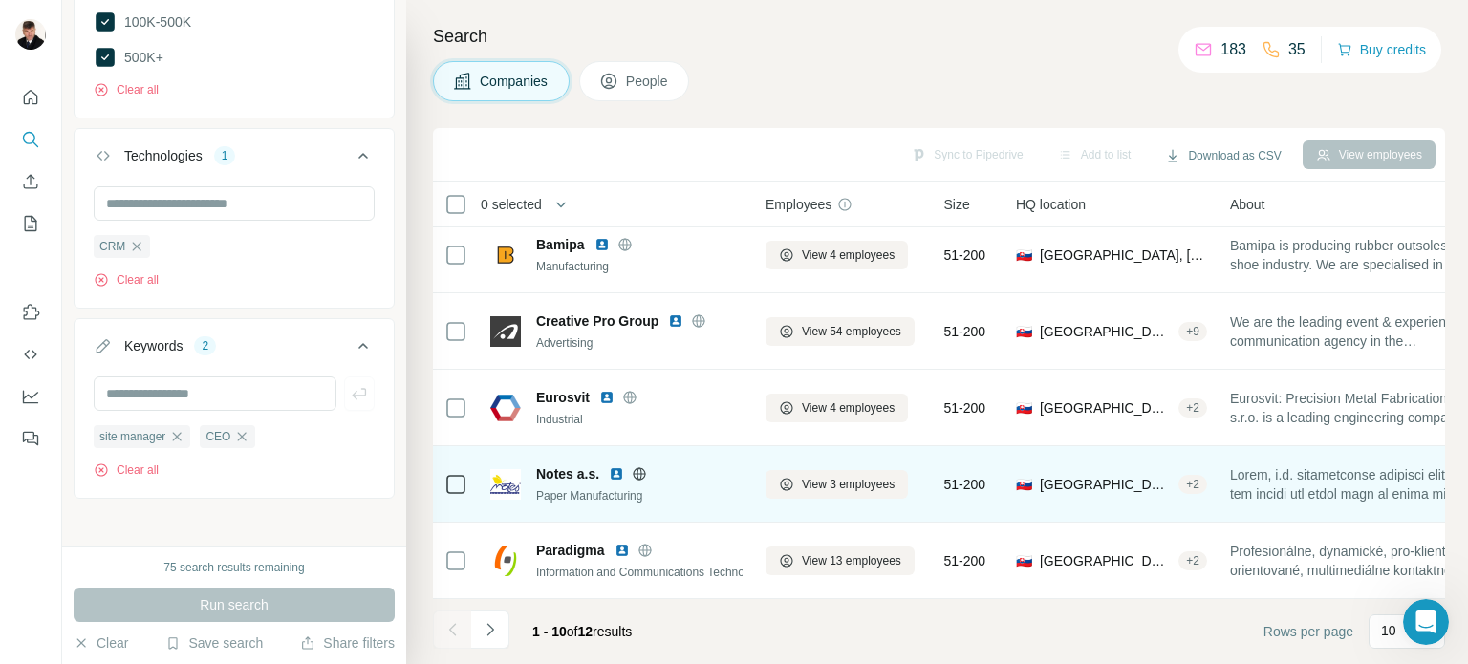
scroll to position [401, 0]
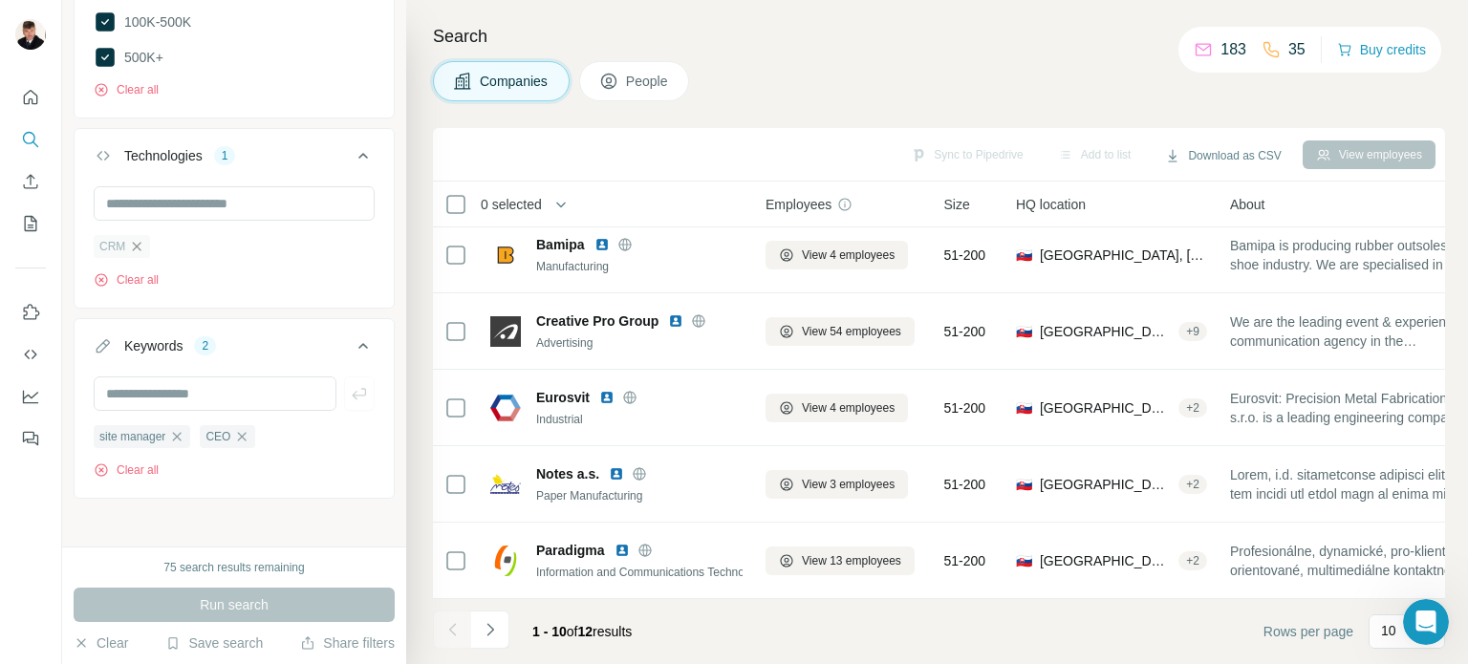
click at [136, 239] on icon "button" at bounding box center [136, 246] width 15 height 15
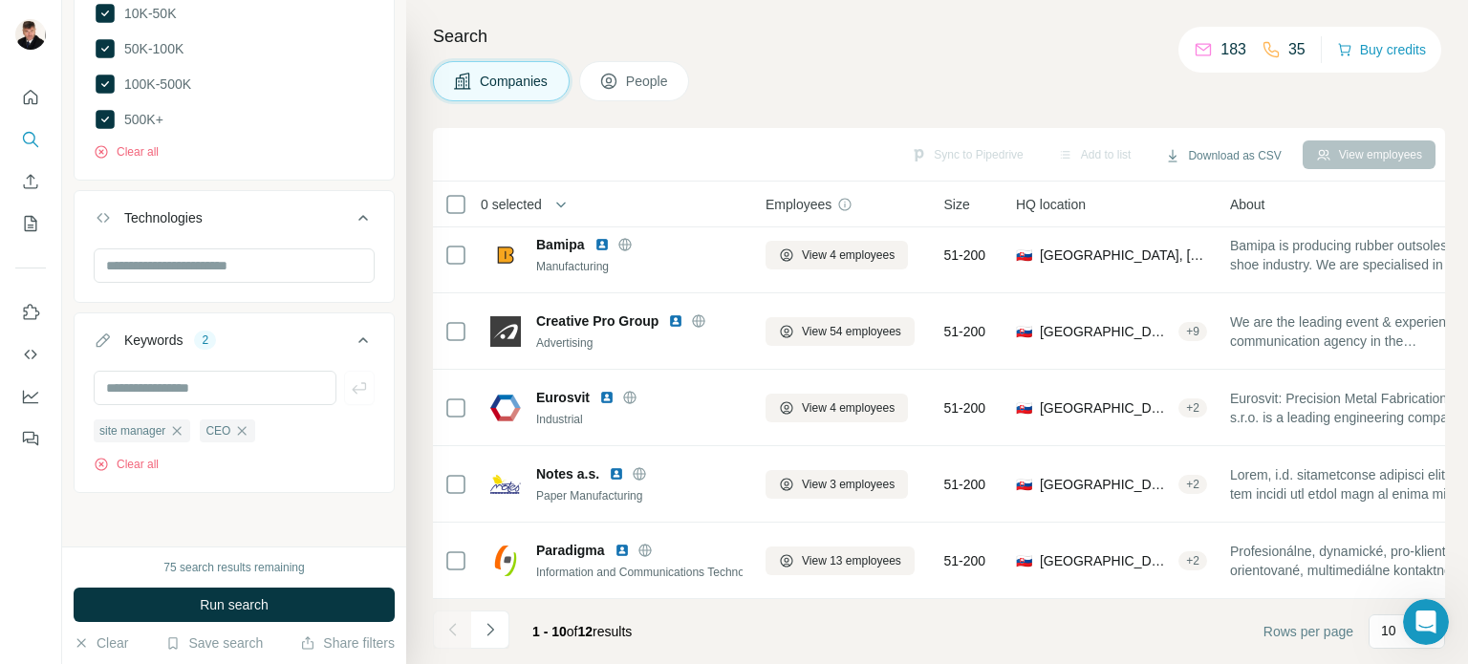
scroll to position [1449, 0]
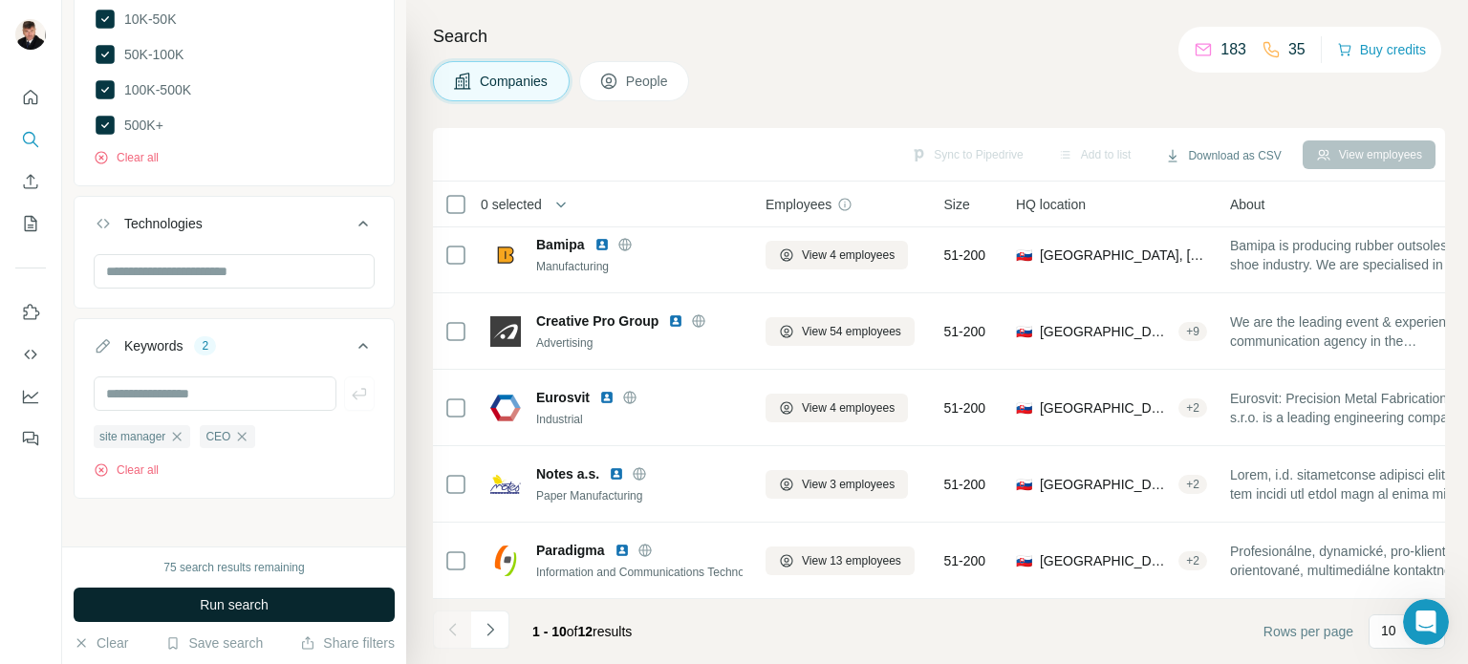
click at [235, 607] on span "Run search" at bounding box center [234, 604] width 69 height 19
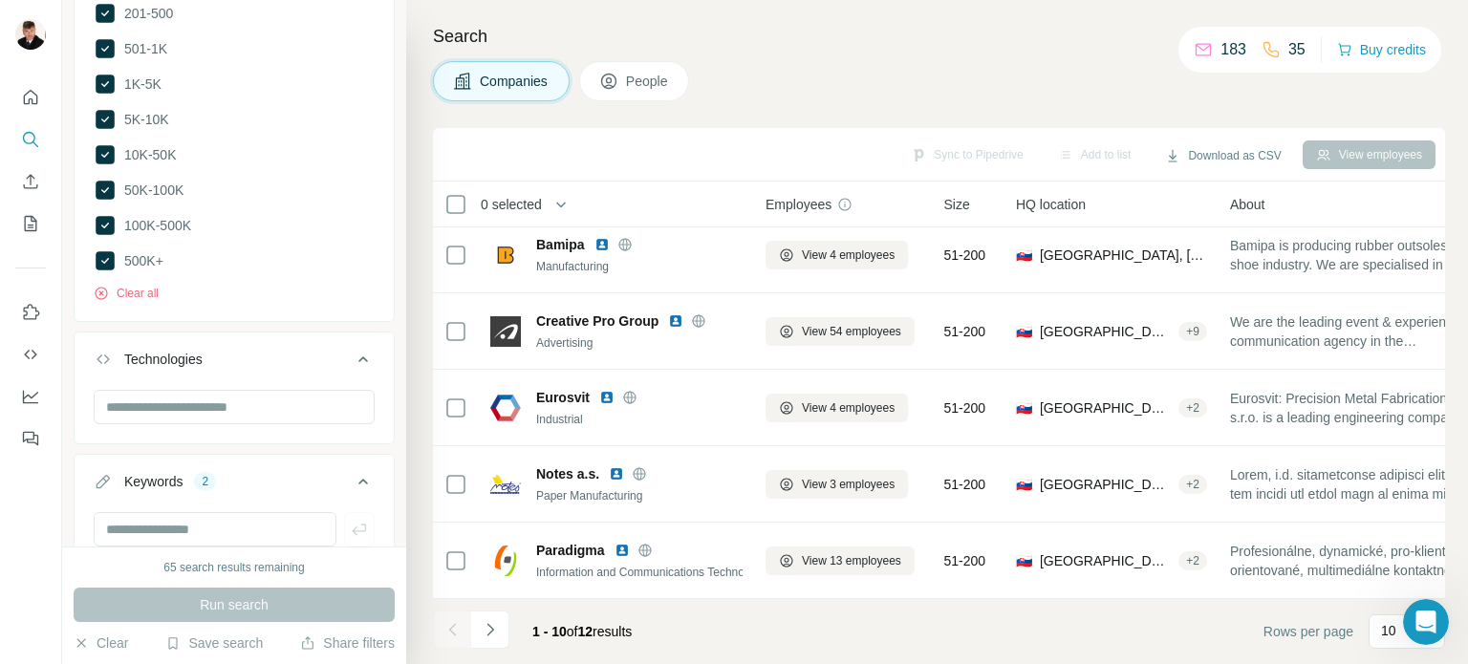
scroll to position [1162, 0]
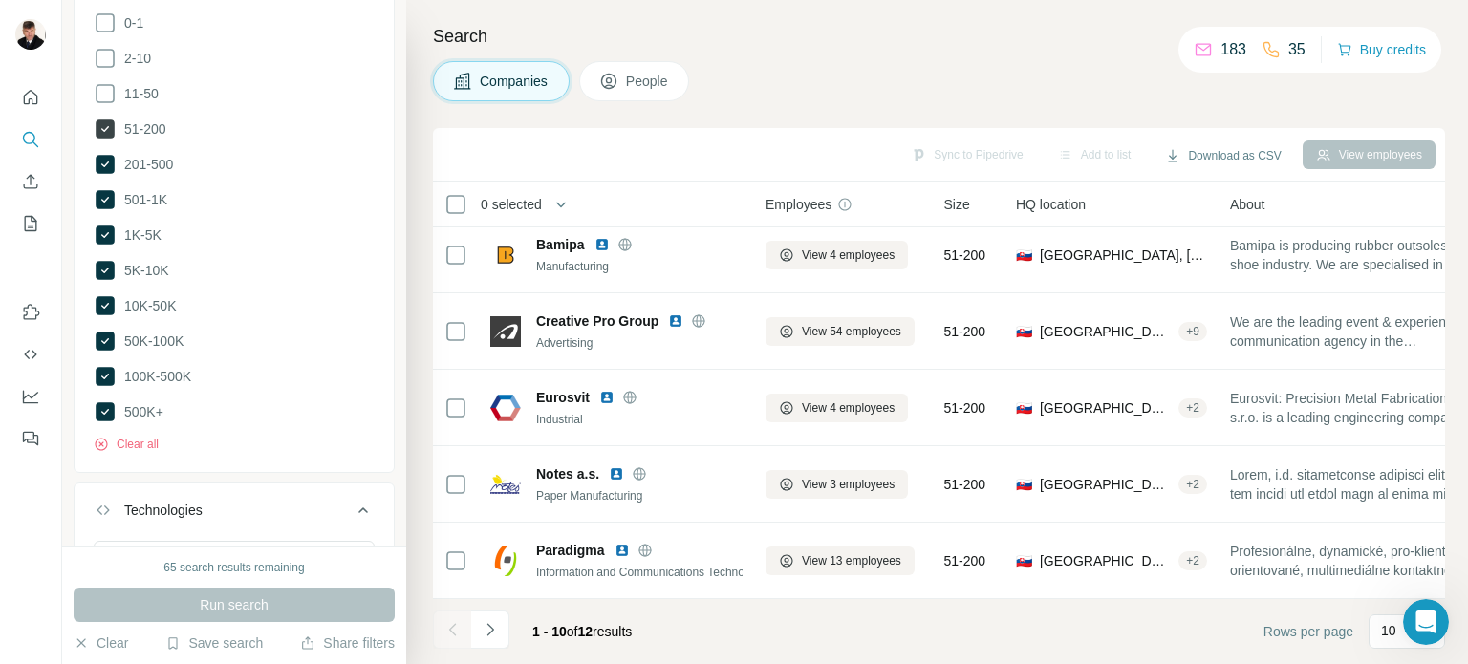
click at [101, 129] on icon at bounding box center [105, 128] width 19 height 19
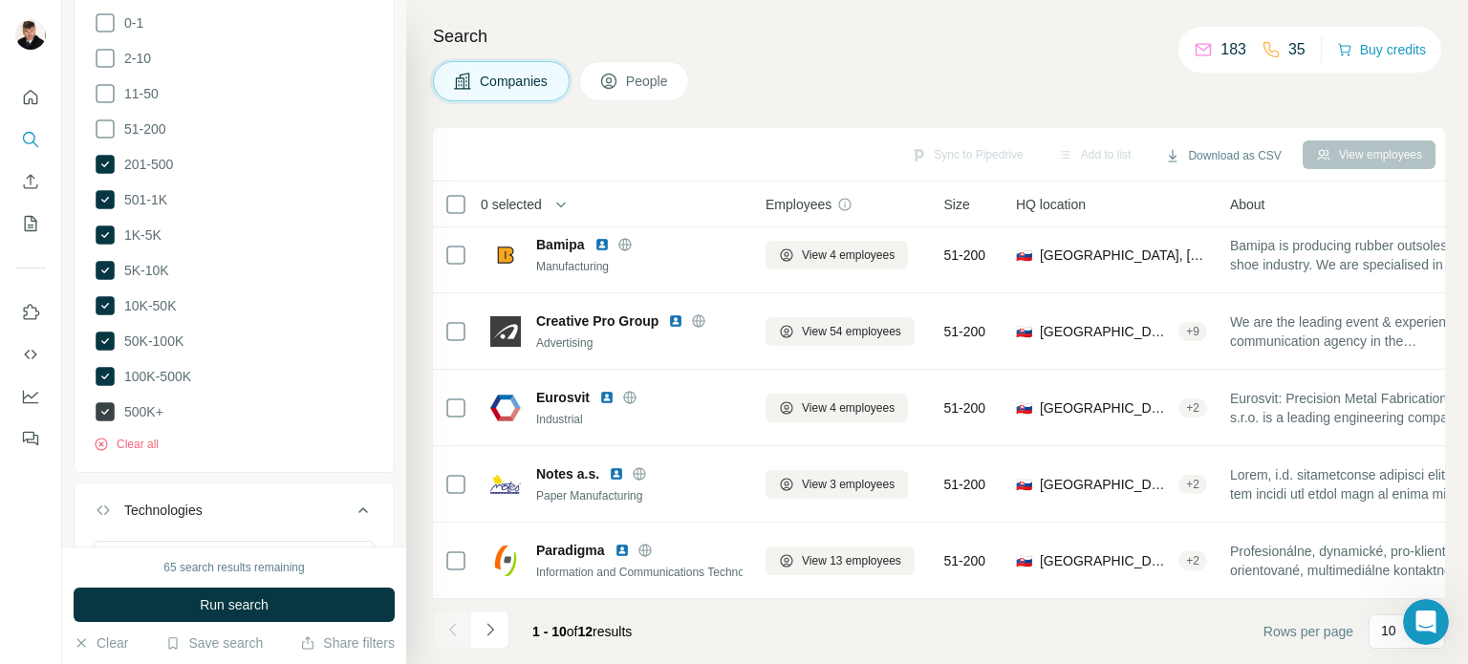
click at [106, 409] on icon at bounding box center [105, 412] width 8 height 6
click at [103, 377] on icon at bounding box center [105, 376] width 19 height 19
click at [101, 332] on icon at bounding box center [105, 341] width 19 height 19
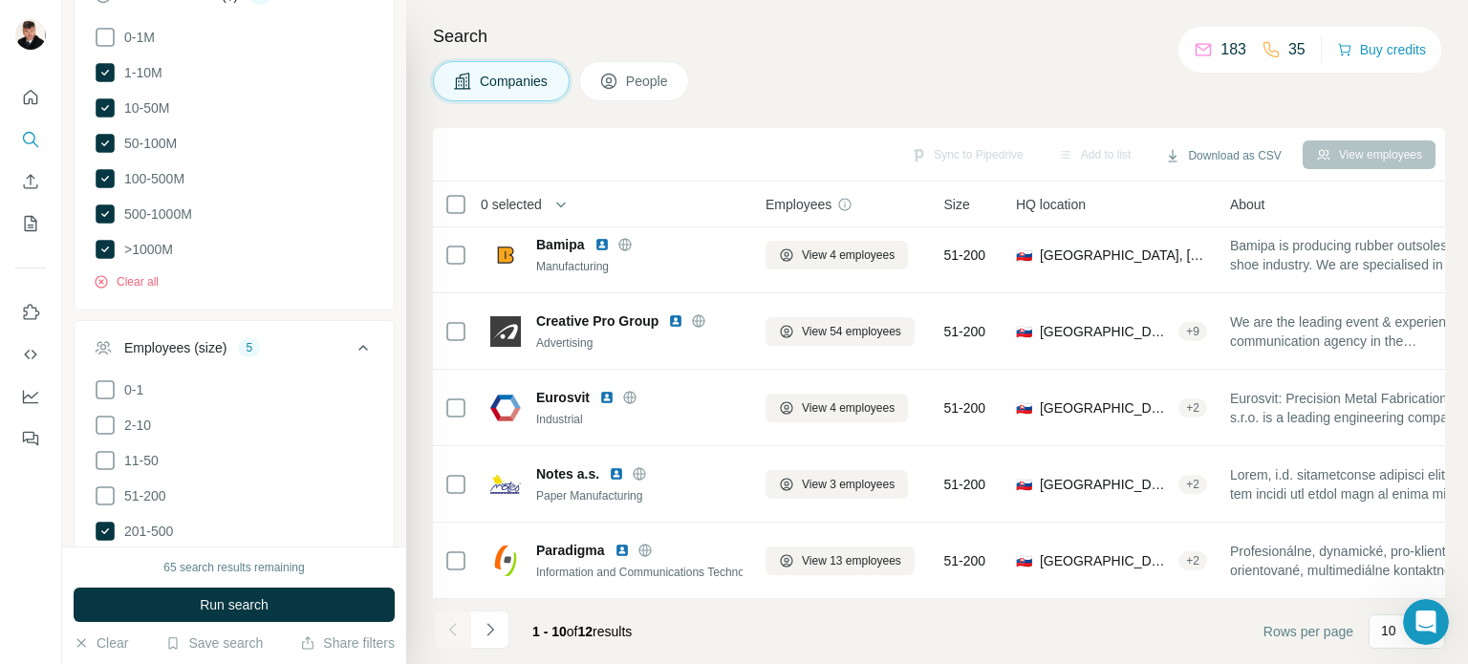
scroll to position [684, 0]
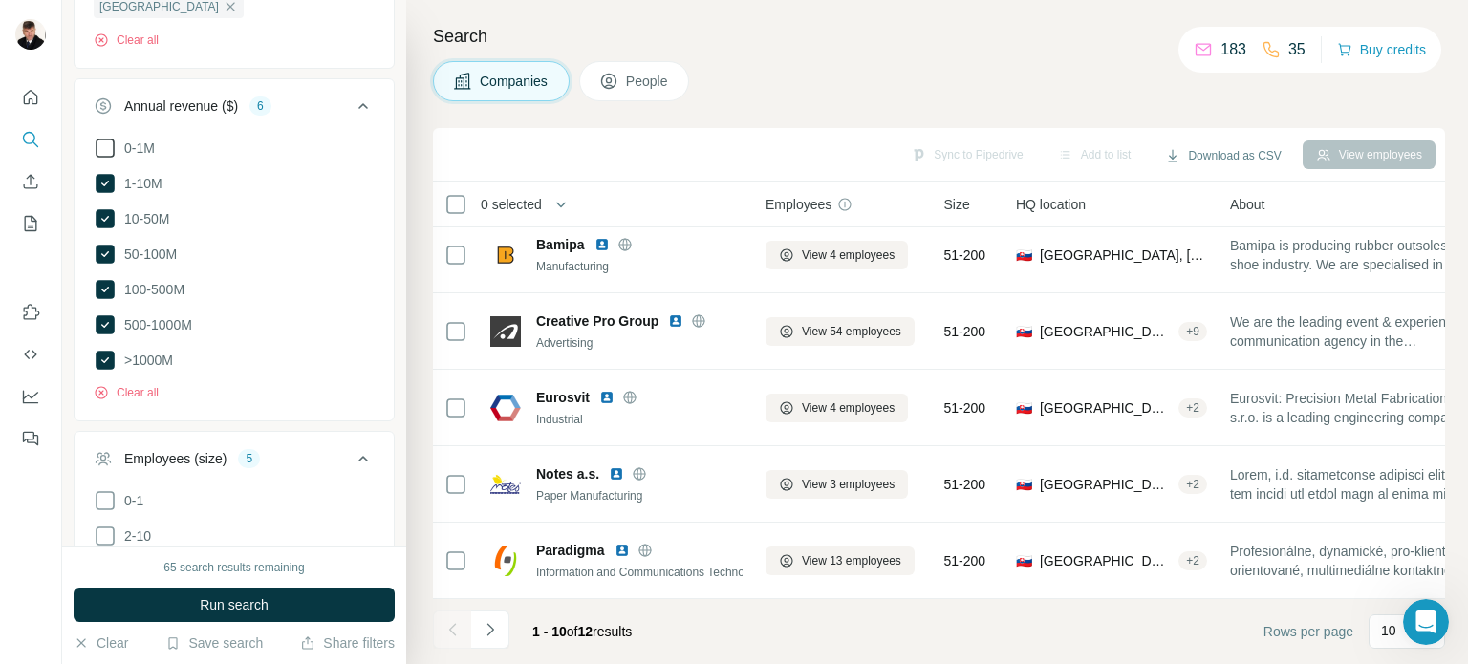
click at [103, 144] on icon at bounding box center [105, 148] width 23 height 23
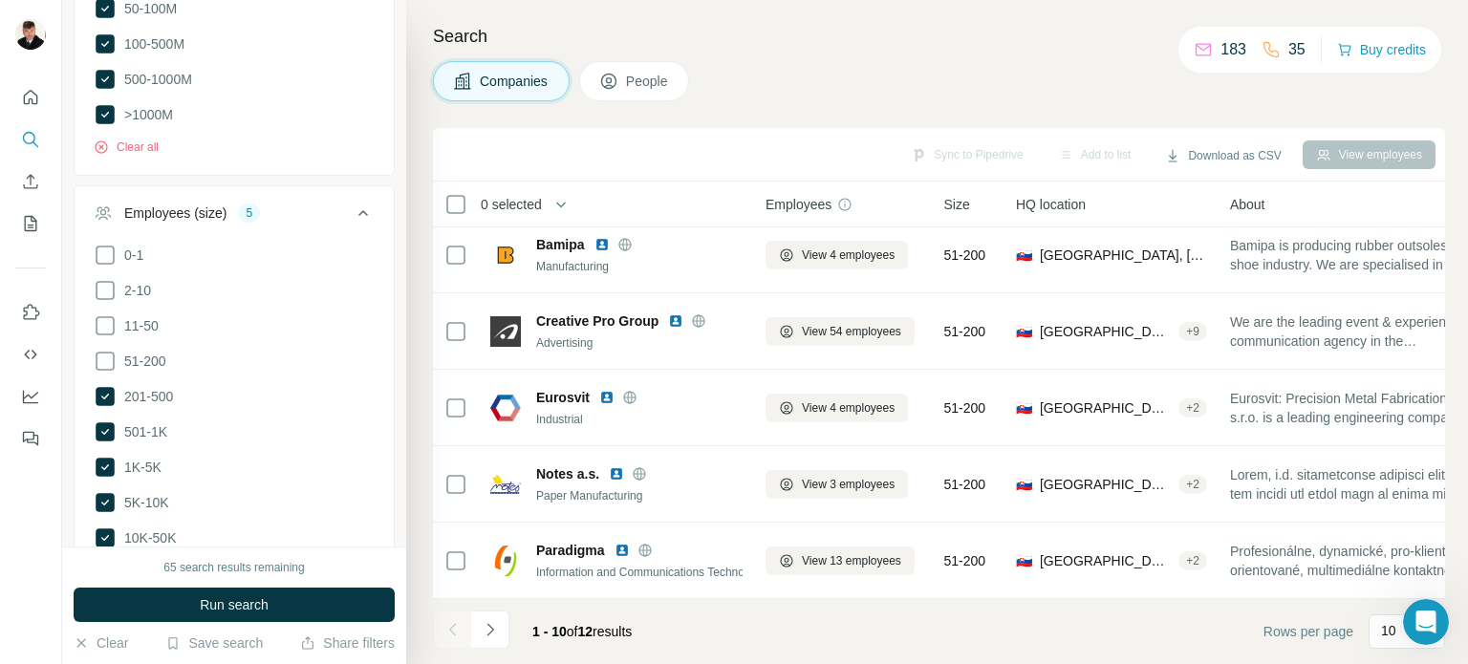
scroll to position [684, 0]
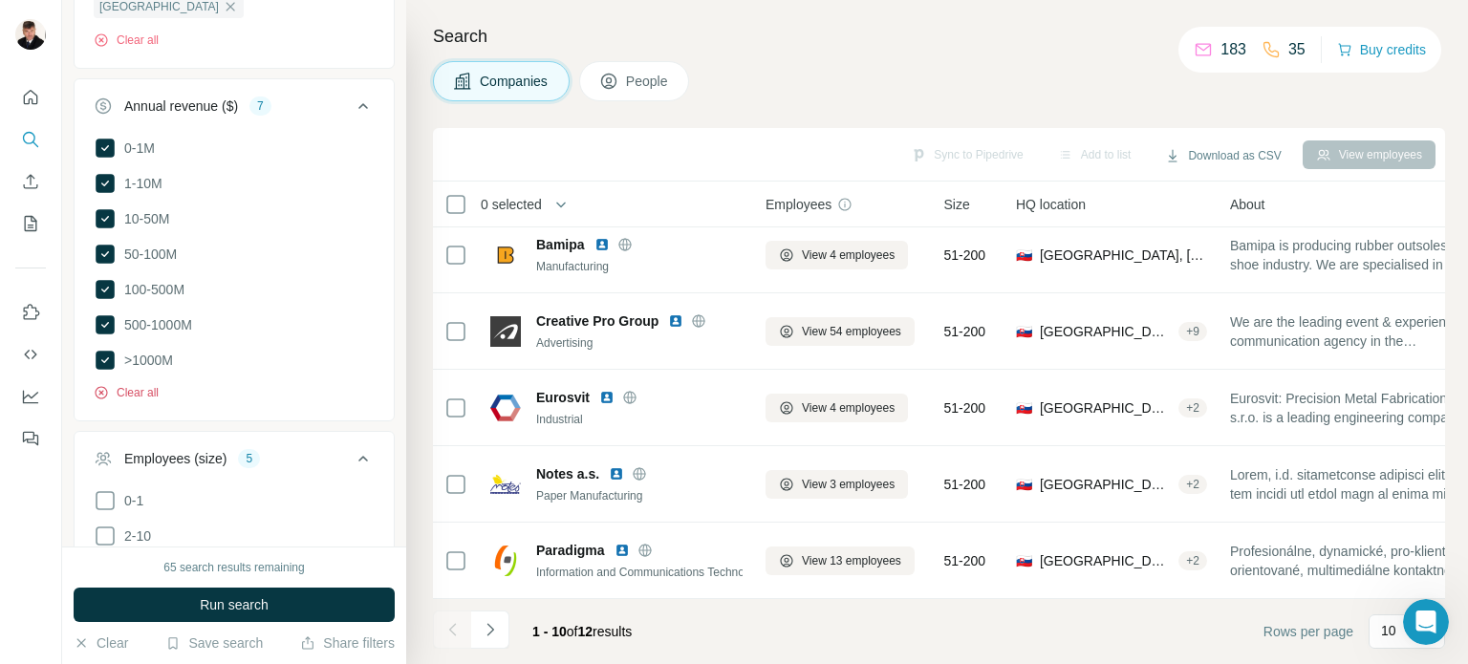
click at [101, 391] on icon "button" at bounding box center [100, 392] width 5 height 5
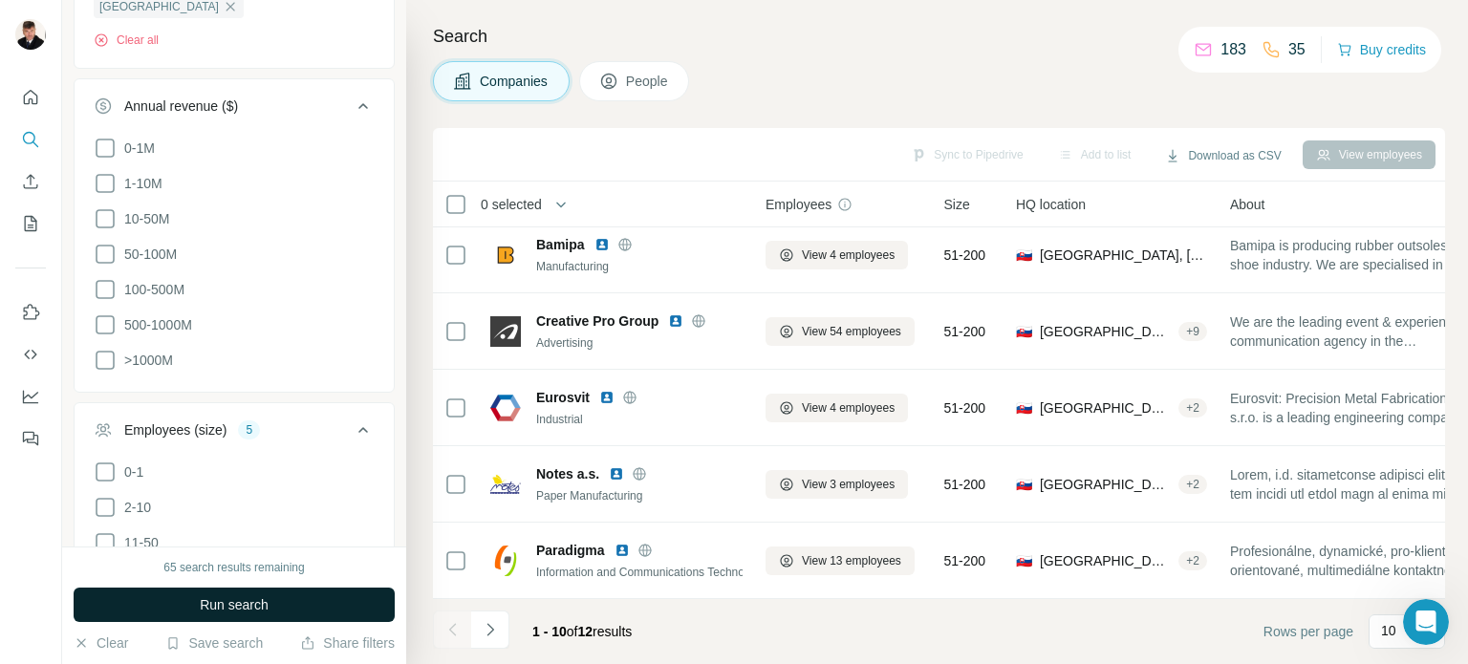
click at [230, 609] on span "Run search" at bounding box center [234, 604] width 69 height 19
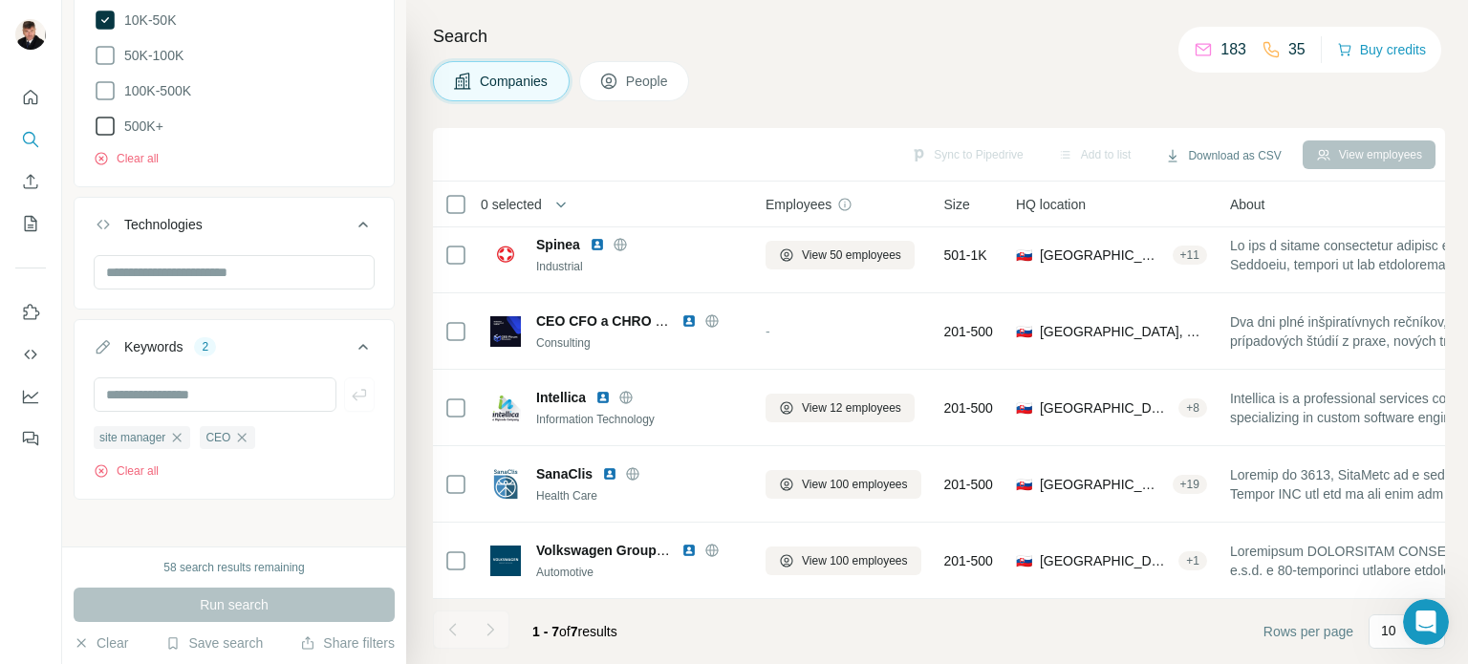
scroll to position [1228, 0]
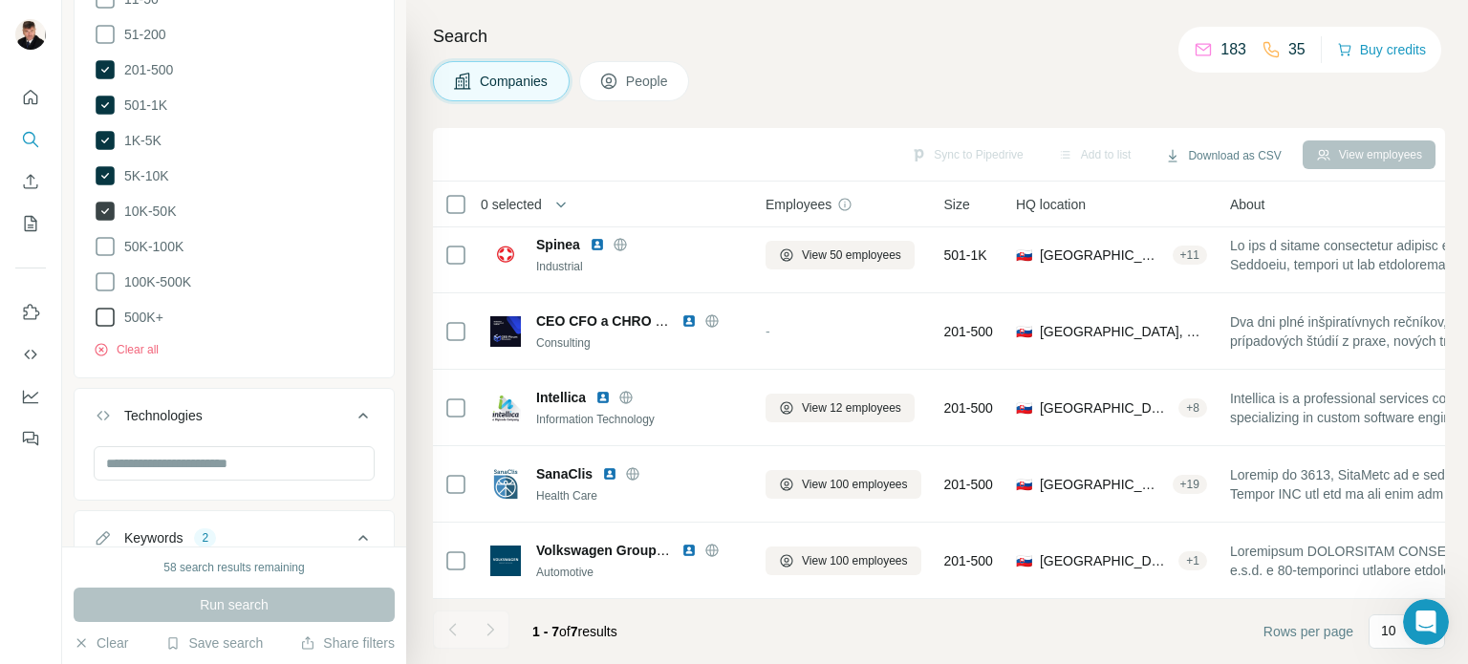
click at [102, 208] on icon at bounding box center [105, 211] width 8 height 6
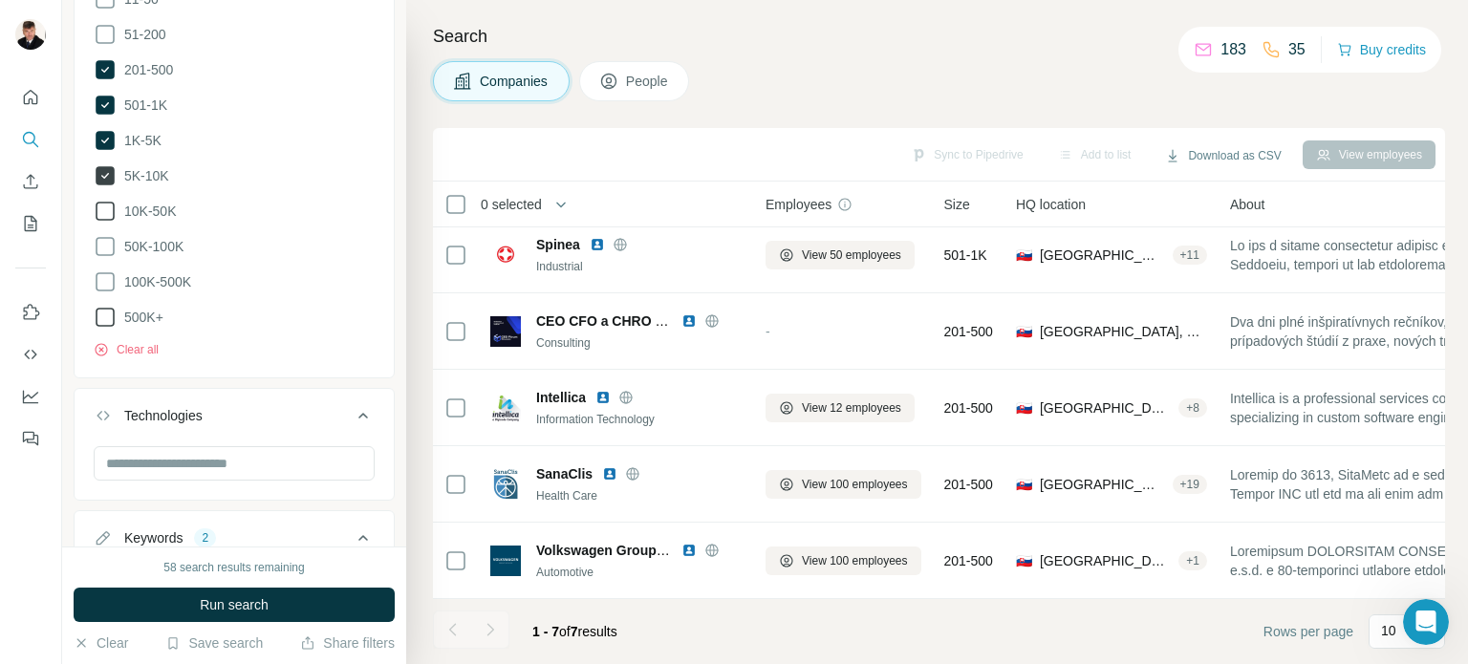
click at [95, 169] on icon at bounding box center [105, 175] width 23 height 23
click at [102, 131] on icon at bounding box center [105, 140] width 19 height 19
drag, startPoint x: 98, startPoint y: 99, endPoint x: 99, endPoint y: 78, distance: 21.0
click at [98, 98] on icon at bounding box center [105, 105] width 19 height 19
click at [97, 60] on icon at bounding box center [105, 69] width 19 height 19
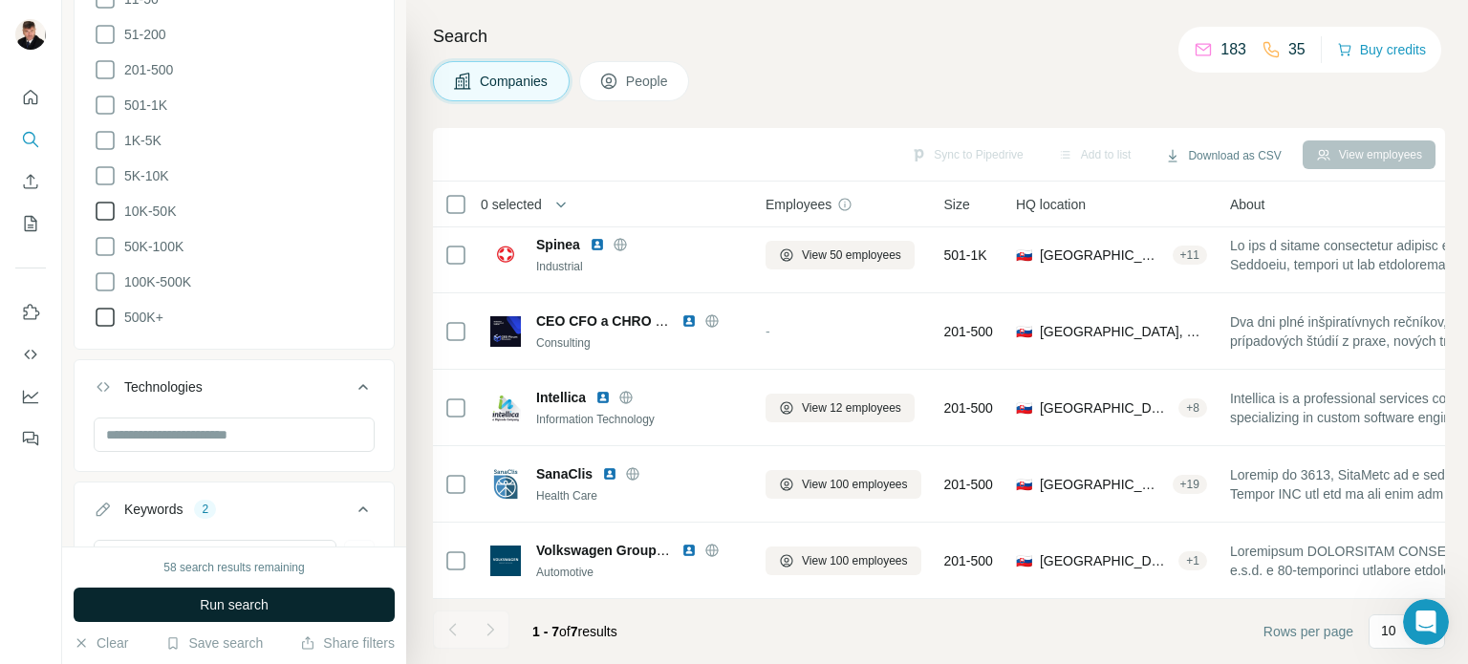
click at [241, 617] on button "Run search" at bounding box center [234, 605] width 321 height 34
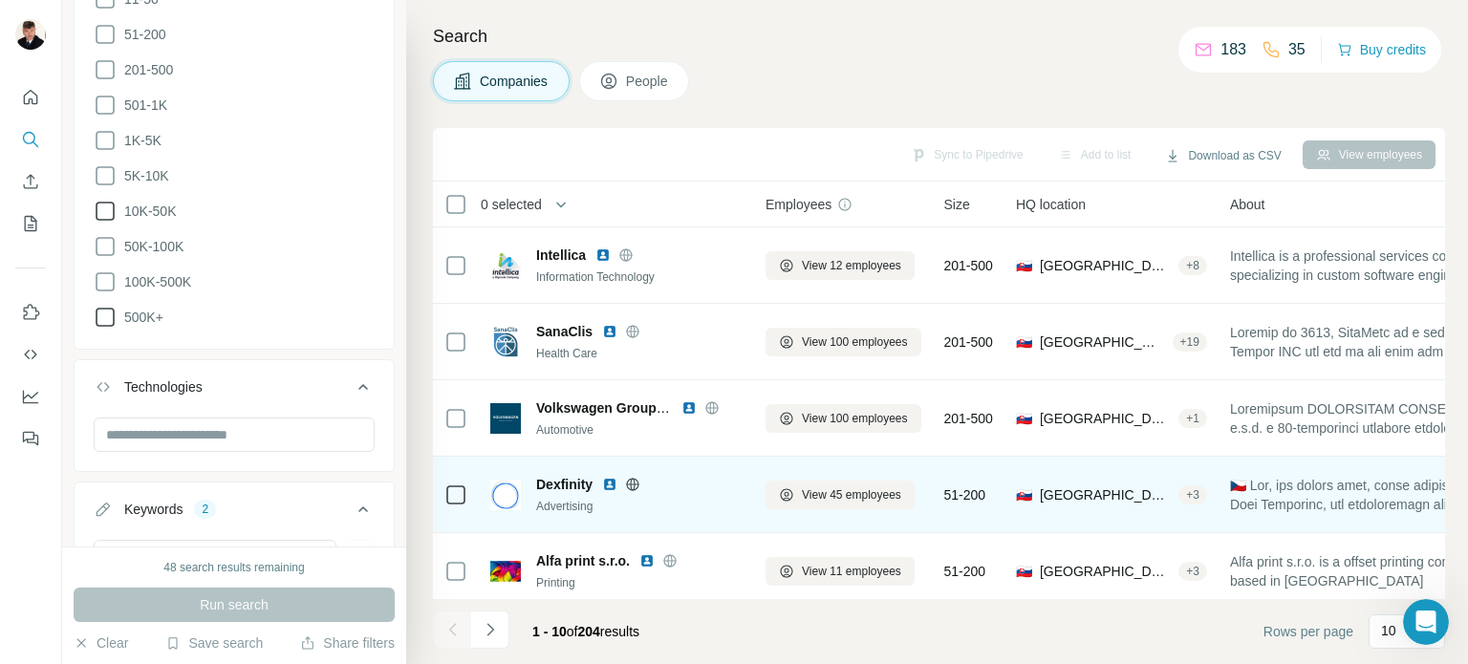
scroll to position [401, 0]
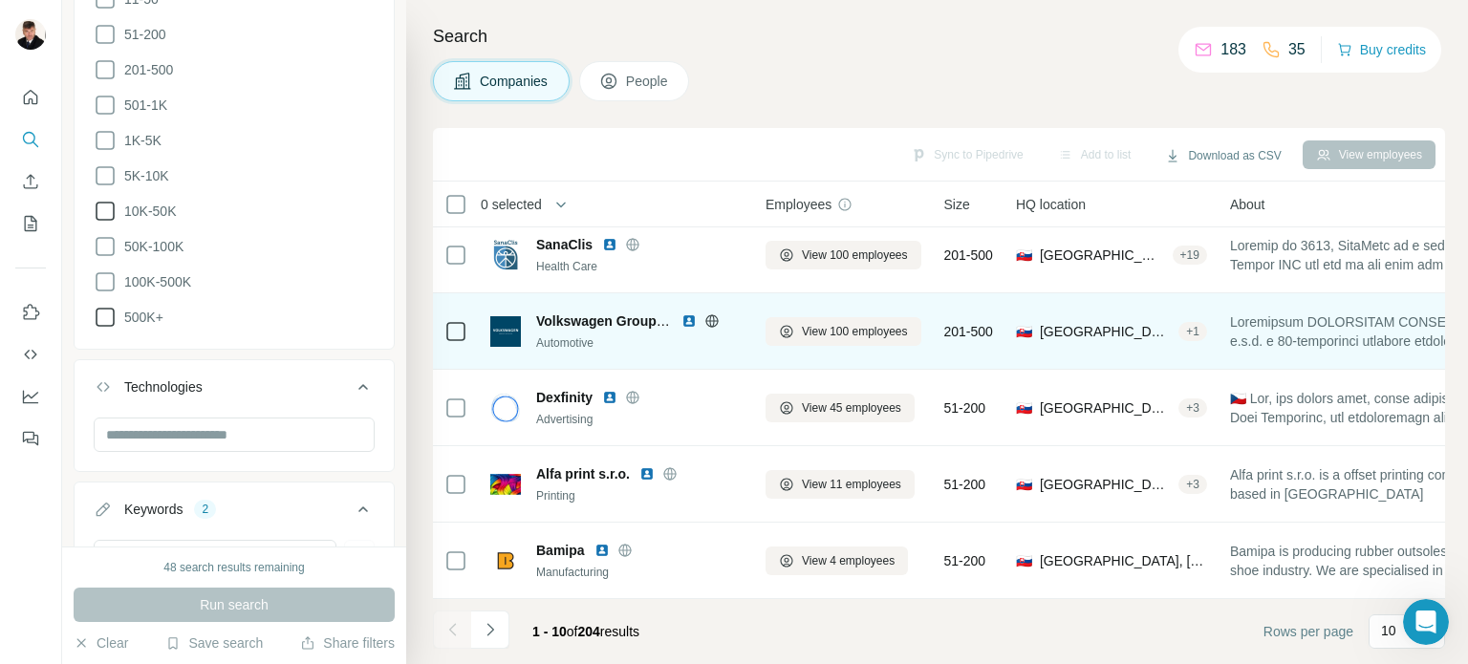
click at [689, 313] on img at bounding box center [688, 320] width 15 height 15
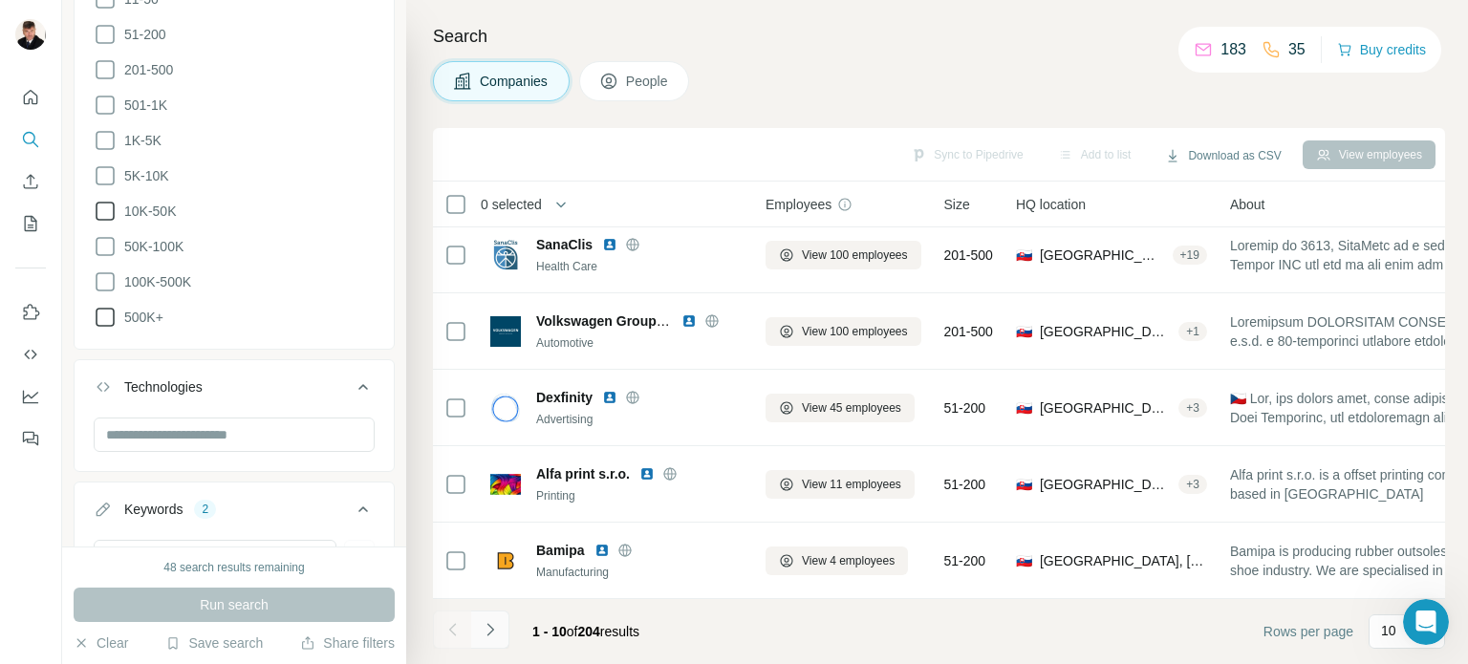
click at [496, 630] on icon "Navigate to next page" at bounding box center [490, 629] width 19 height 19
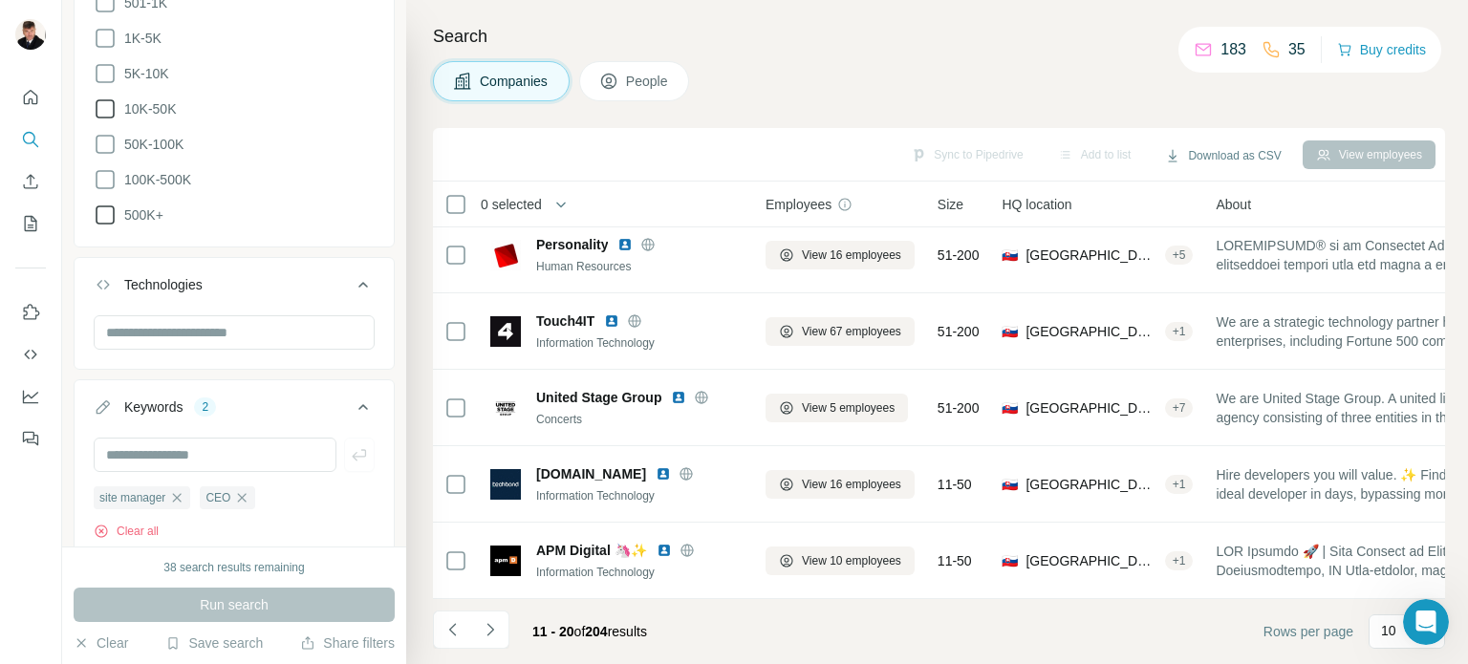
scroll to position [1391, 0]
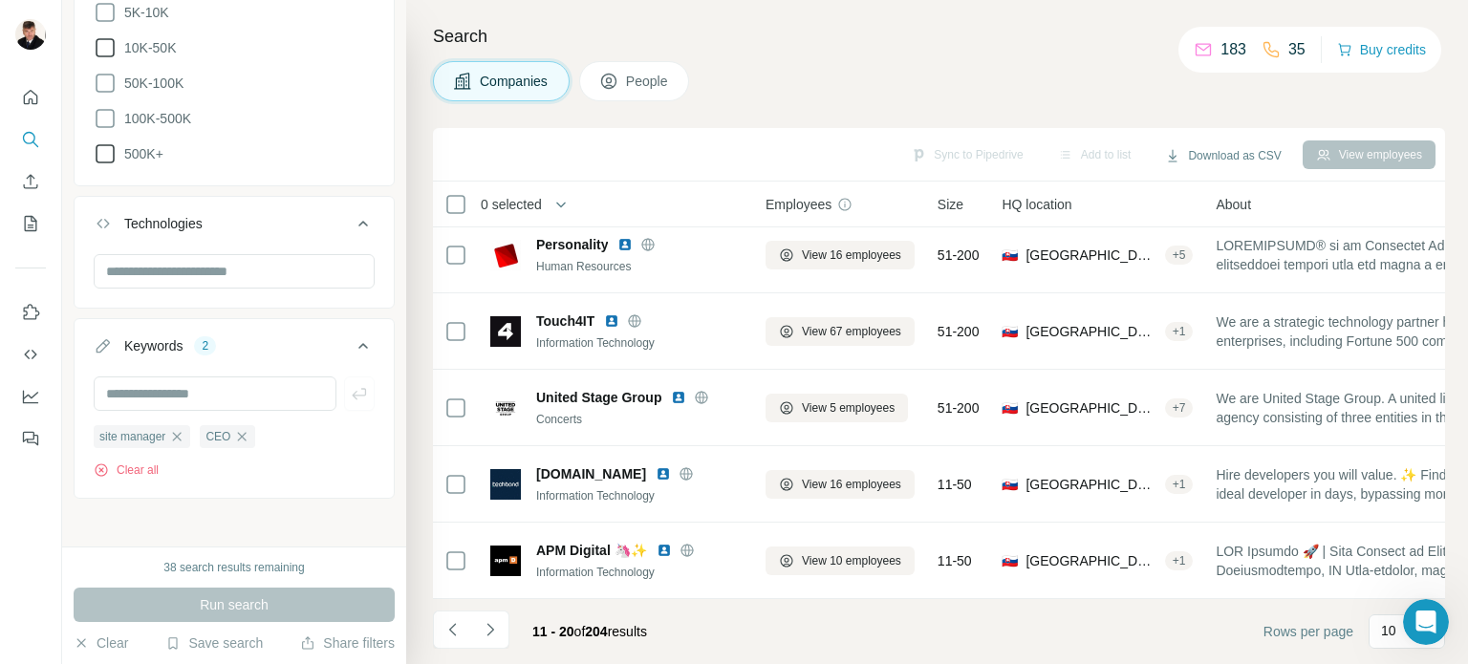
click at [157, 339] on div "Keywords" at bounding box center [153, 345] width 58 height 19
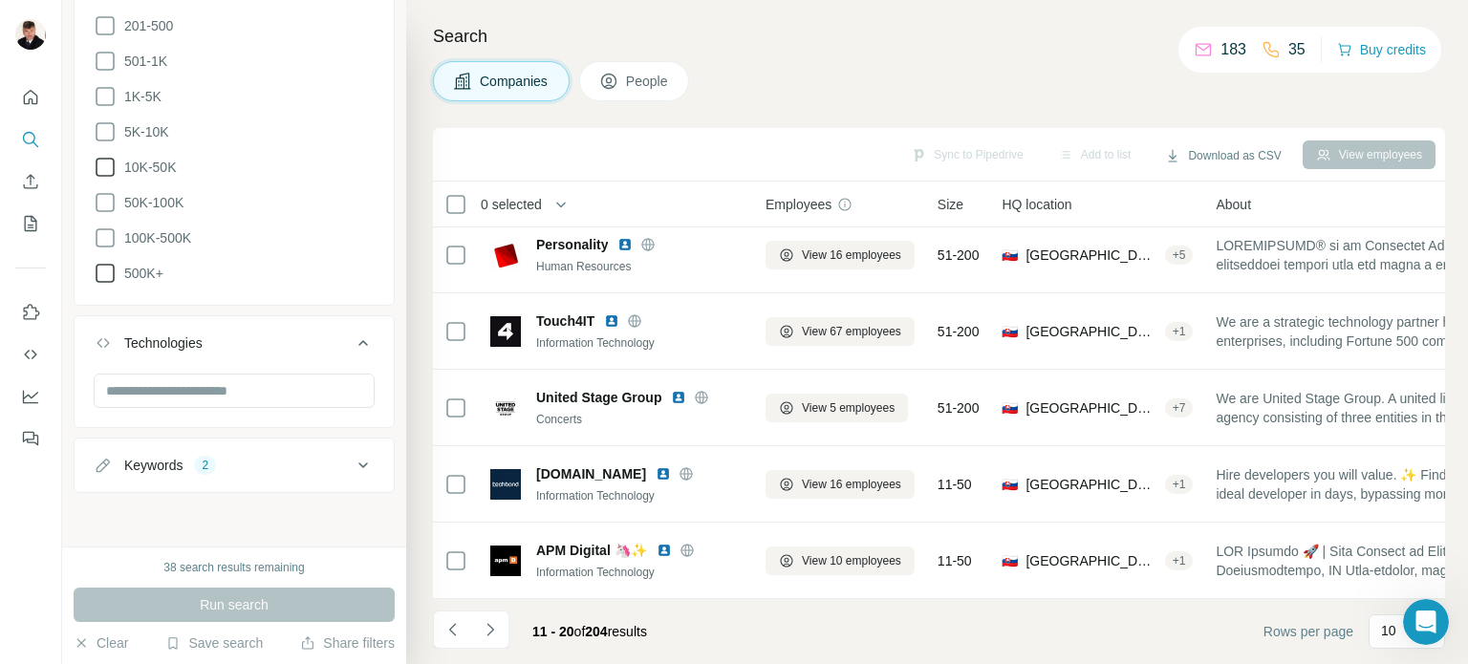
scroll to position [1265, 0]
click at [209, 469] on div "2" at bounding box center [205, 471] width 22 height 17
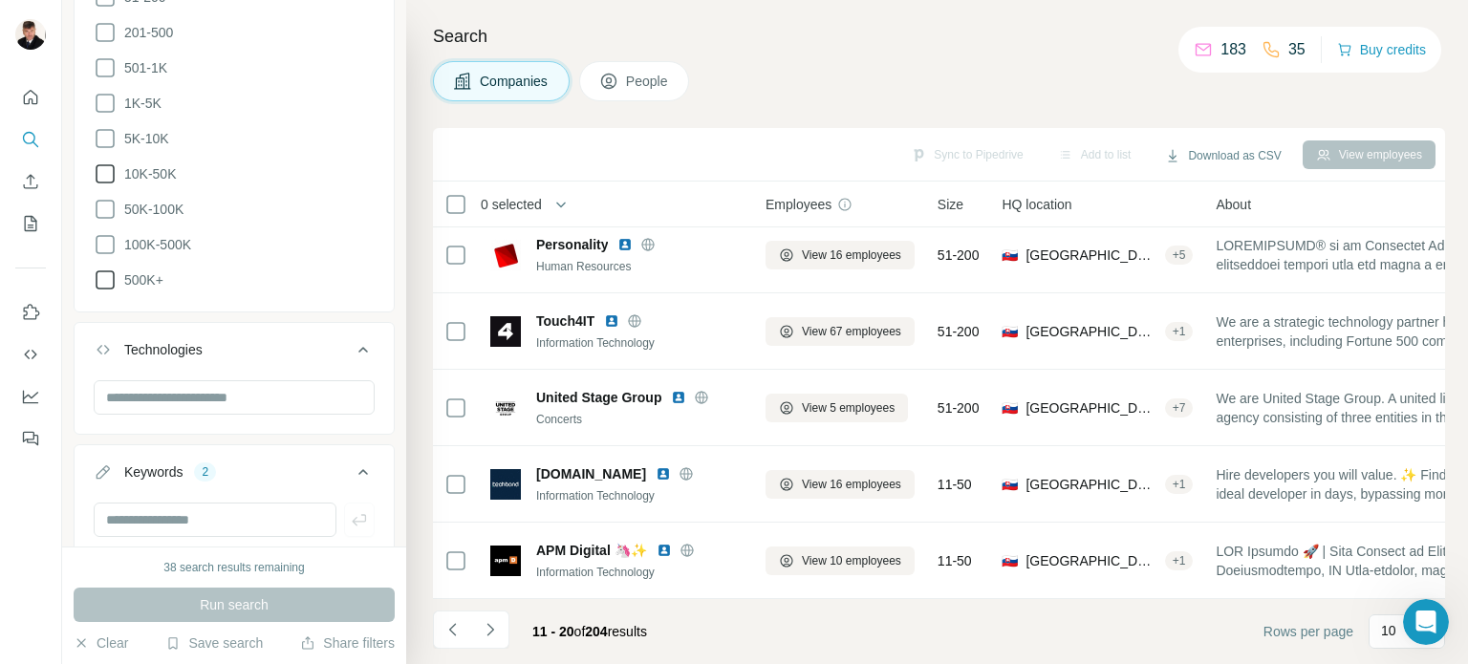
scroll to position [1391, 0]
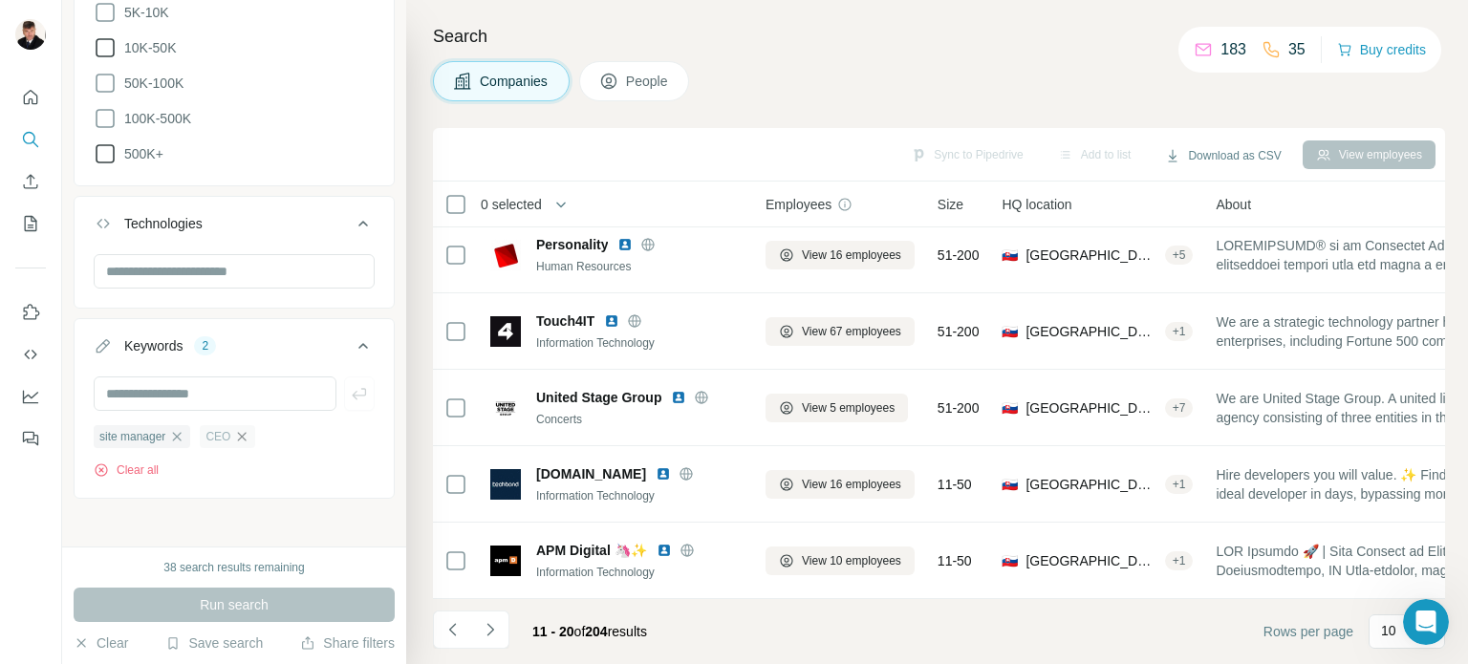
click at [247, 434] on icon "button" at bounding box center [242, 436] width 9 height 9
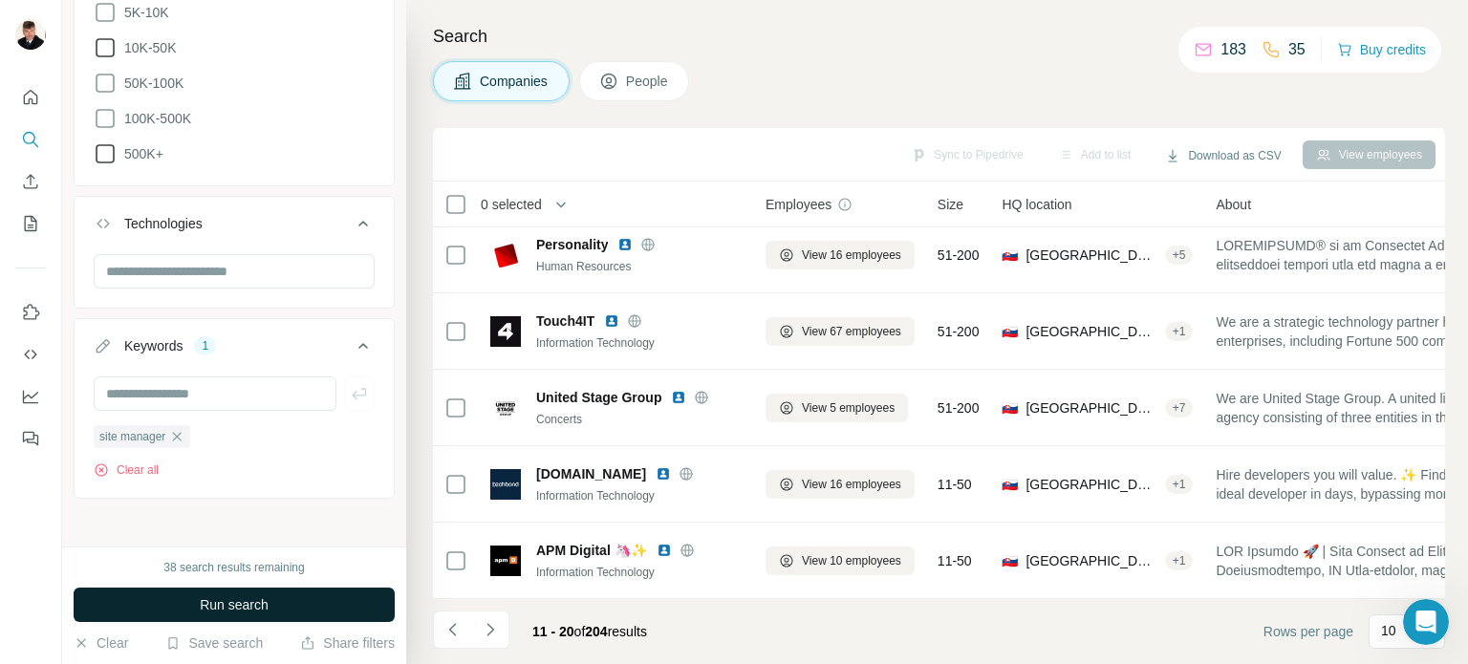
click at [245, 602] on span "Run search" at bounding box center [234, 604] width 69 height 19
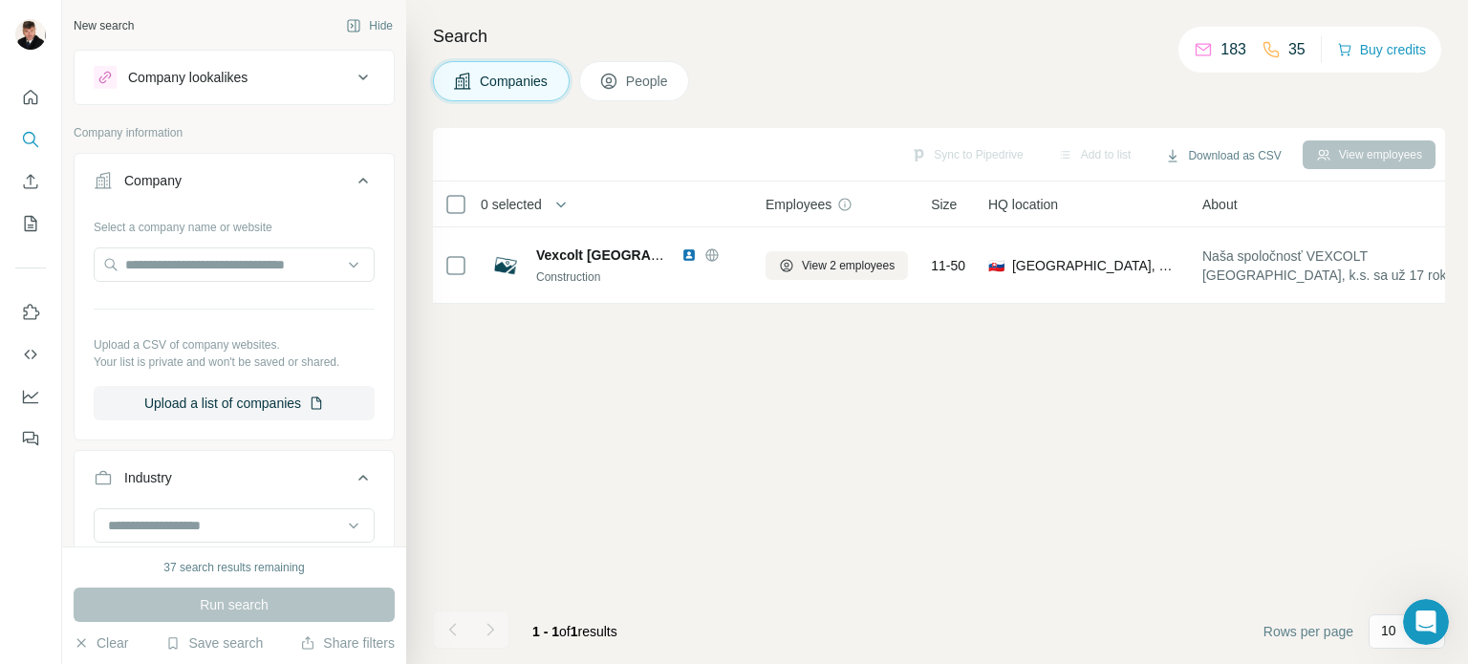
click at [352, 72] on icon at bounding box center [363, 77] width 23 height 23
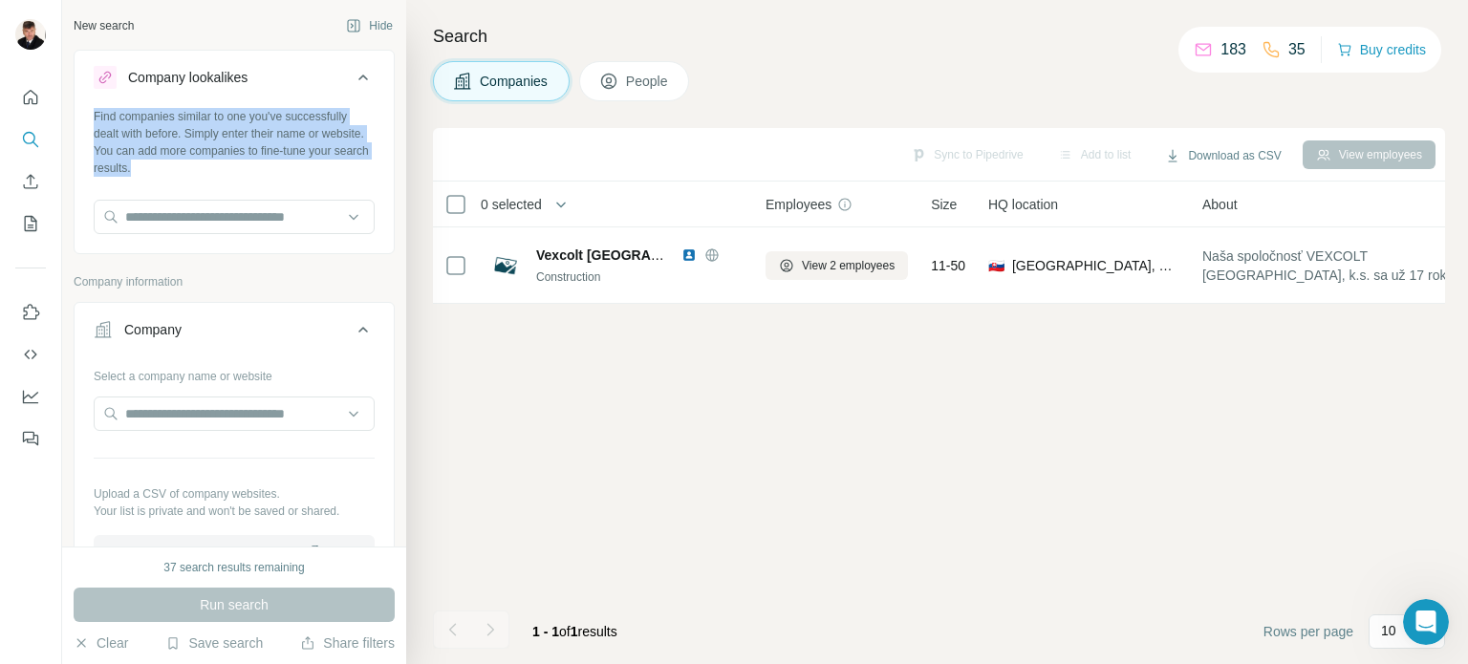
drag, startPoint x: 245, startPoint y: 164, endPoint x: 82, endPoint y: 118, distance: 169.1
click at [82, 118] on div "Find companies similar to one you've successfully dealt with before. Simply ent…" at bounding box center [234, 178] width 319 height 141
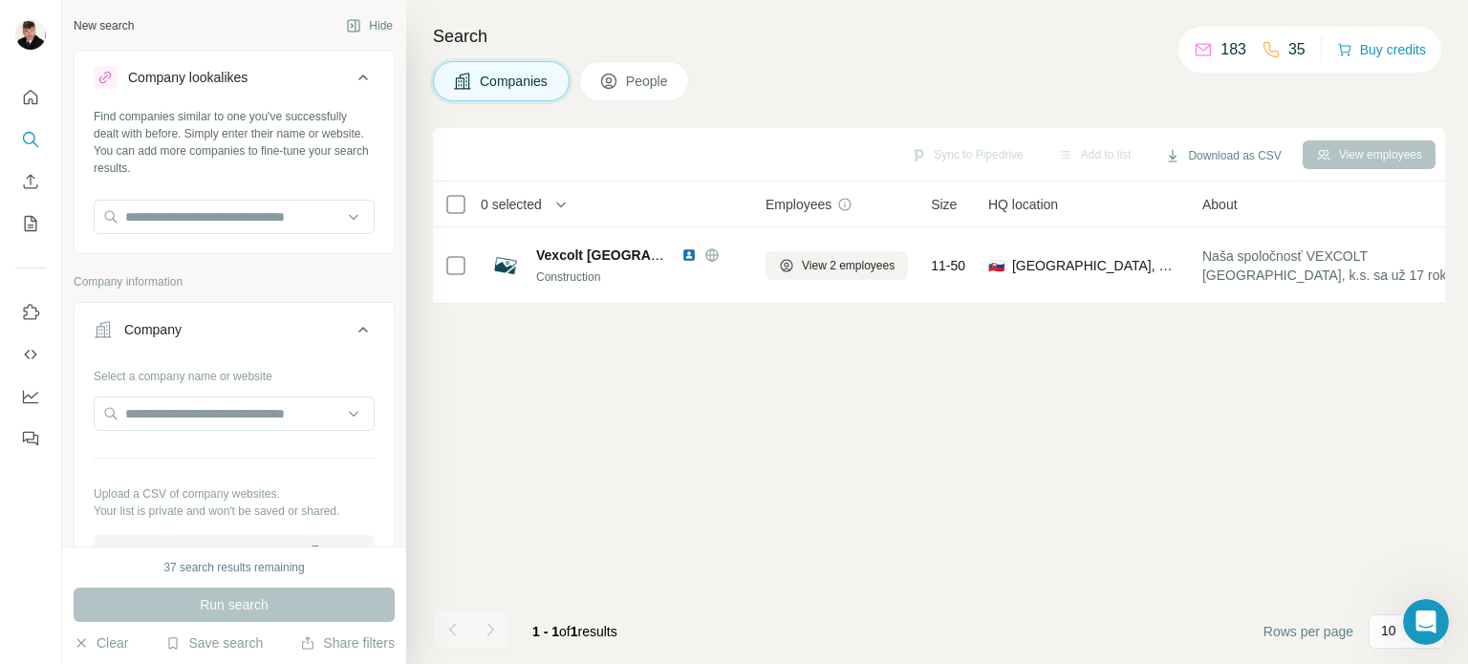
click at [1347, 5] on div "Search Companies People Sync to Pipedrive Add to list Download as CSV View empl…" at bounding box center [937, 332] width 1062 height 664
click at [27, 220] on icon "My lists" at bounding box center [30, 223] width 19 height 19
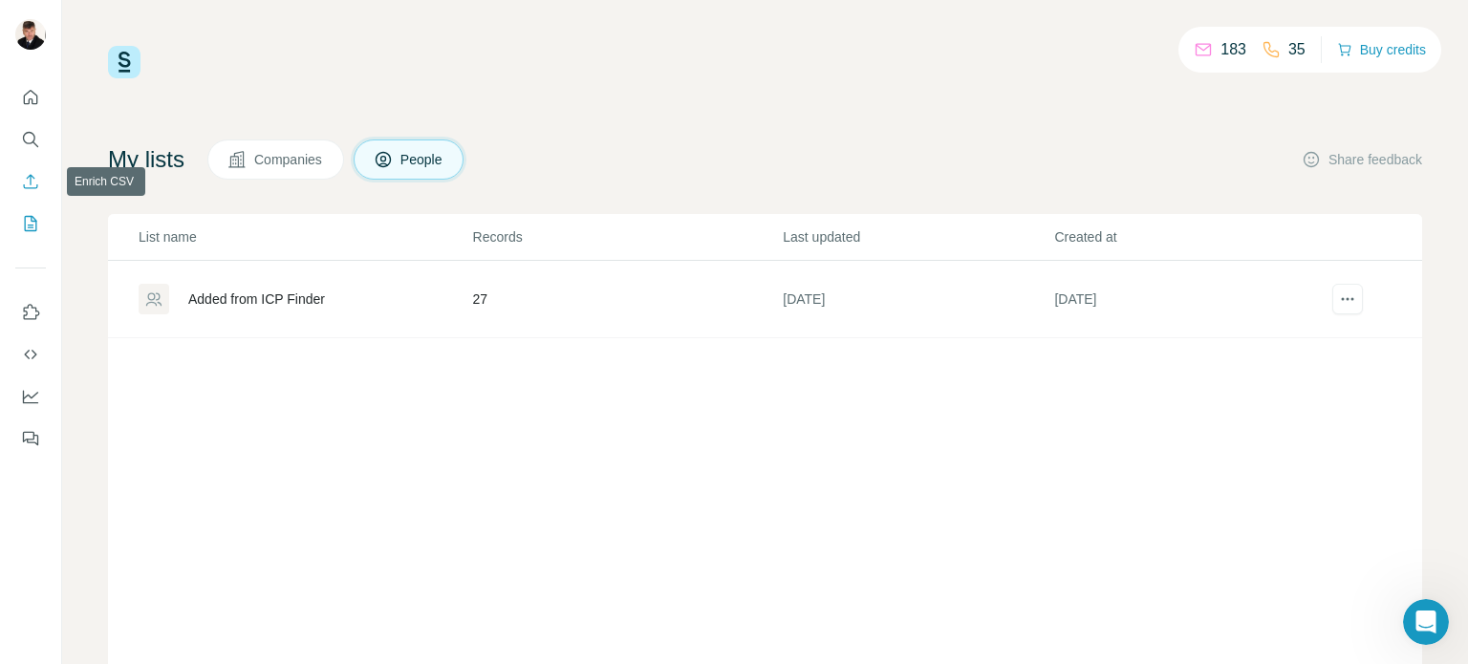
click at [32, 184] on icon "Enrich CSV" at bounding box center [30, 181] width 19 height 19
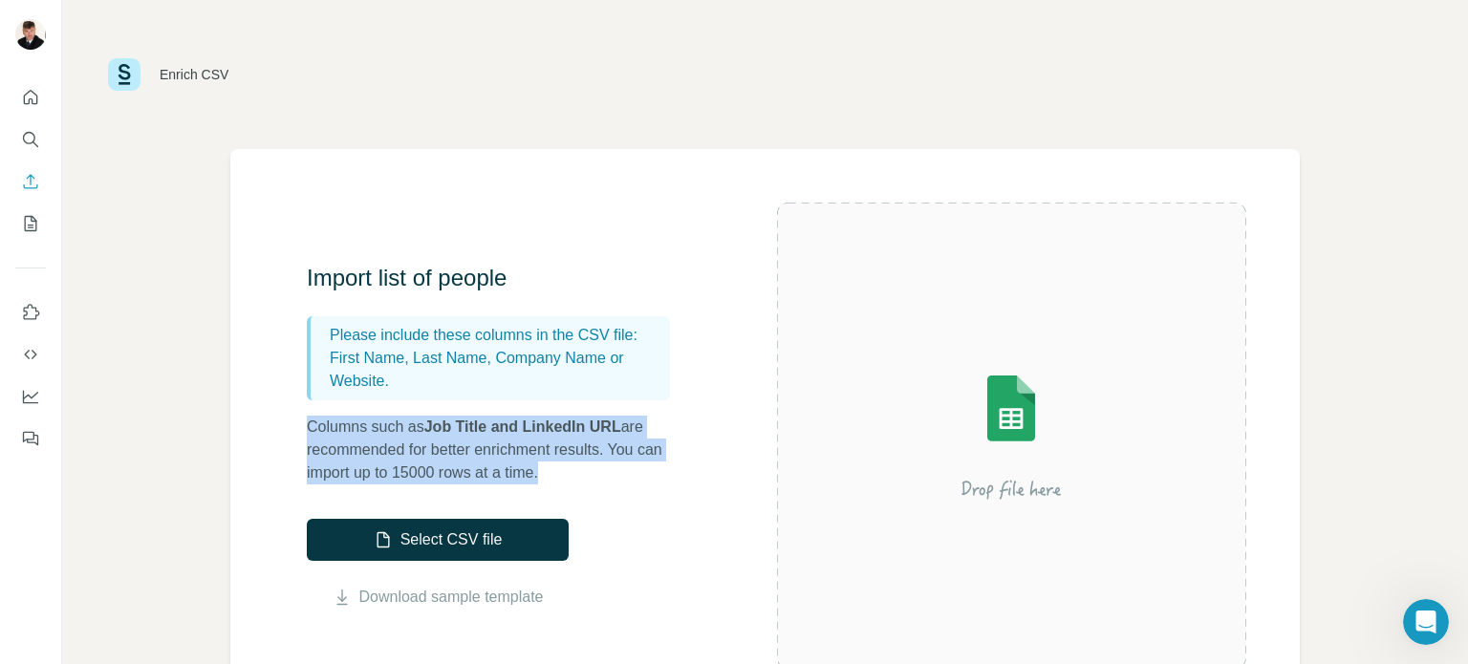
drag, startPoint x: 552, startPoint y: 475, endPoint x: 287, endPoint y: 427, distance: 269.9
click at [287, 427] on div "Import list of people Please include these columns in the CSV file: First Name,…" at bounding box center [764, 435] width 1069 height 573
click at [408, 553] on button "Select CSV file" at bounding box center [438, 540] width 262 height 42
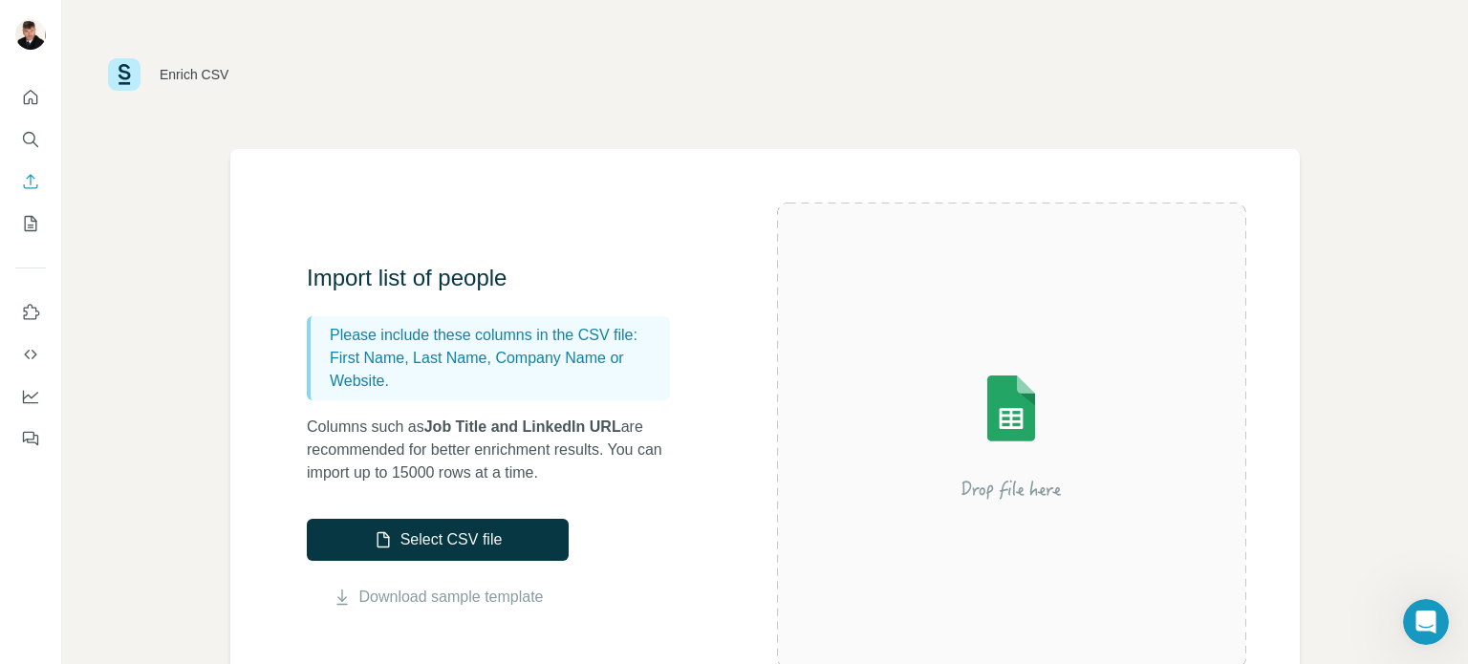
click at [635, 526] on div "Import list of people Please include these columns in the CSV file: First Name,…" at bounding box center [542, 436] width 470 height 346
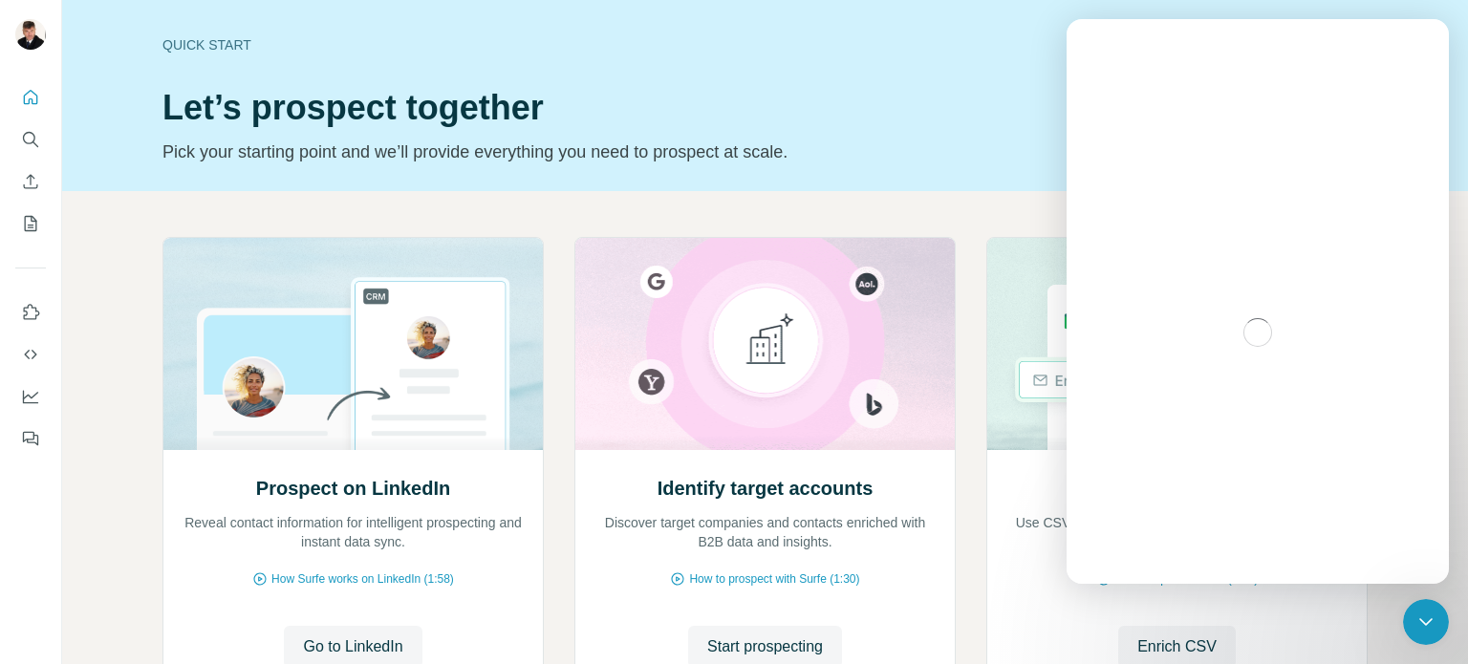
click at [1412, 118] on div "Intercom messenger" at bounding box center [1257, 332] width 382 height 504
